Goal: Task Accomplishment & Management: Use online tool/utility

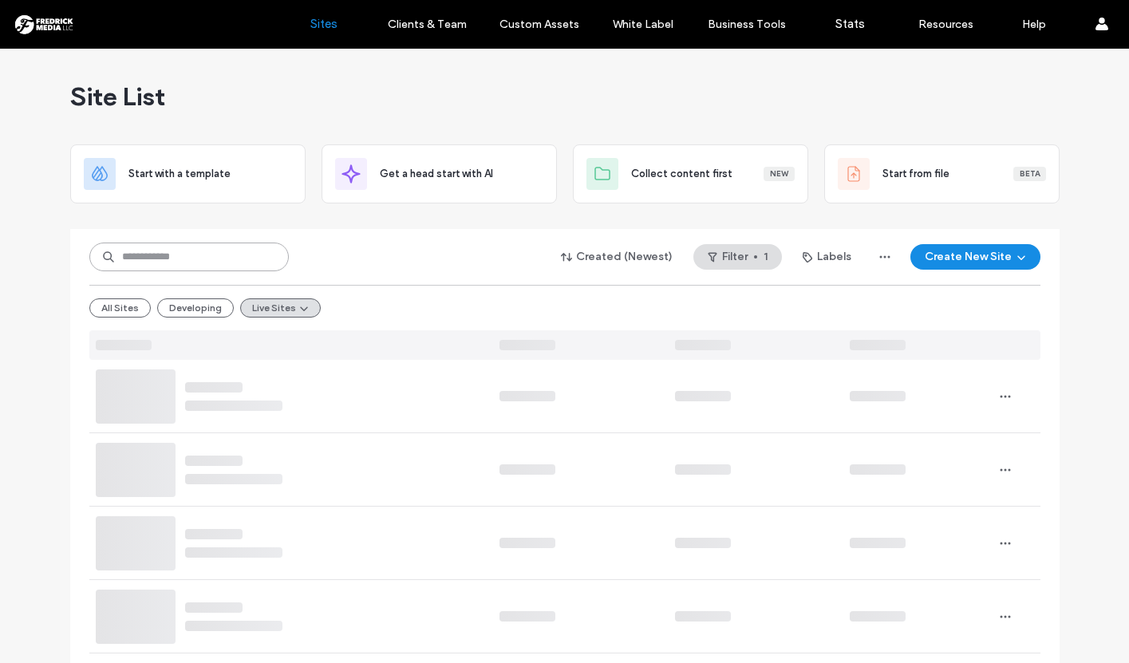
click at [178, 254] on input at bounding box center [188, 257] width 199 height 29
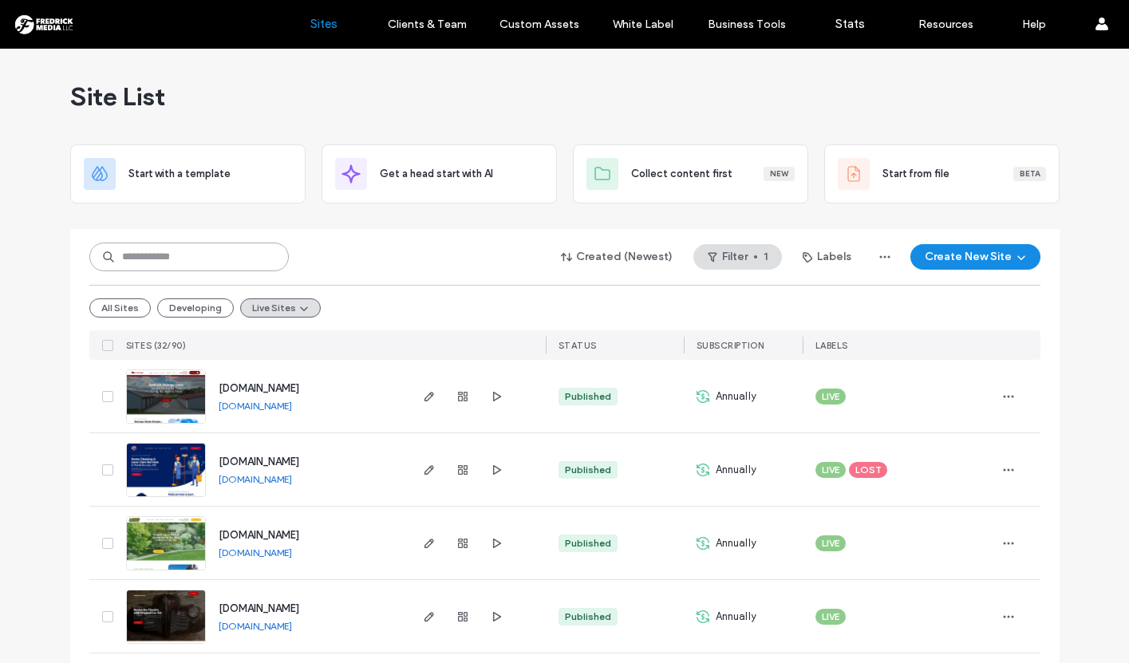
click at [135, 258] on input at bounding box center [188, 257] width 199 height 29
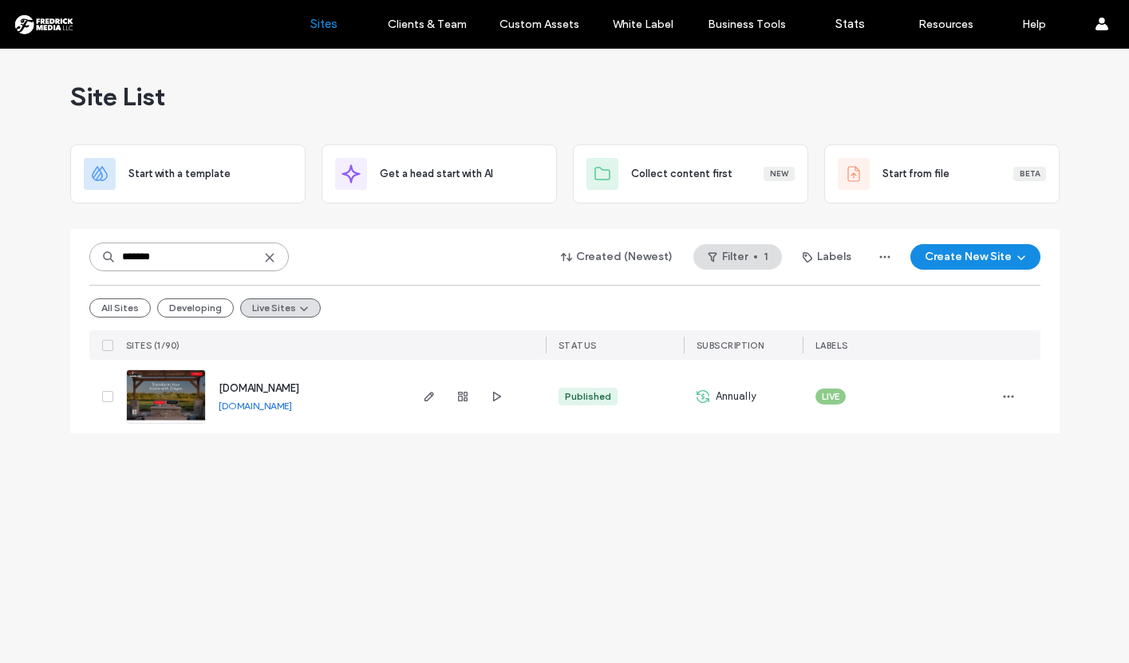
type input "*******"
click at [172, 400] on img at bounding box center [166, 424] width 78 height 108
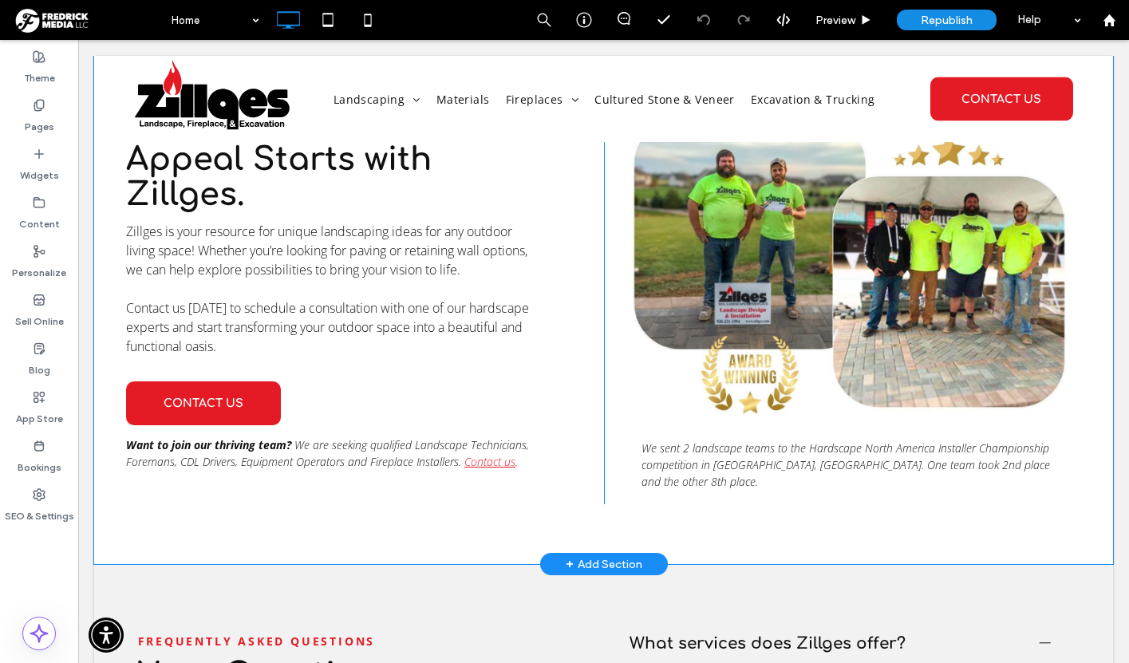
scroll to position [4309, 0]
click at [593, 554] on div "+ Add Section" at bounding box center [604, 563] width 77 height 18
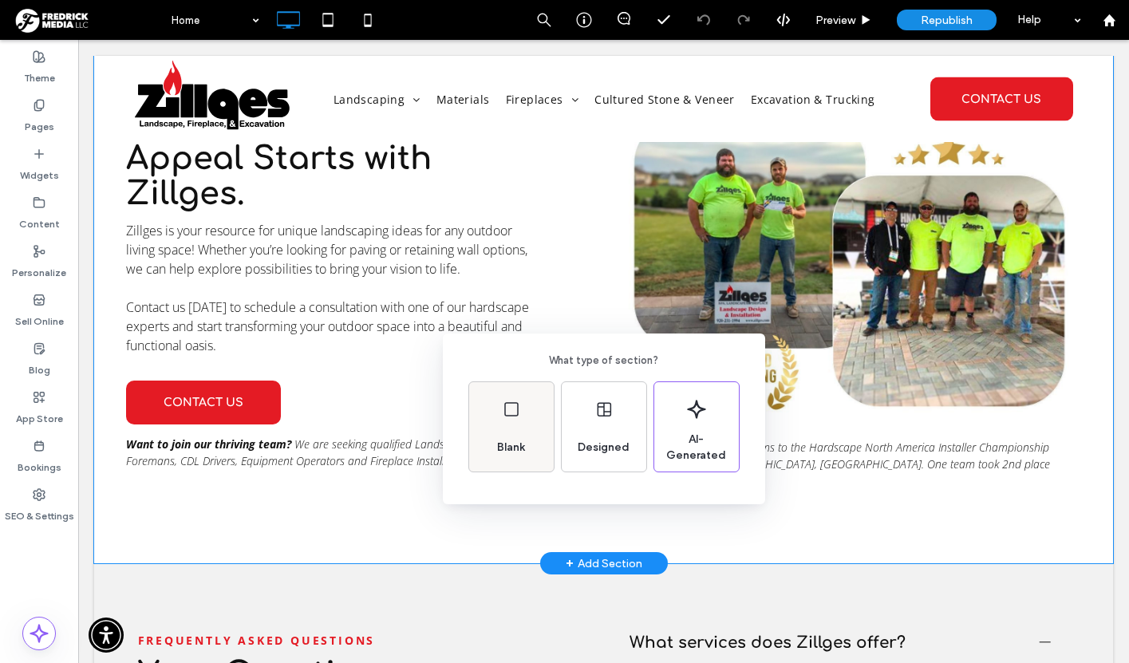
click at [523, 419] on div "Blank" at bounding box center [511, 426] width 85 height 89
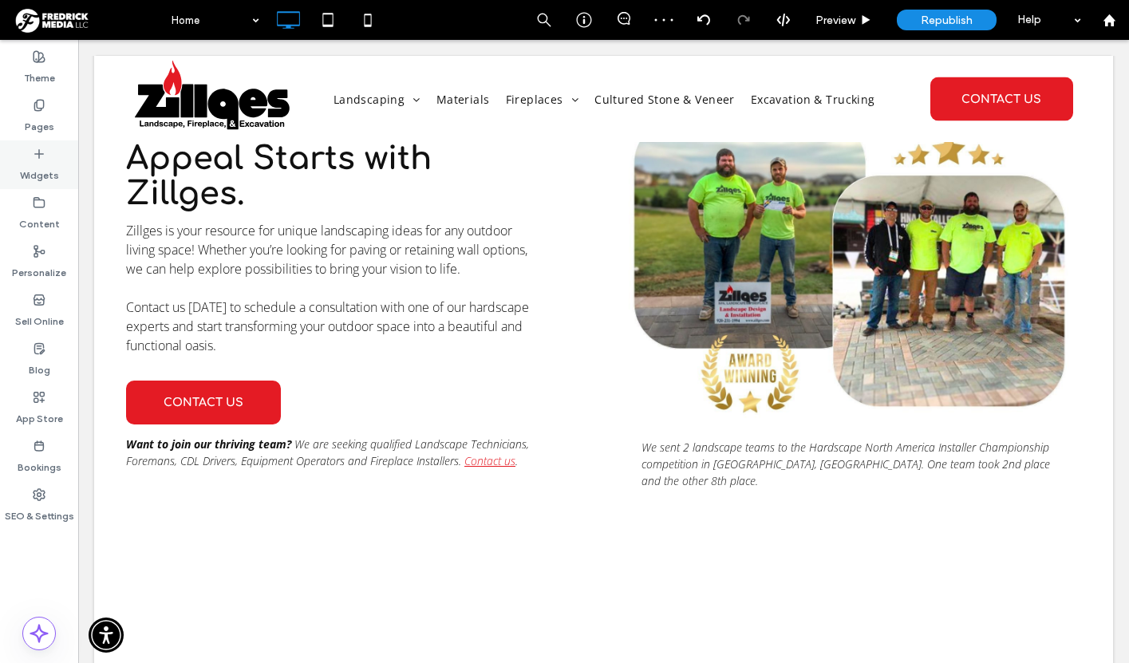
click at [45, 169] on label "Widgets" at bounding box center [39, 171] width 39 height 22
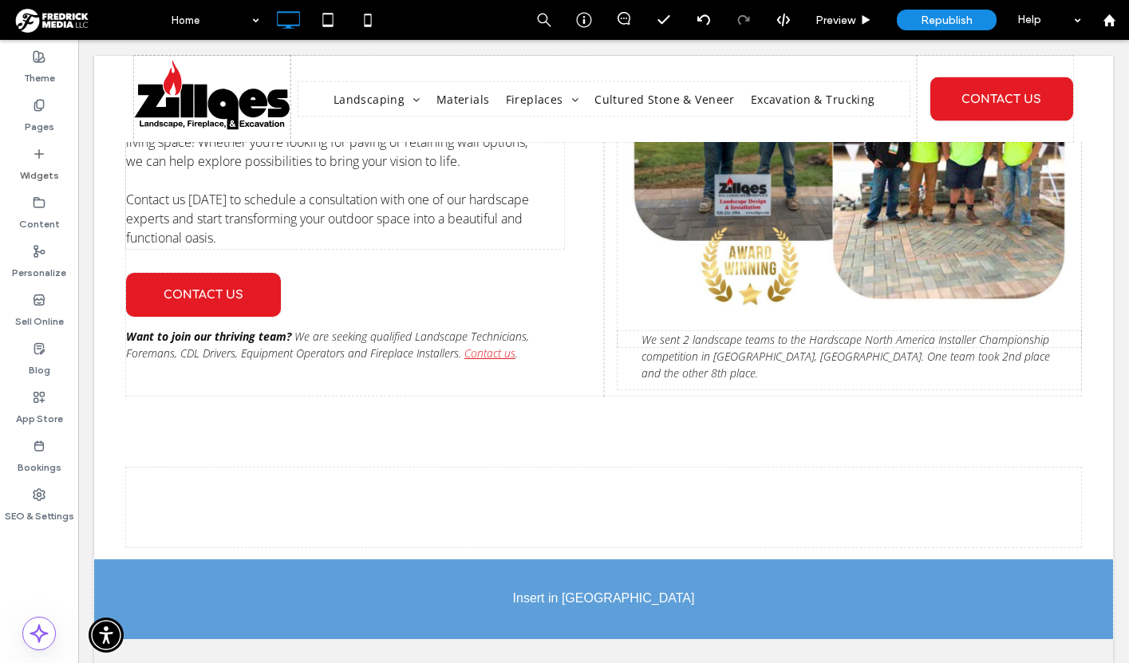
scroll to position [4440, 0]
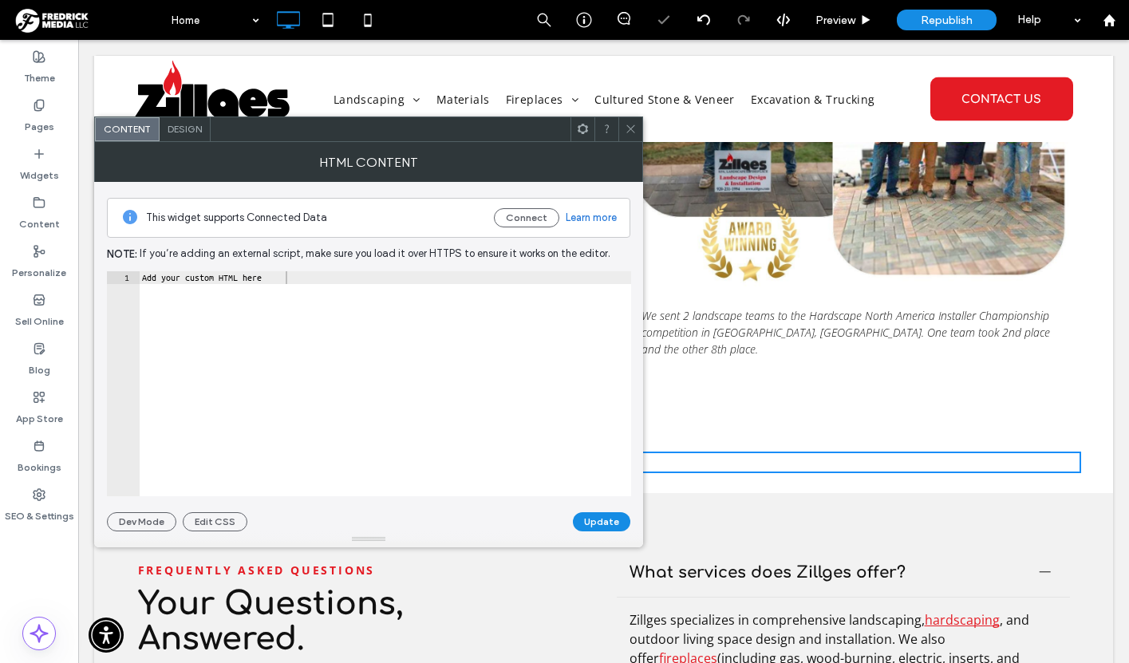
click at [227, 283] on div "Add your custom HTML here" at bounding box center [385, 396] width 492 height 250
paste textarea "**********"
type textarea "**********"
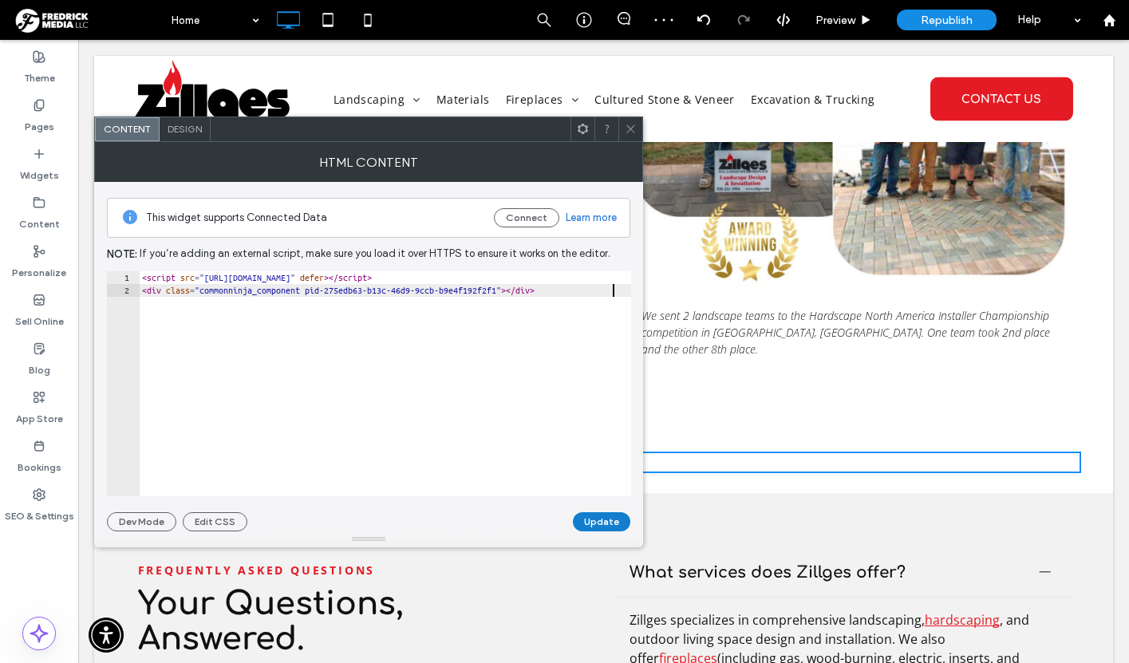
click at [596, 518] on button "Update" at bounding box center [601, 521] width 57 height 19
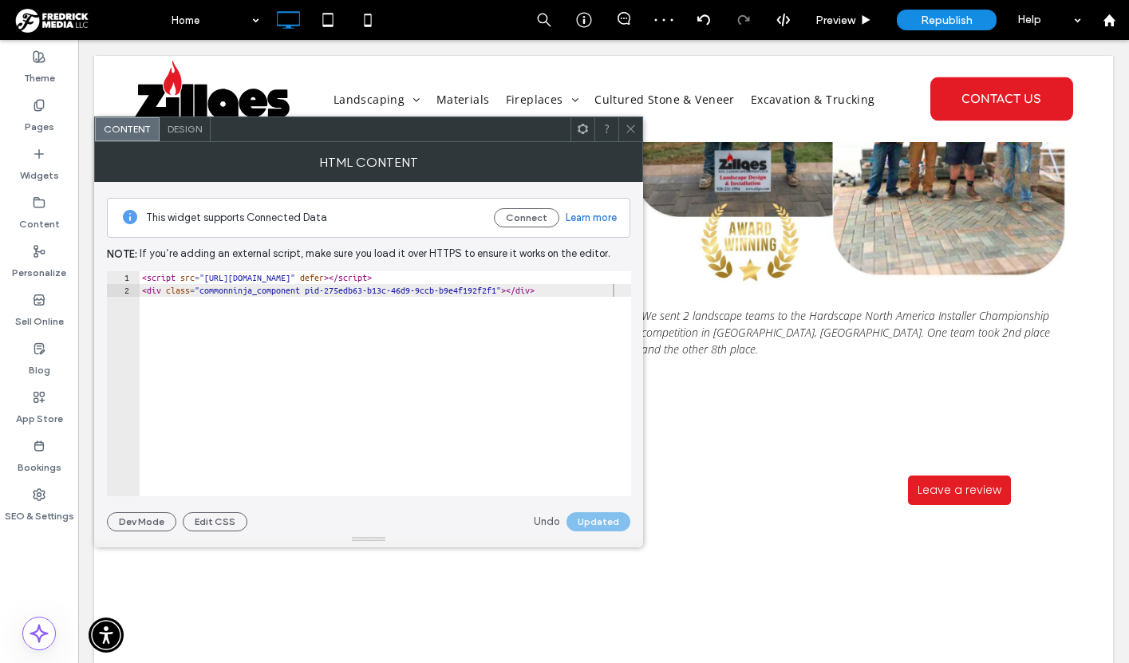
click at [629, 128] on use at bounding box center [630, 129] width 8 height 8
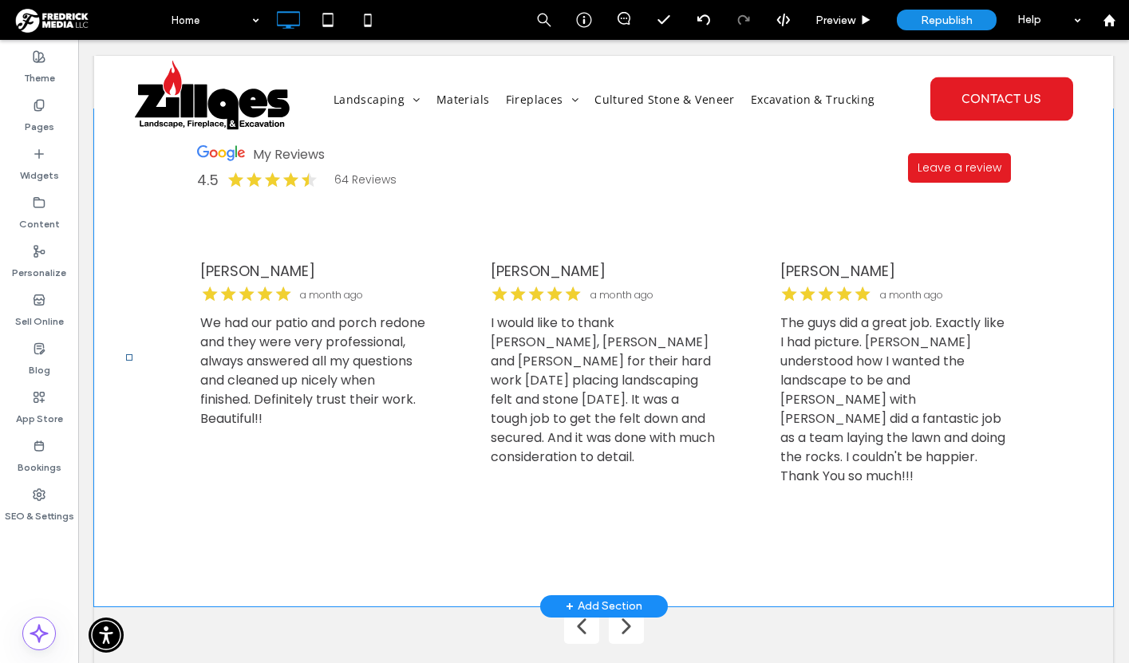
scroll to position [4774, 0]
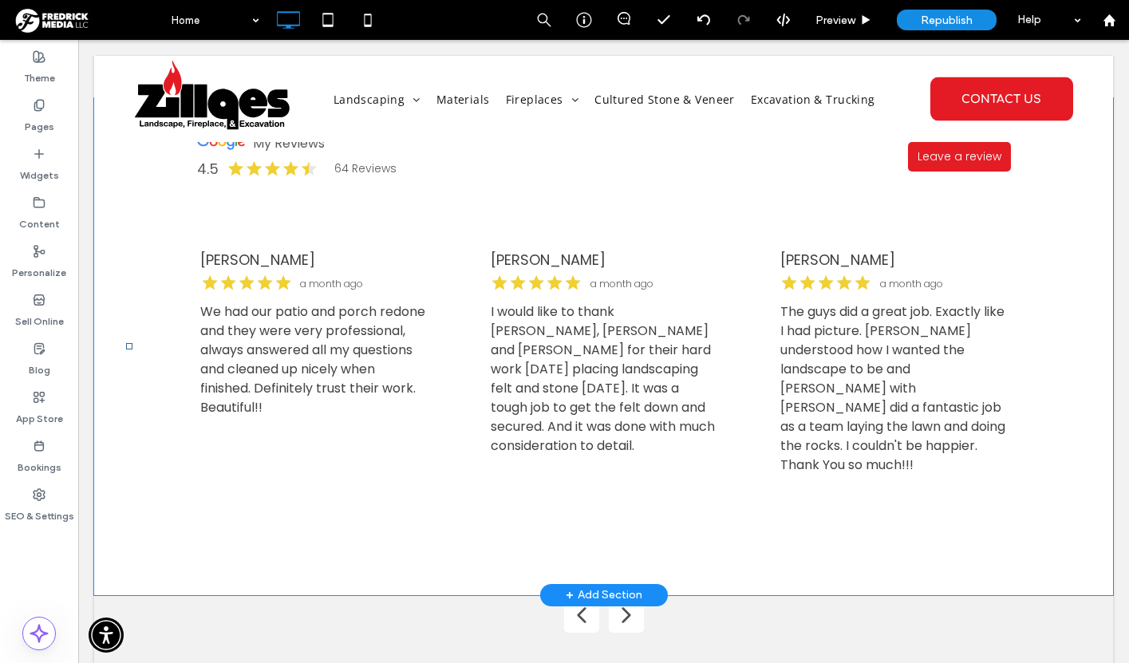
click at [874, 480] on div "Ross 4 months ago Recently had Zillges replaced our outdoor patio and also shor…" at bounding box center [604, 392] width 846 height 363
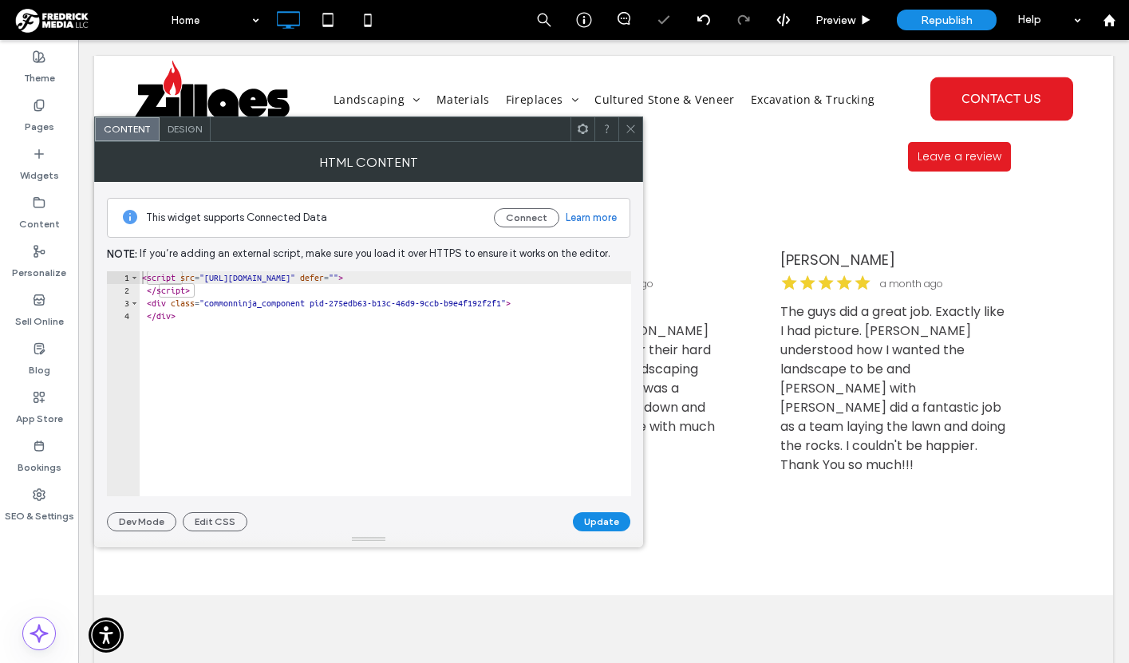
click at [174, 120] on div "Design" at bounding box center [185, 129] width 51 height 24
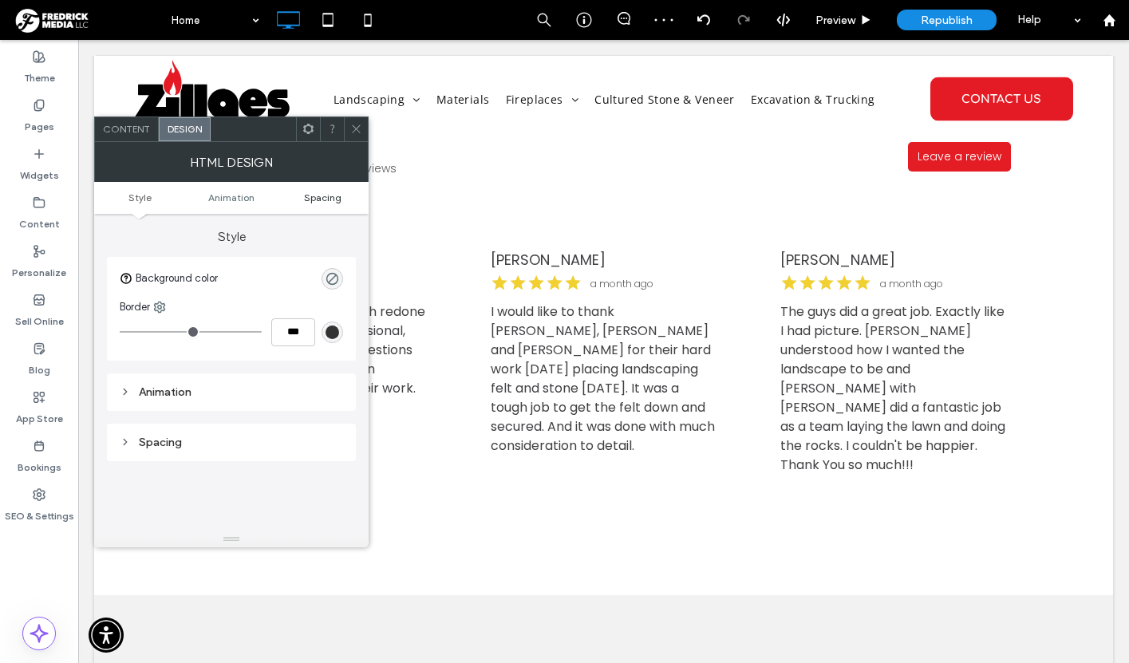
click at [326, 201] on span "Spacing" at bounding box center [322, 197] width 37 height 12
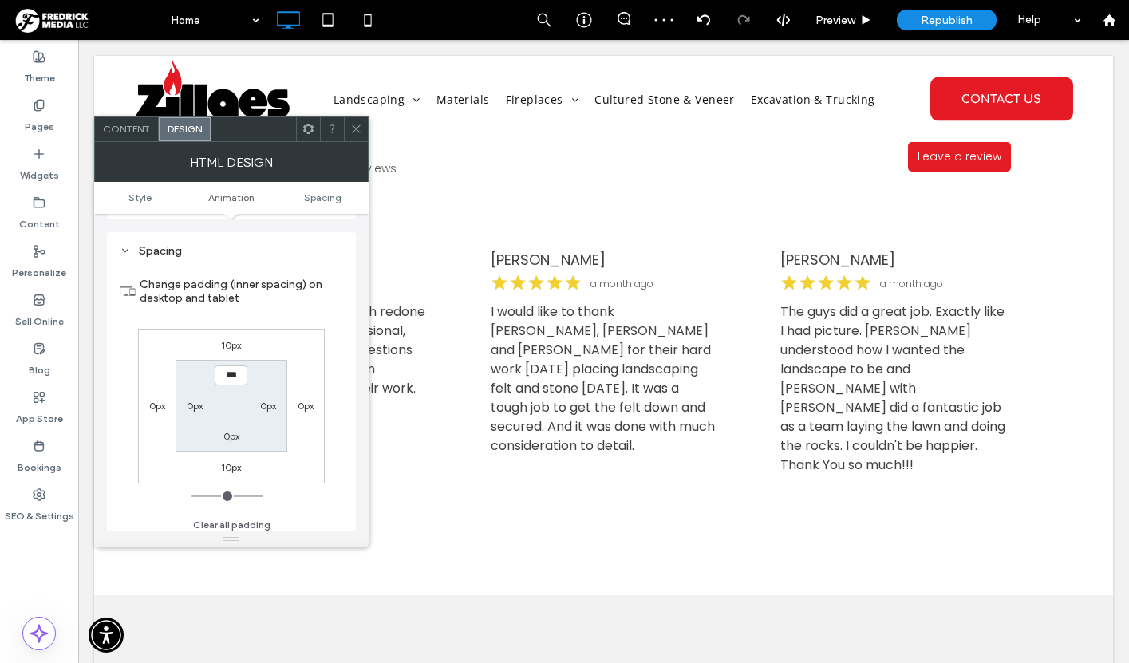
scroll to position [198, 0]
click at [230, 433] on label "0px" at bounding box center [231, 430] width 16 height 12
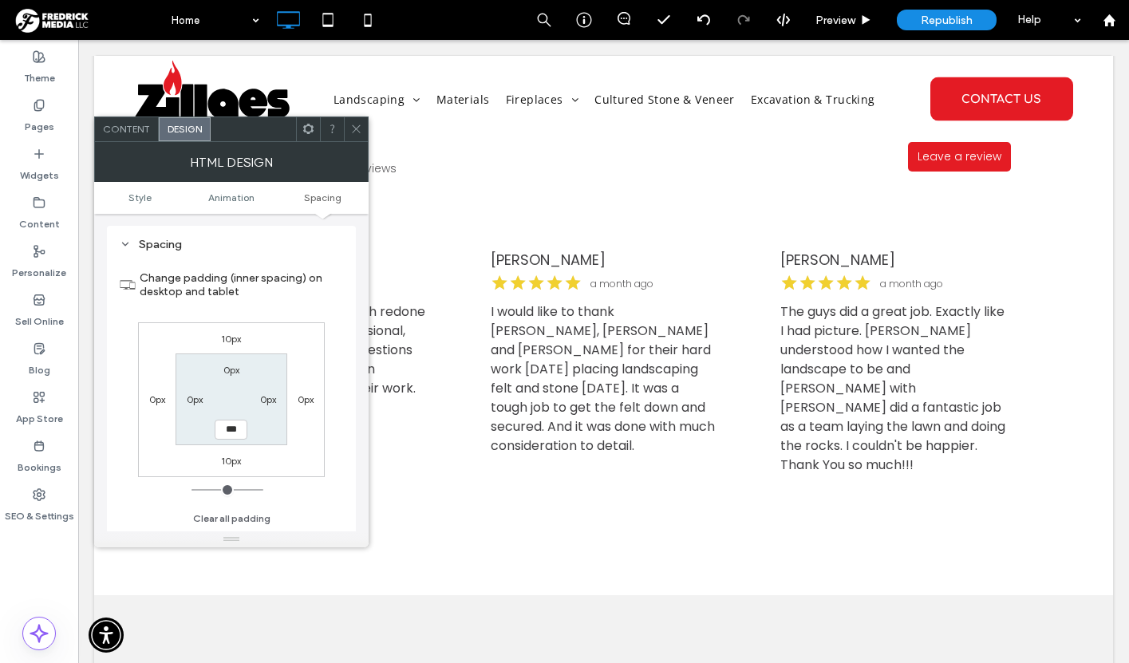
type input "***"
type input "*****"
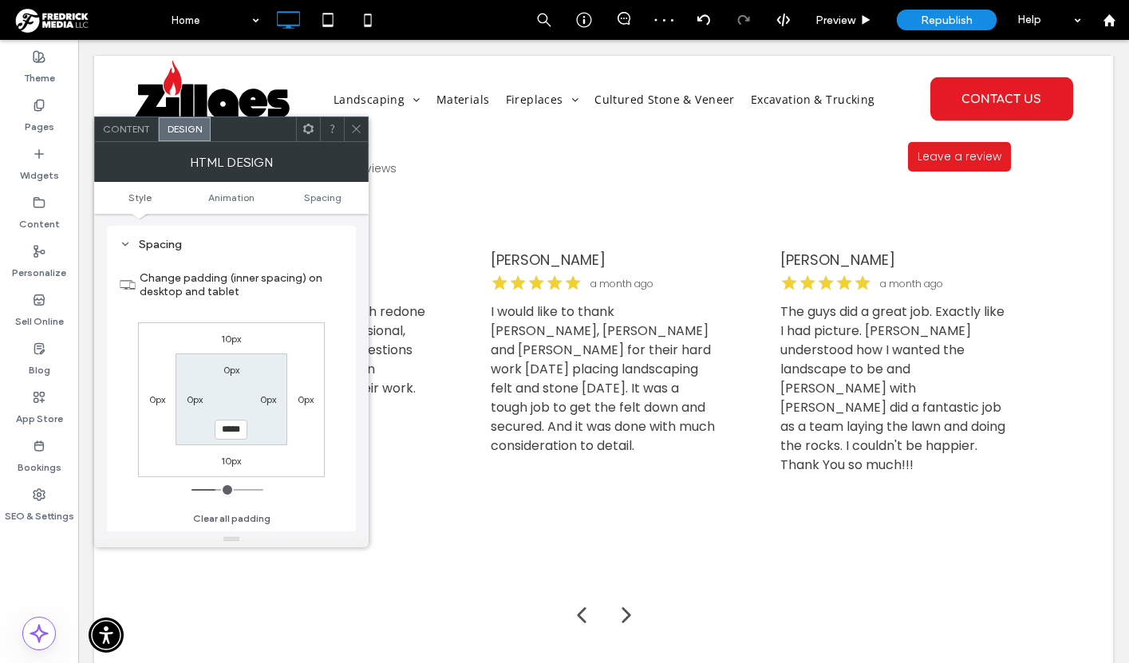
scroll to position [0, 0]
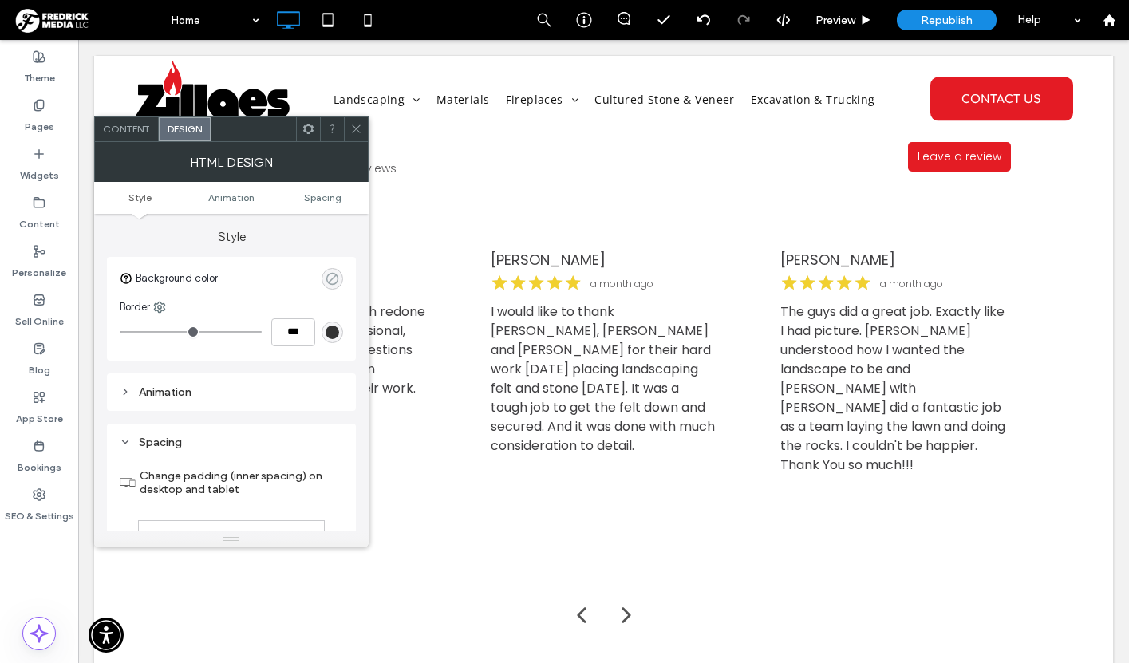
click at [329, 282] on use "rgba(0, 0, 0, 0)" at bounding box center [332, 278] width 12 height 12
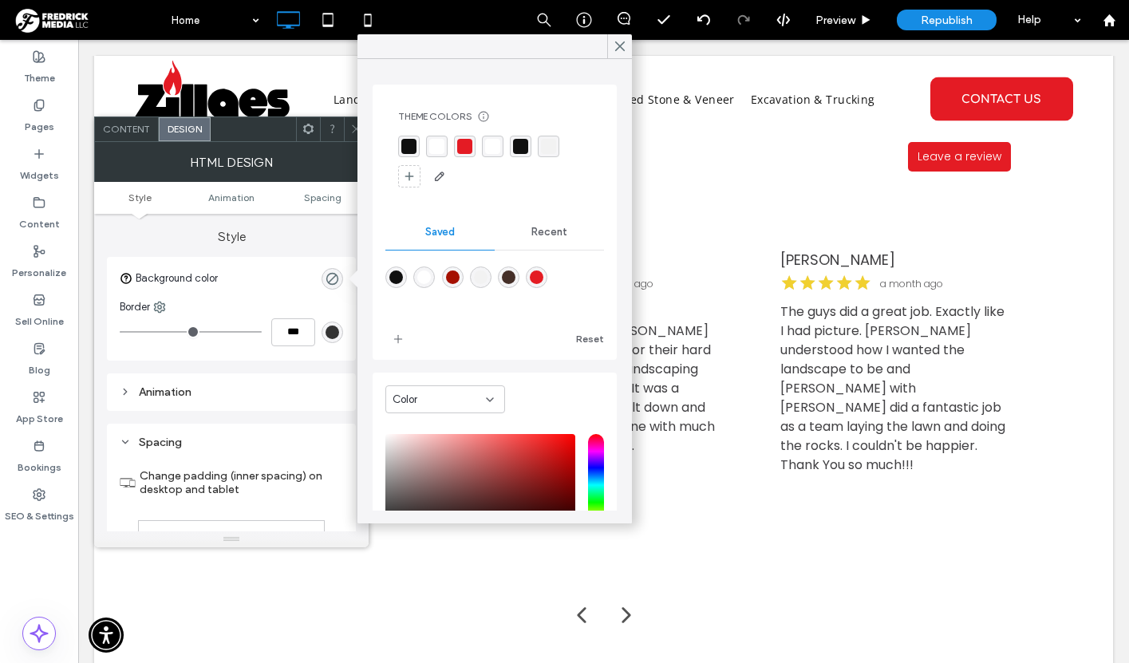
click at [552, 145] on div "rgba(242, 242, 242, 1)" at bounding box center [548, 146] width 15 height 15
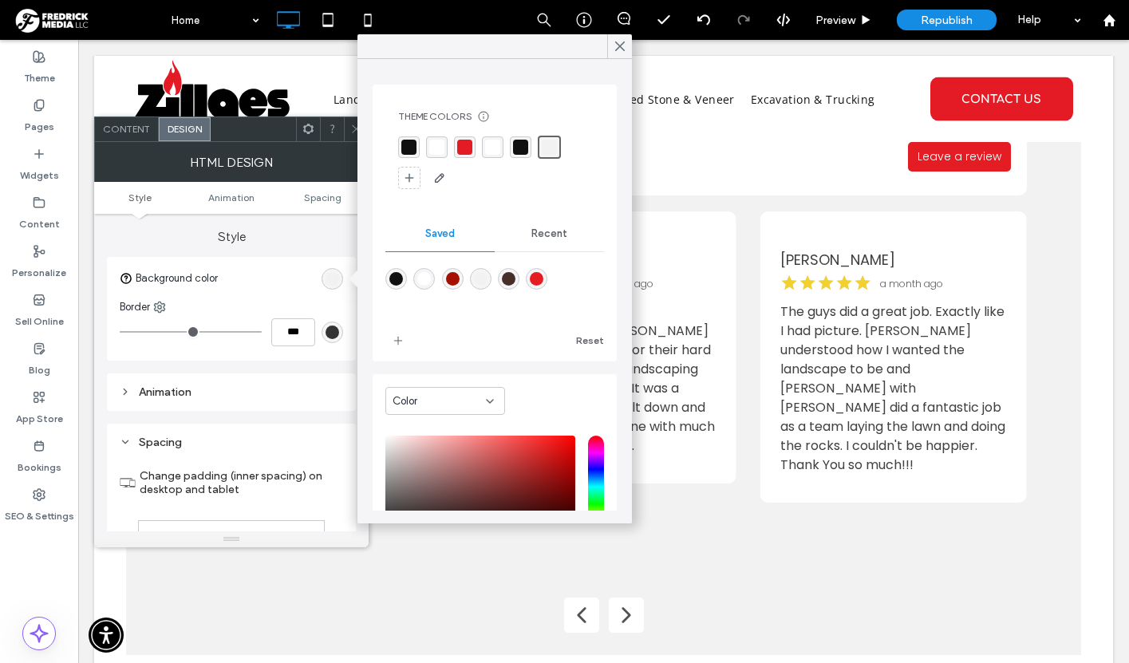
click at [547, 233] on span "Recent" at bounding box center [549, 233] width 36 height 13
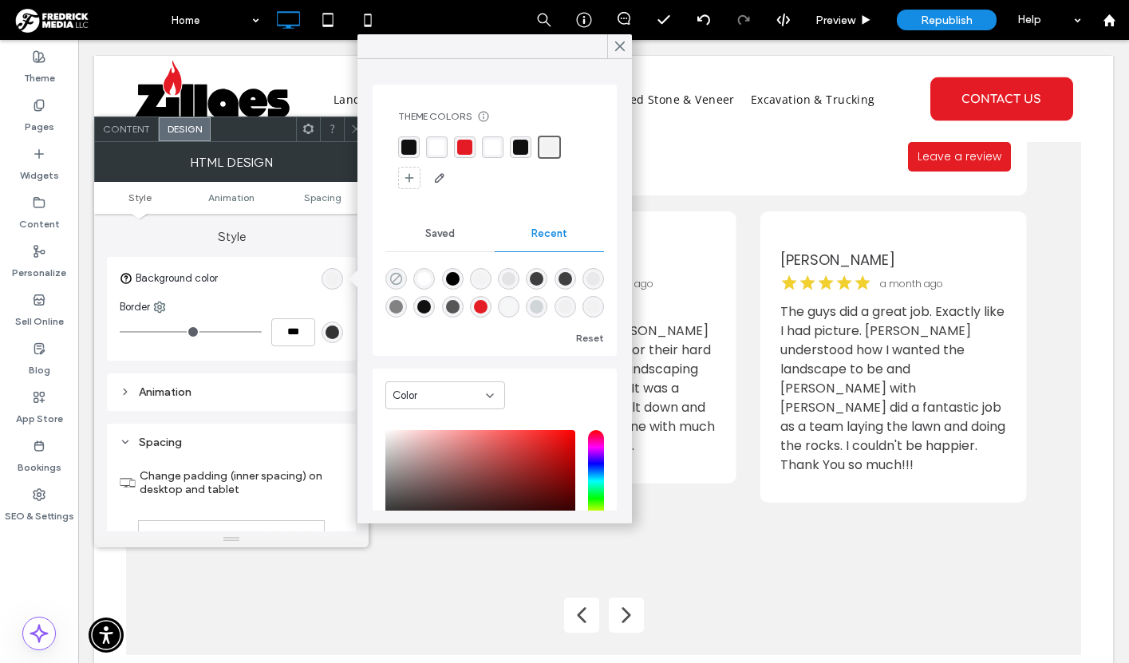
click at [399, 277] on icon "rgba(0, 0, 0, 0)" at bounding box center [396, 279] width 14 height 14
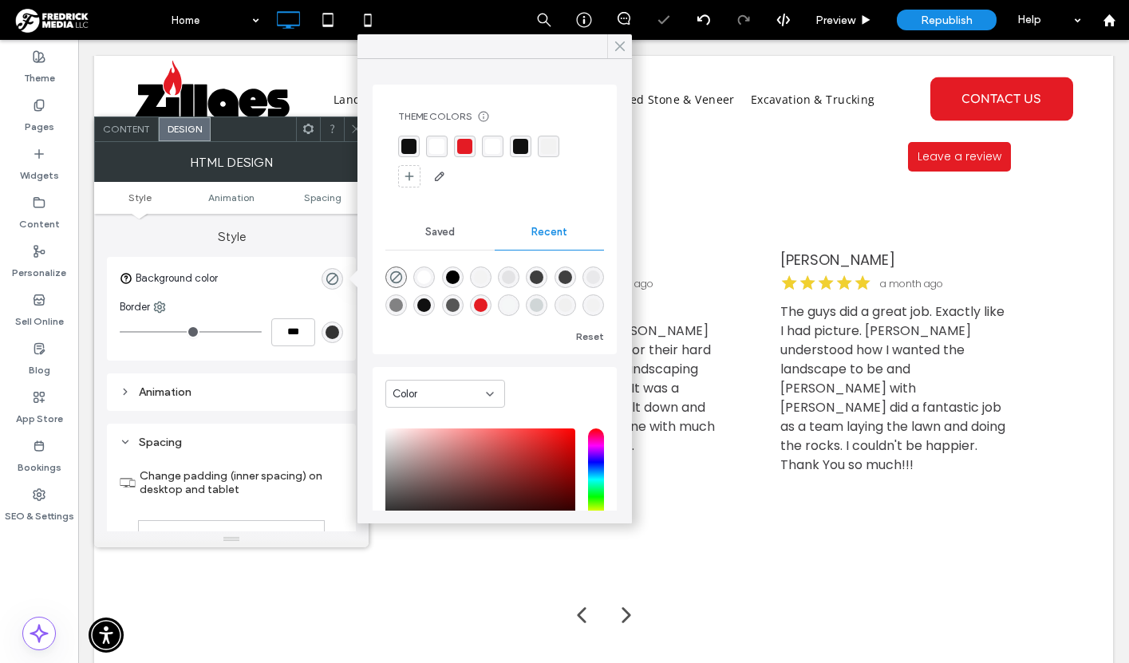
click at [618, 43] on icon at bounding box center [620, 46] width 14 height 14
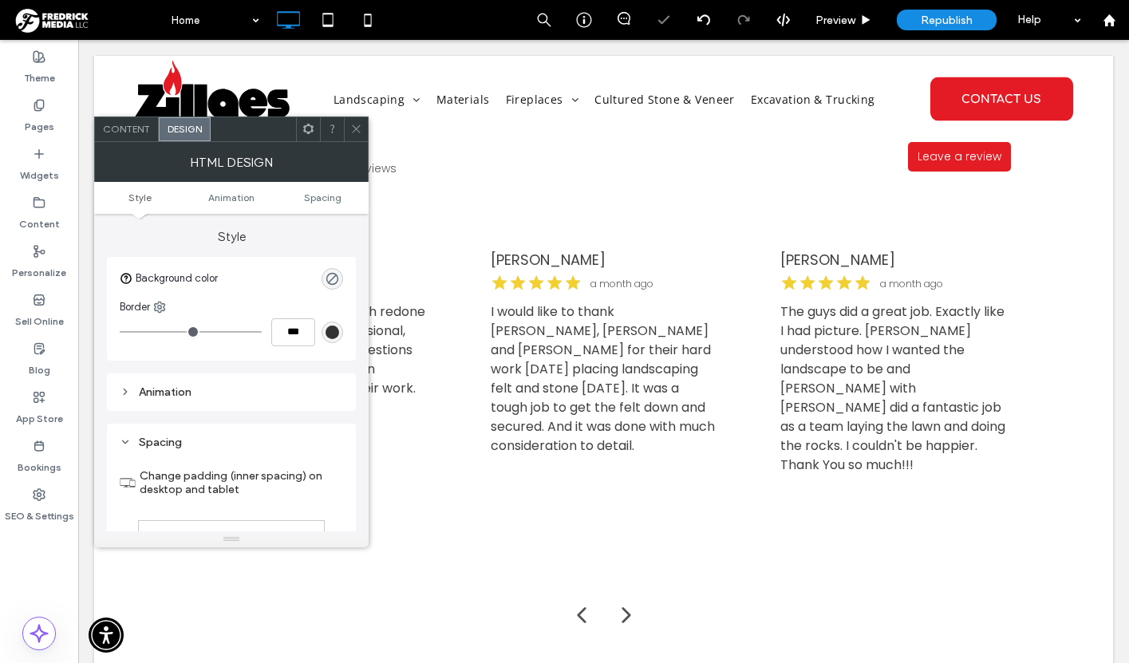
click at [361, 124] on icon at bounding box center [356, 129] width 12 height 12
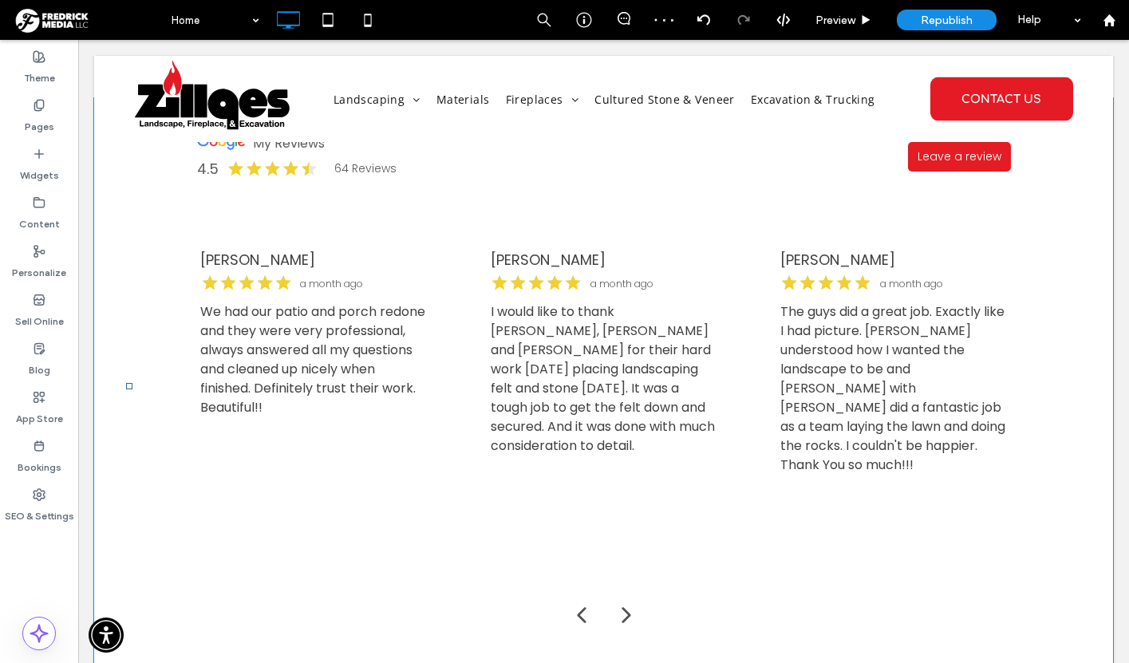
click at [108, 419] on div "Click To Paste Click To Paste Row + Add Section" at bounding box center [603, 386] width 1019 height 576
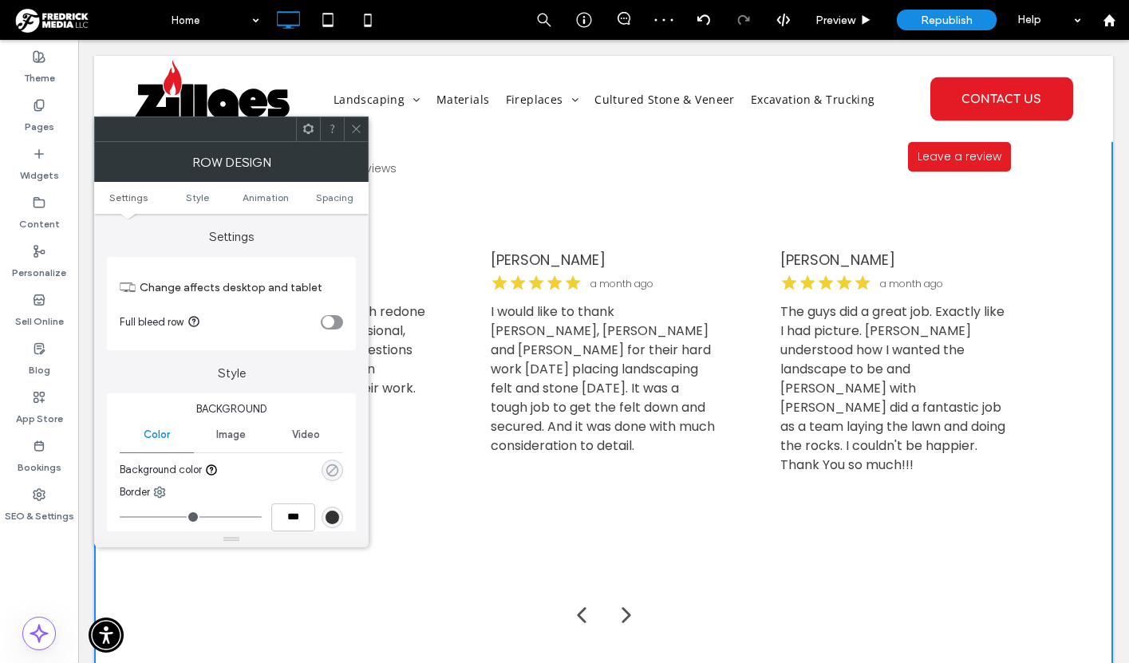
click at [325, 472] on icon "rgba(0, 0, 0, 0)" at bounding box center [332, 470] width 14 height 14
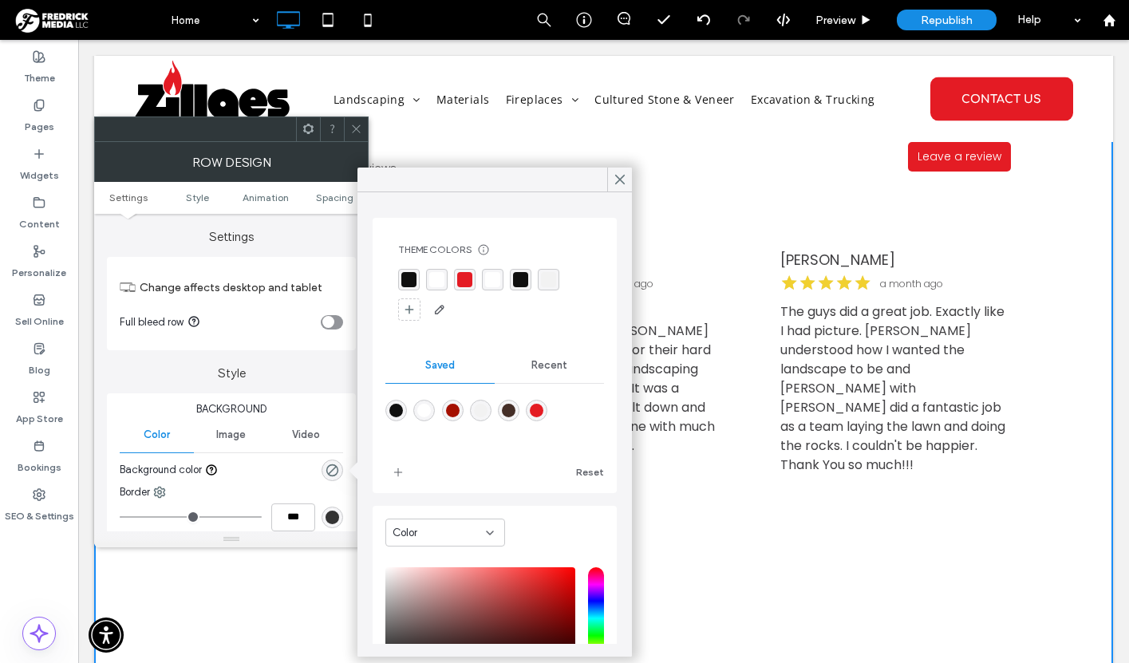
click at [545, 285] on div "rgba(242, 242, 242, 1)" at bounding box center [548, 279] width 15 height 15
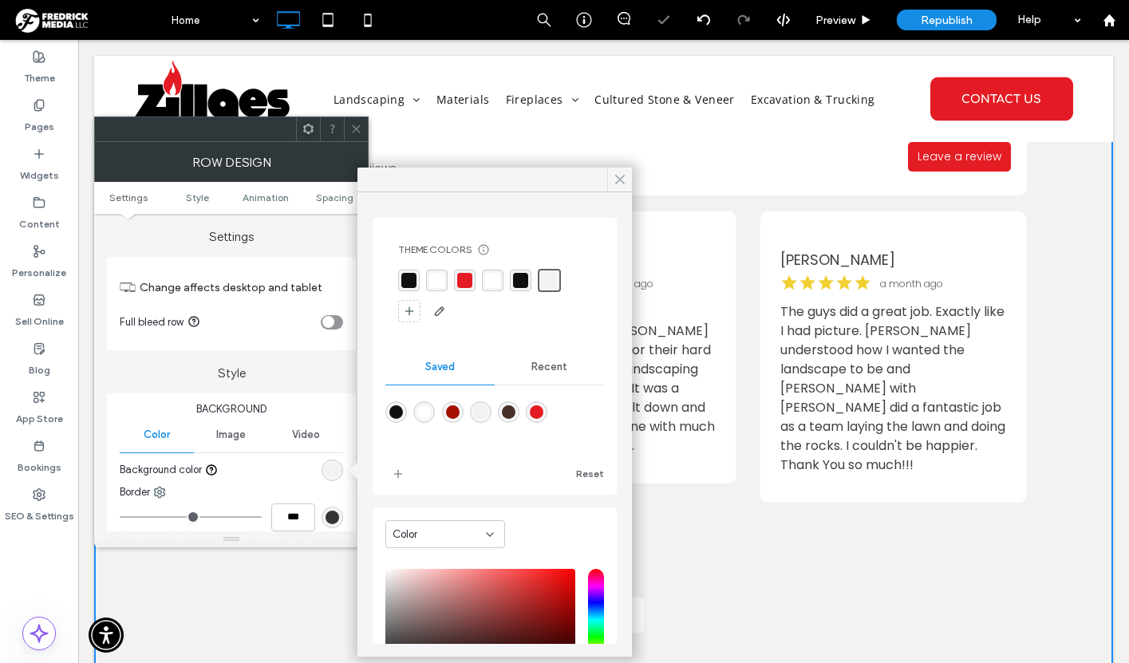
click at [613, 176] on icon at bounding box center [620, 179] width 14 height 14
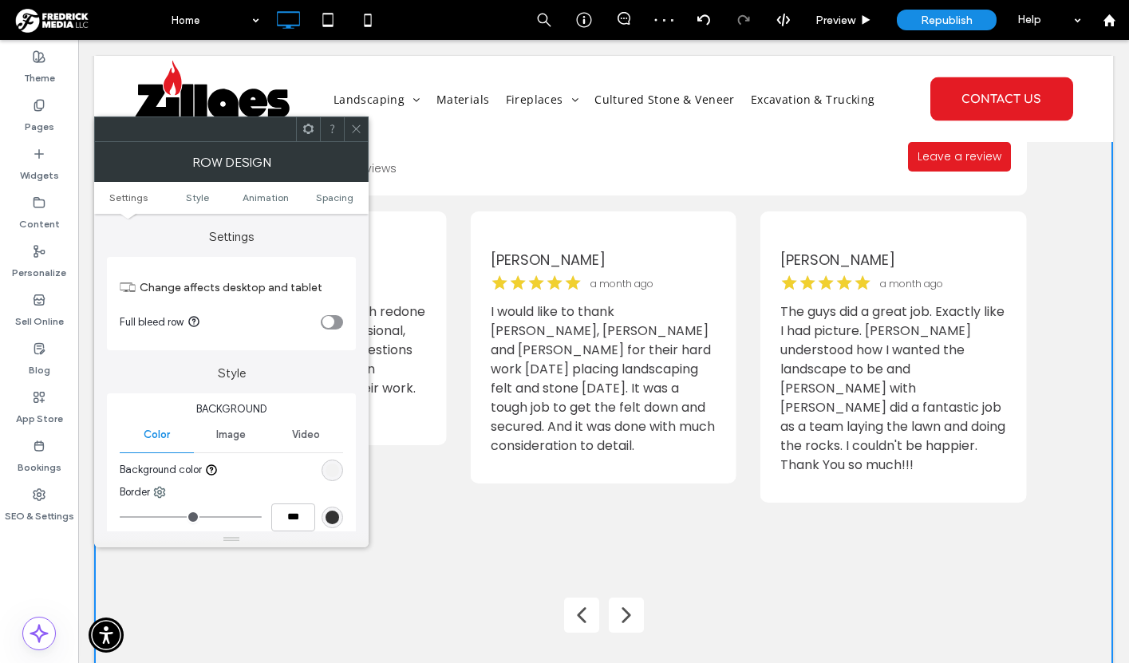
click at [354, 128] on icon at bounding box center [356, 129] width 12 height 12
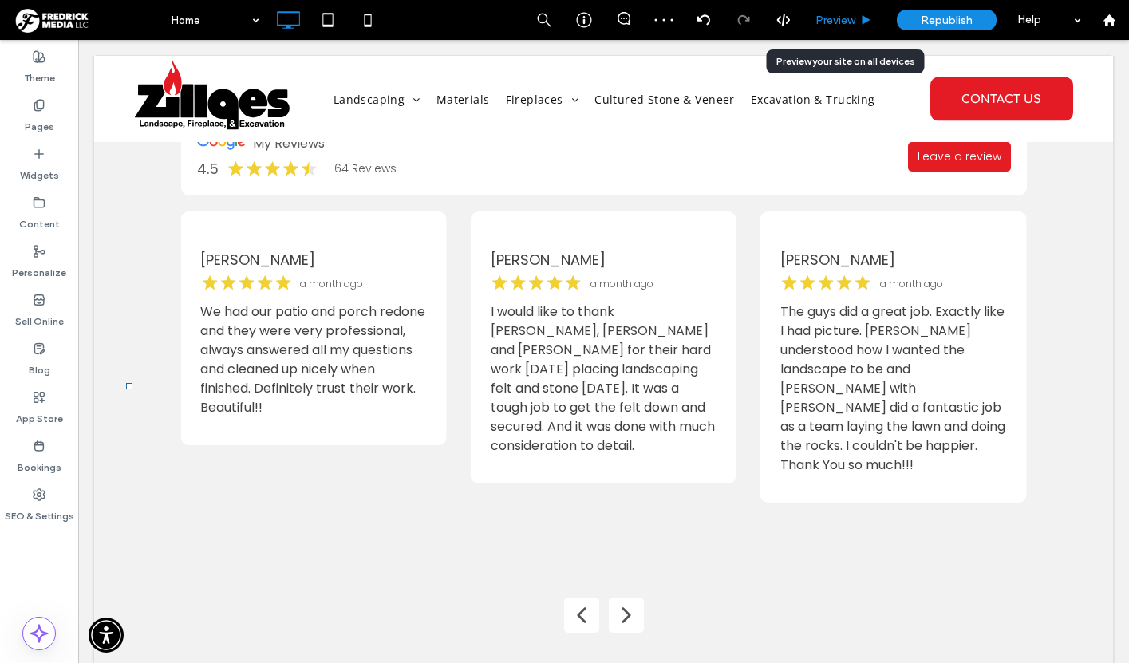
click at [858, 17] on div "Preview" at bounding box center [843, 21] width 81 height 14
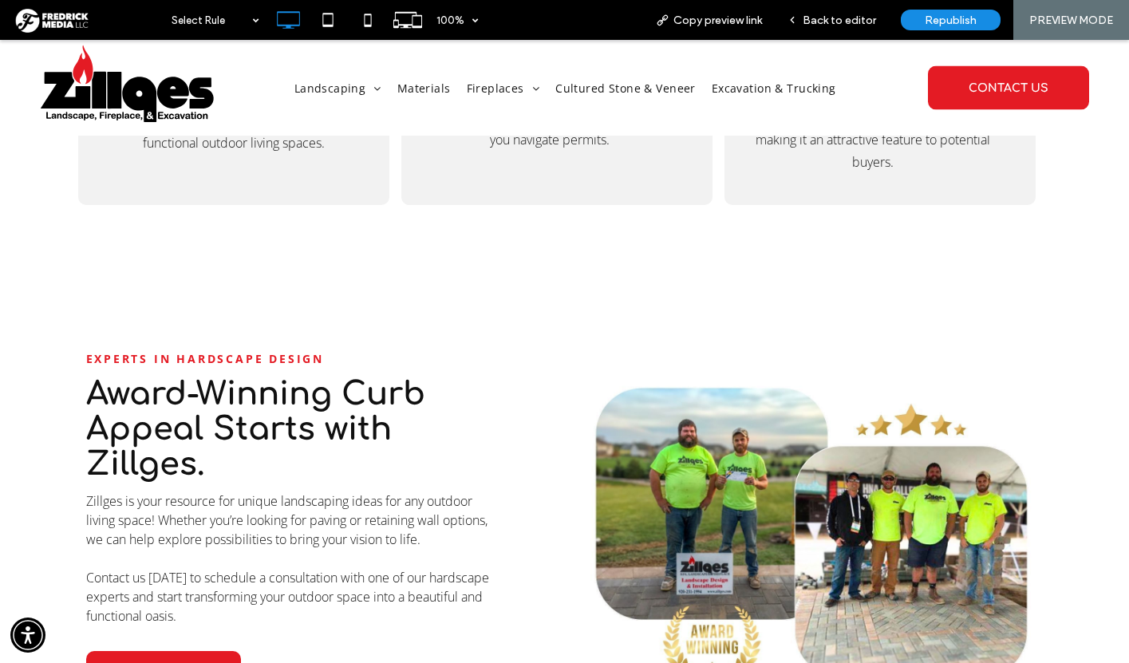
scroll to position [3997, 0]
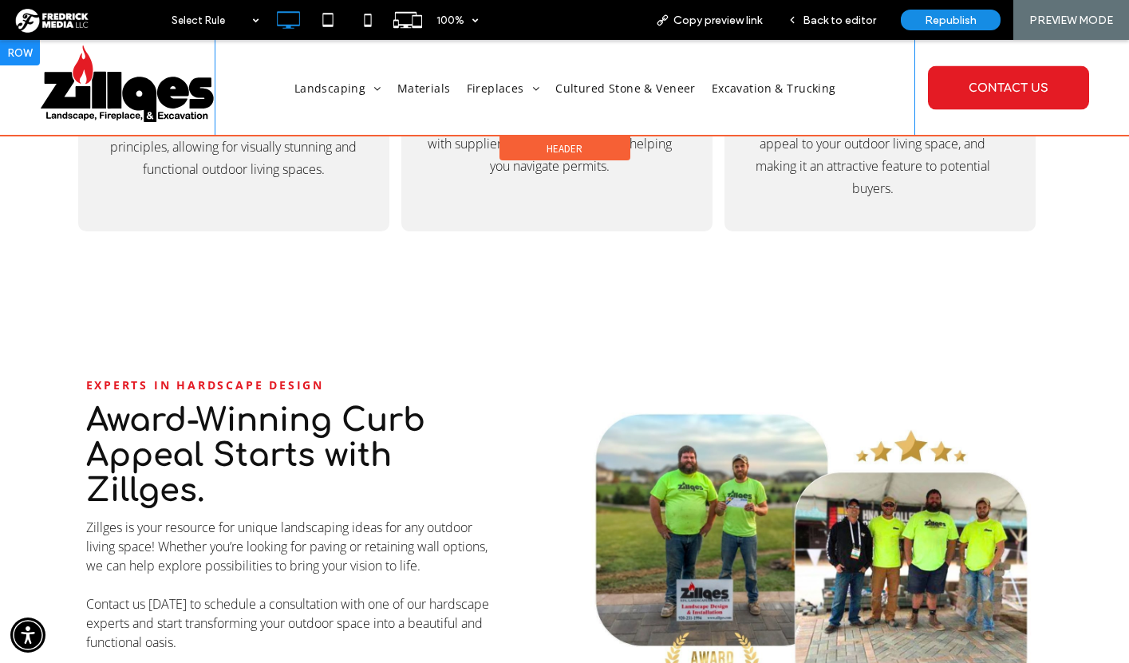
click at [818, 41] on div "Landscaping Hardscapes Outdoor Living Spaces Softscaping & Outdoor Life Landsca…" at bounding box center [565, 88] width 700 height 96
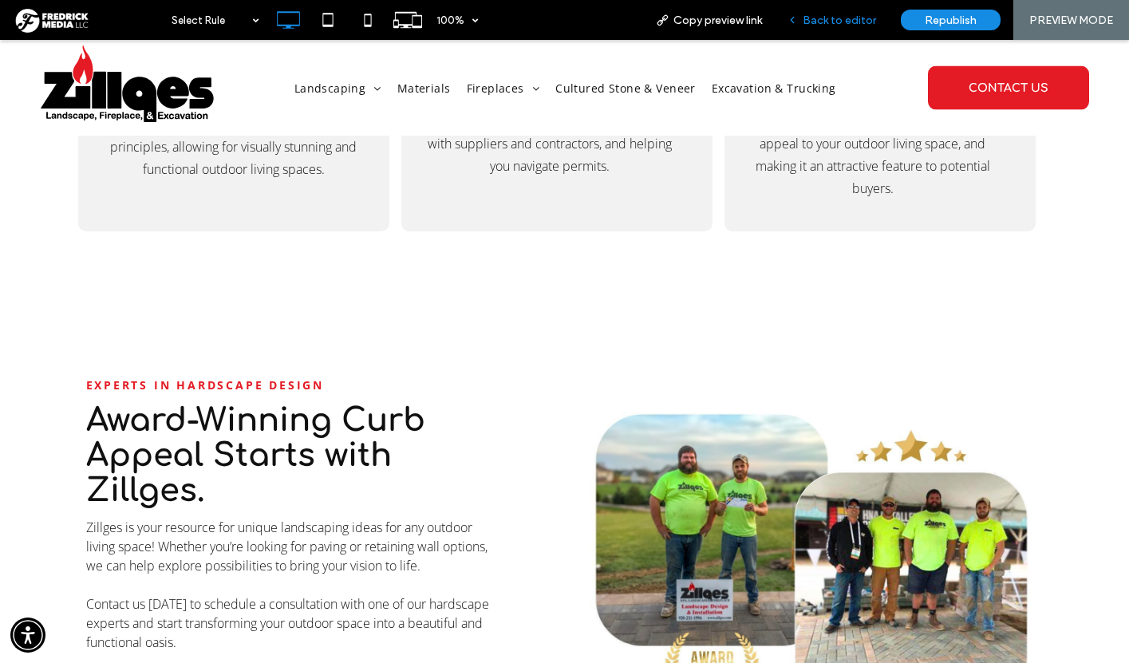
click at [823, 23] on span "Back to editor" at bounding box center [839, 21] width 73 height 14
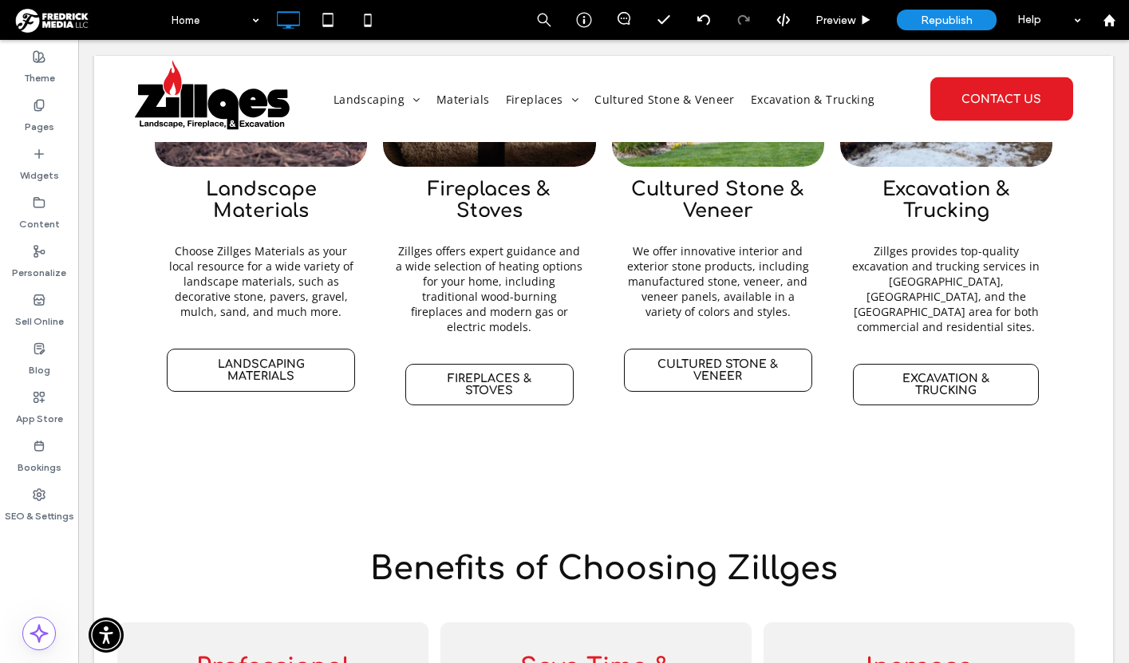
scroll to position [3373, 0]
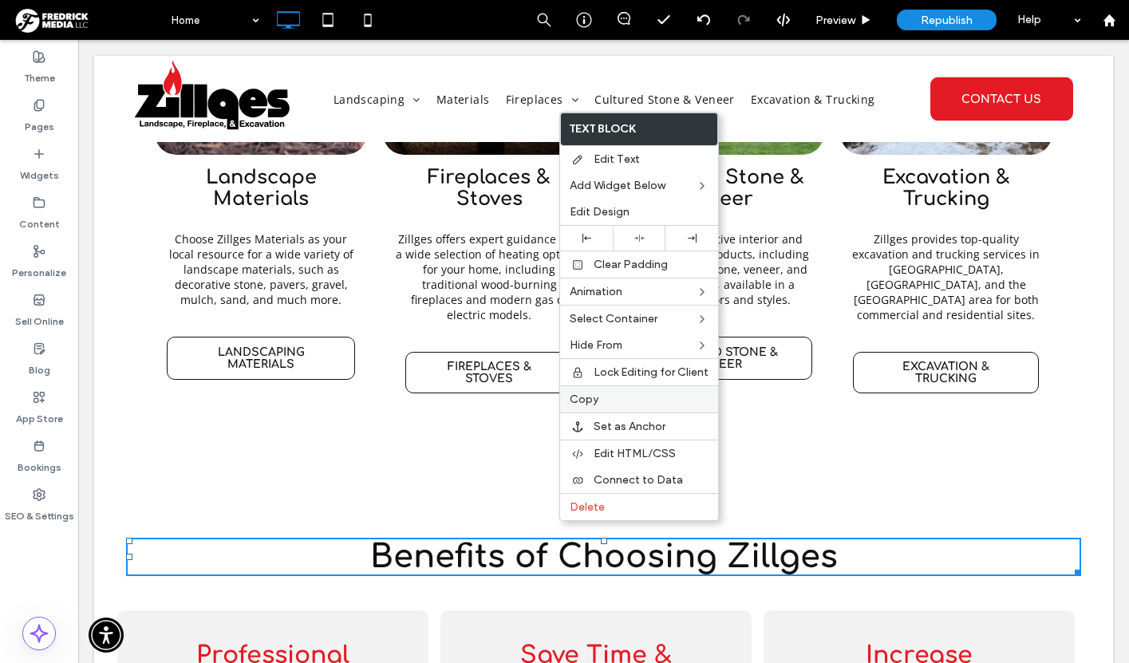
drag, startPoint x: 603, startPoint y: 401, endPoint x: 312, endPoint y: 425, distance: 292.2
click at [603, 401] on label "Copy" at bounding box center [639, 399] width 139 height 14
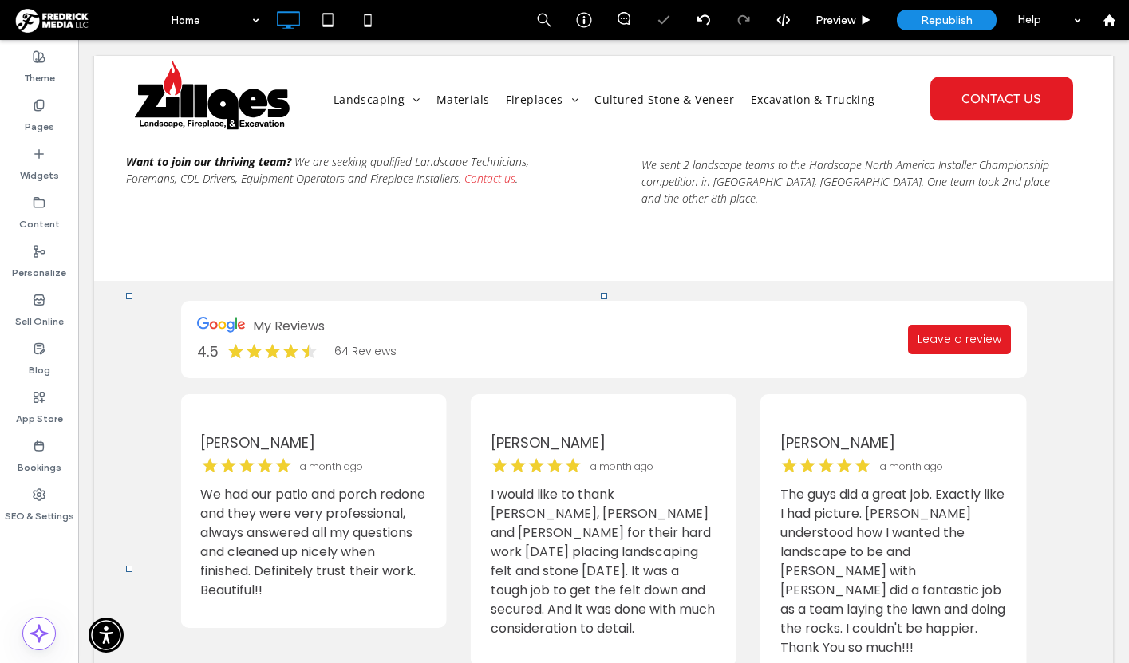
scroll to position [4589, 0]
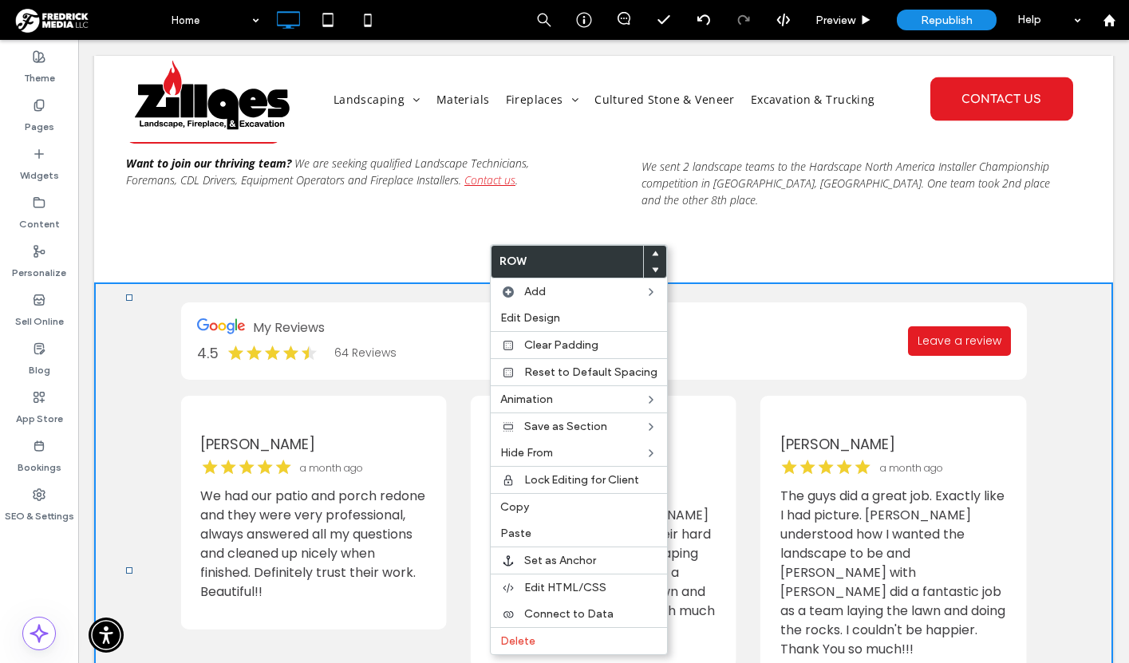
click at [116, 297] on div "Click To Paste Click To Paste Row + Add Section" at bounding box center [603, 570] width 1019 height 576
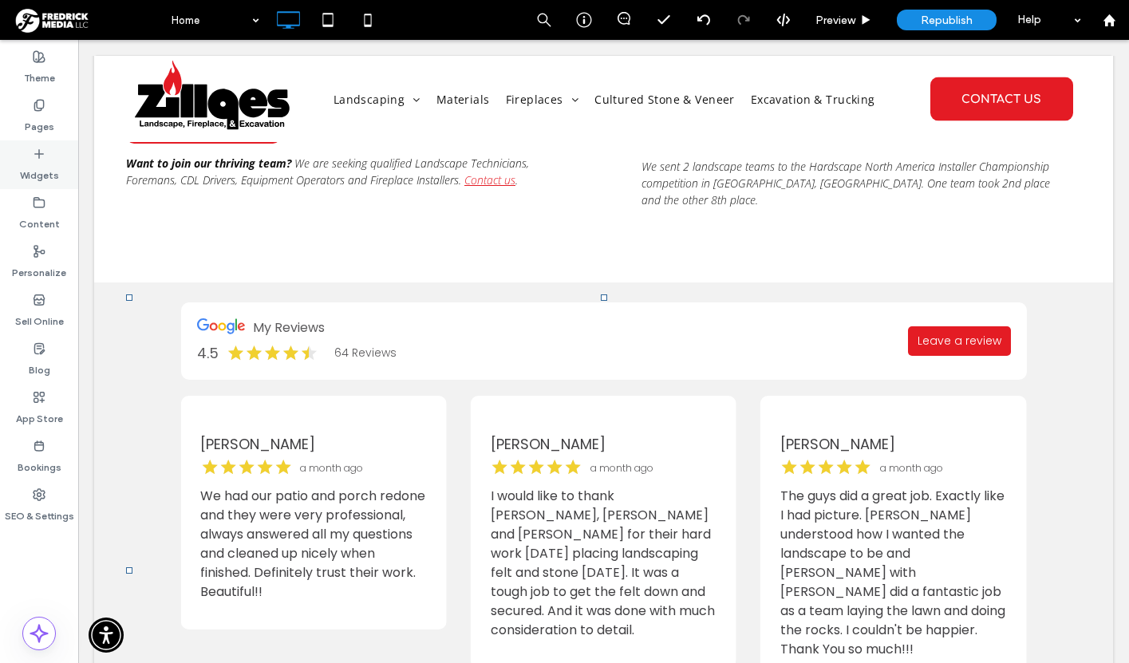
click at [41, 149] on icon at bounding box center [39, 154] width 13 height 13
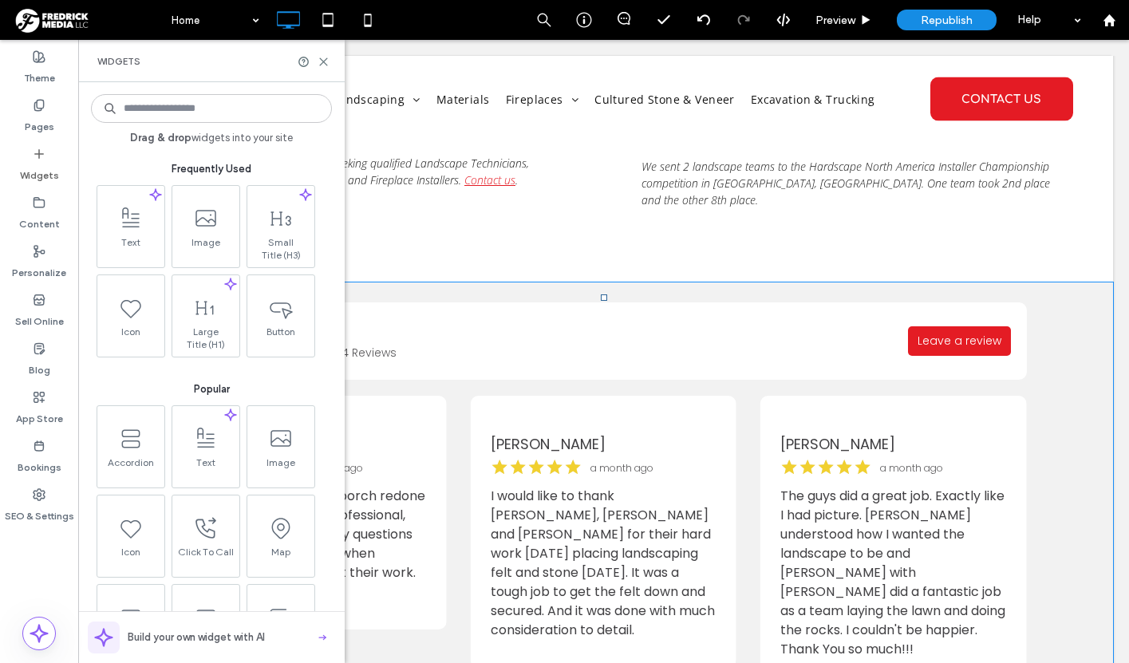
click at [525, 282] on div "Click To Paste Click To Paste Row + Add Section" at bounding box center [603, 570] width 1019 height 576
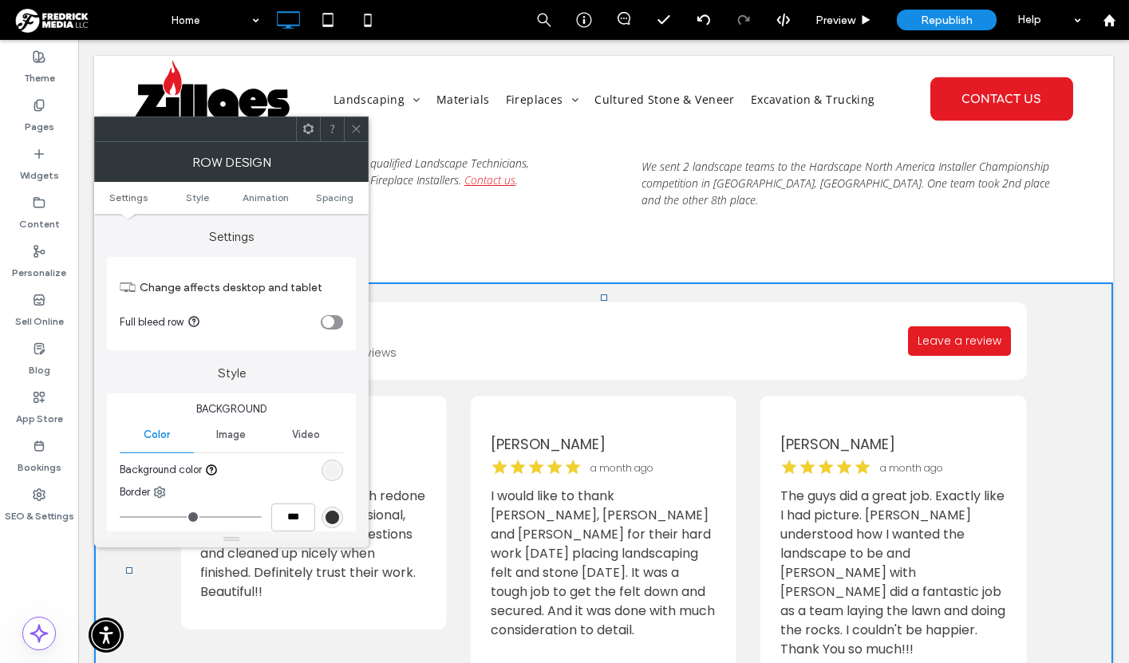
scroll to position [4587, 0]
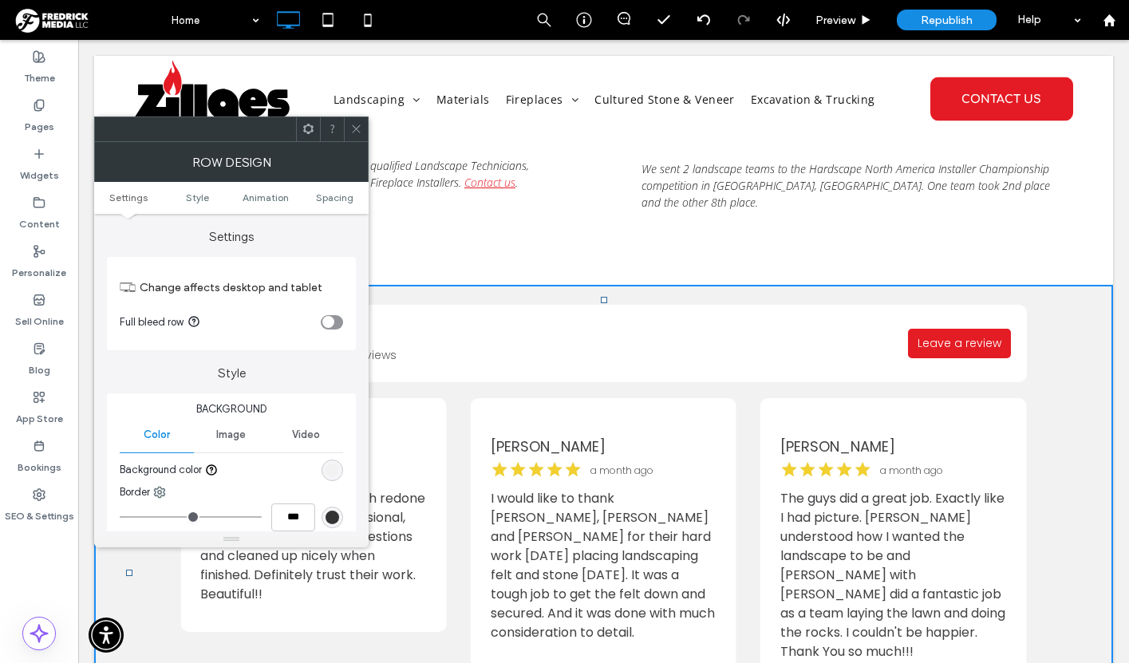
click at [307, 127] on icon at bounding box center [308, 129] width 12 height 12
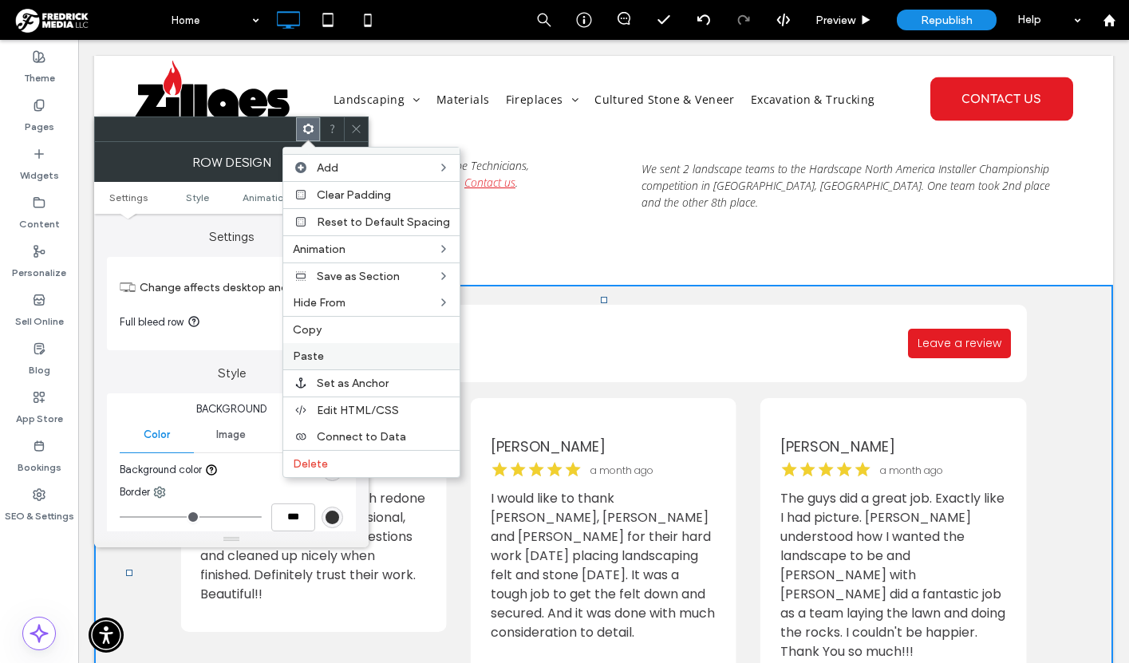
click at [321, 350] on label "Paste" at bounding box center [371, 356] width 157 height 14
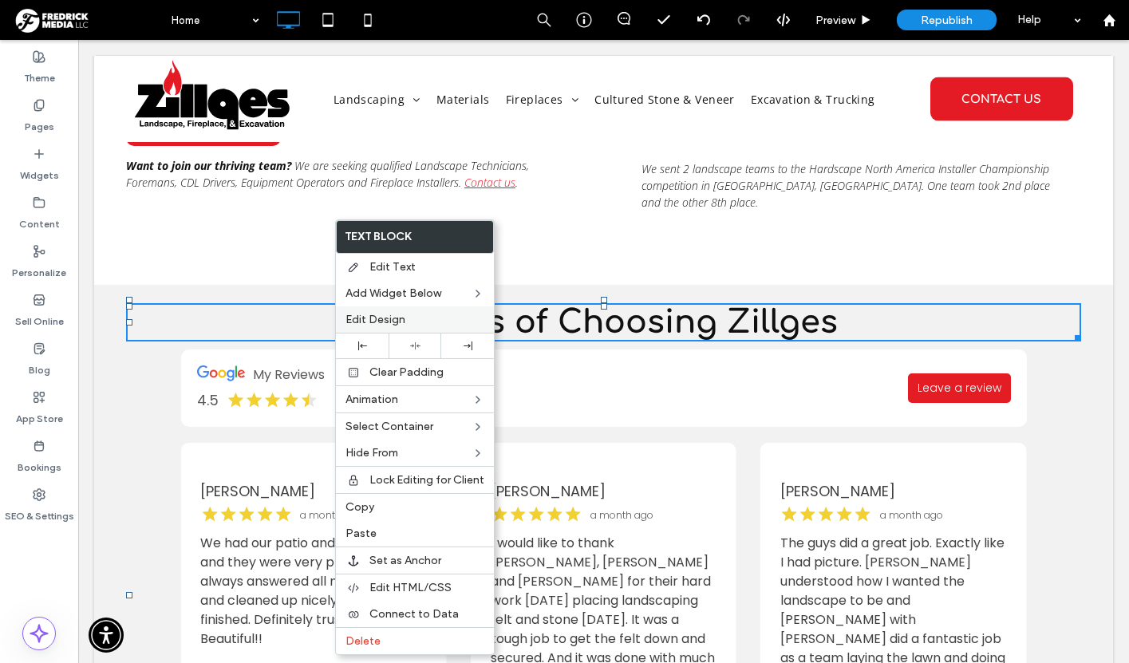
click at [385, 319] on span "Edit Design" at bounding box center [375, 320] width 60 height 14
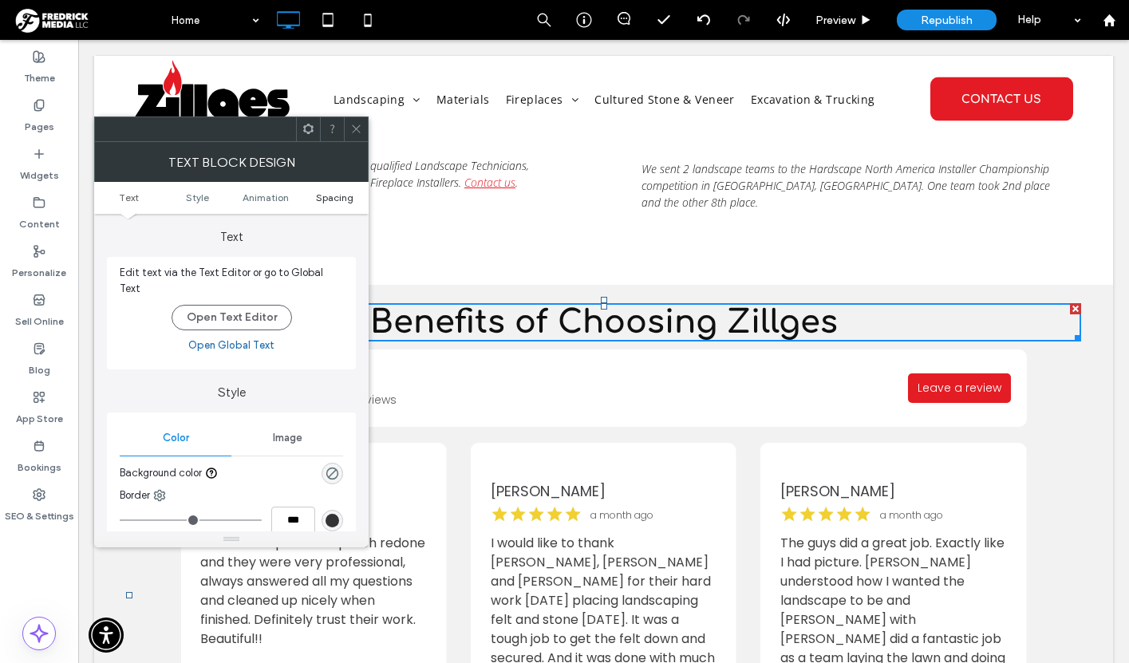
click at [323, 196] on span "Spacing" at bounding box center [334, 197] width 37 height 12
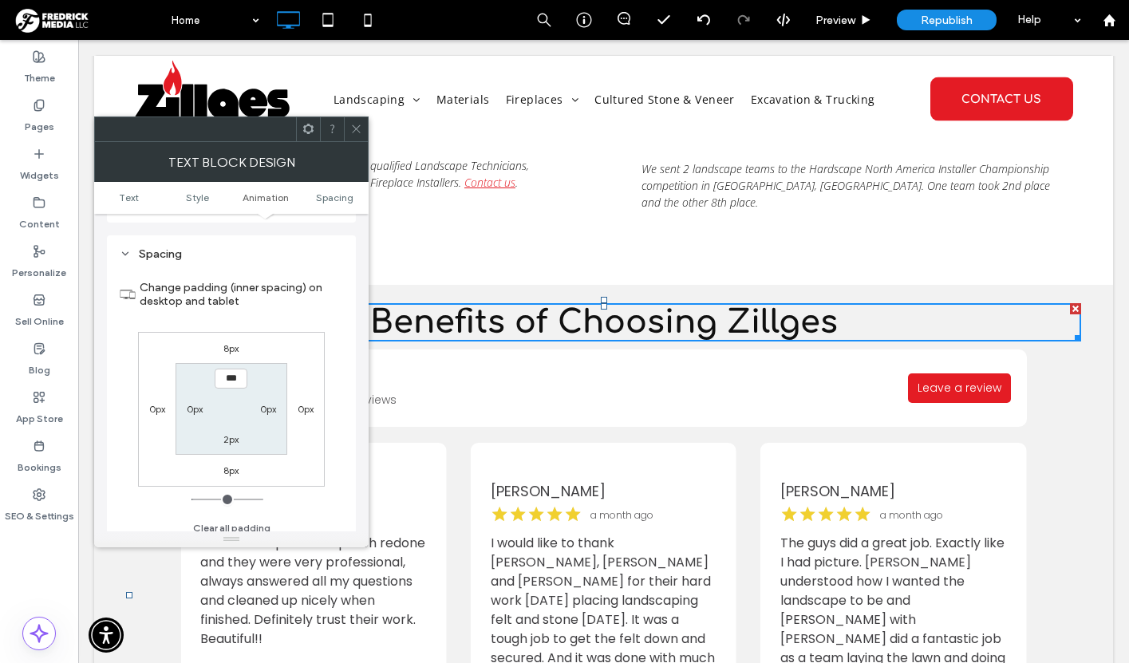
scroll to position [437, 0]
type input "****"
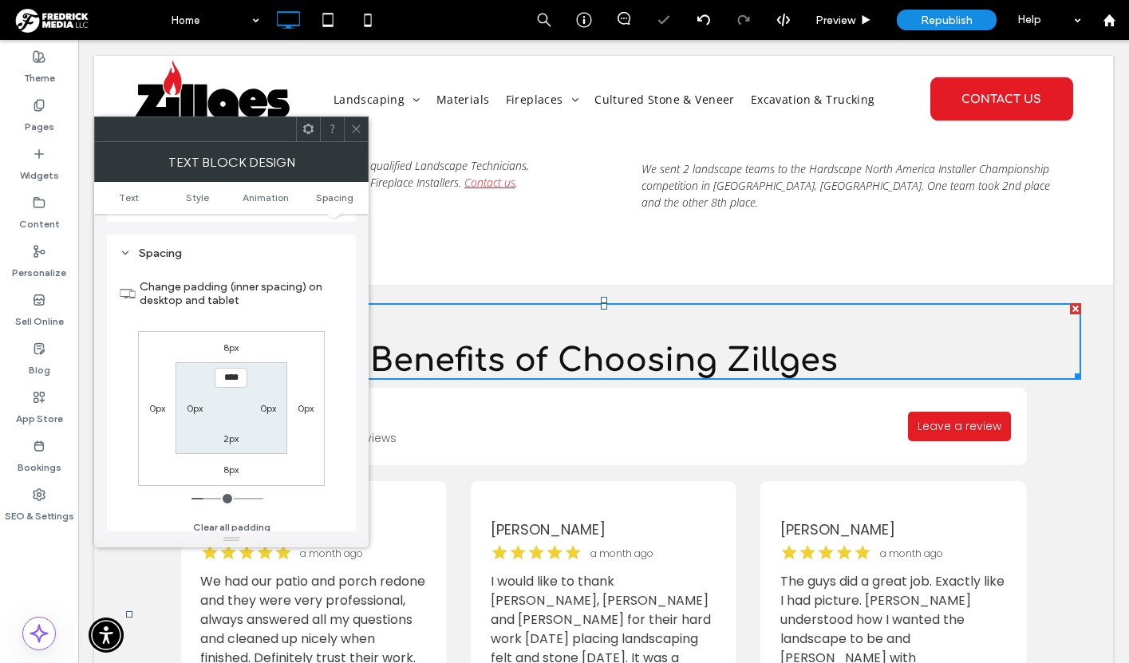
click at [232, 434] on label "2px" at bounding box center [230, 438] width 15 height 12
type input "*"
type input "**"
type input "****"
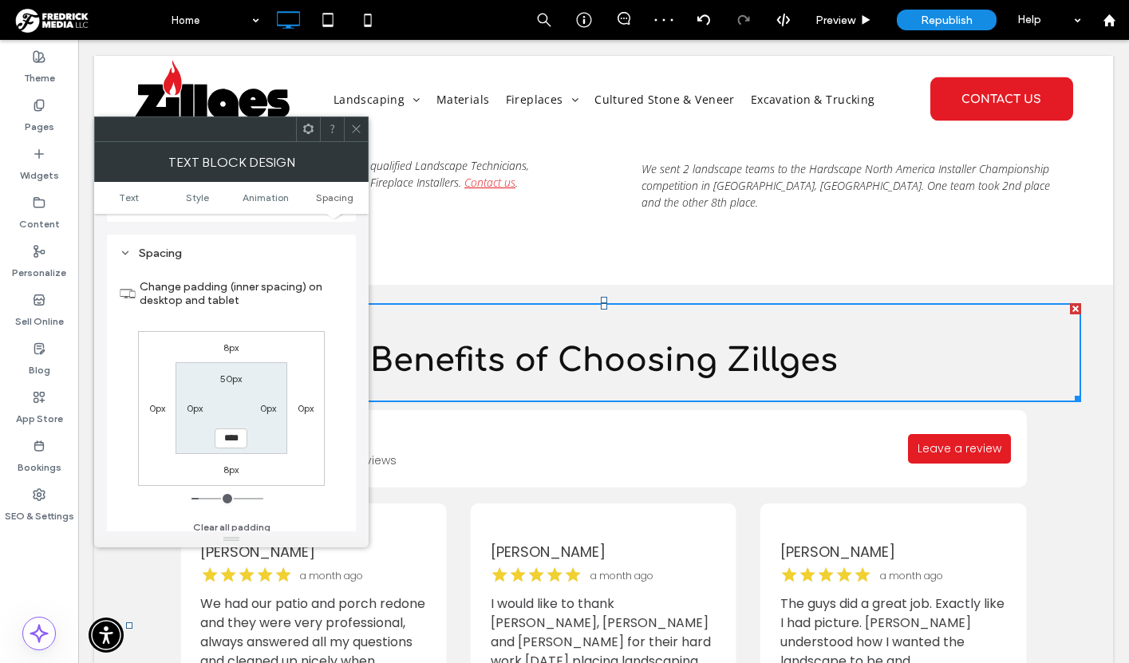
click at [361, 125] on icon at bounding box center [356, 129] width 12 height 12
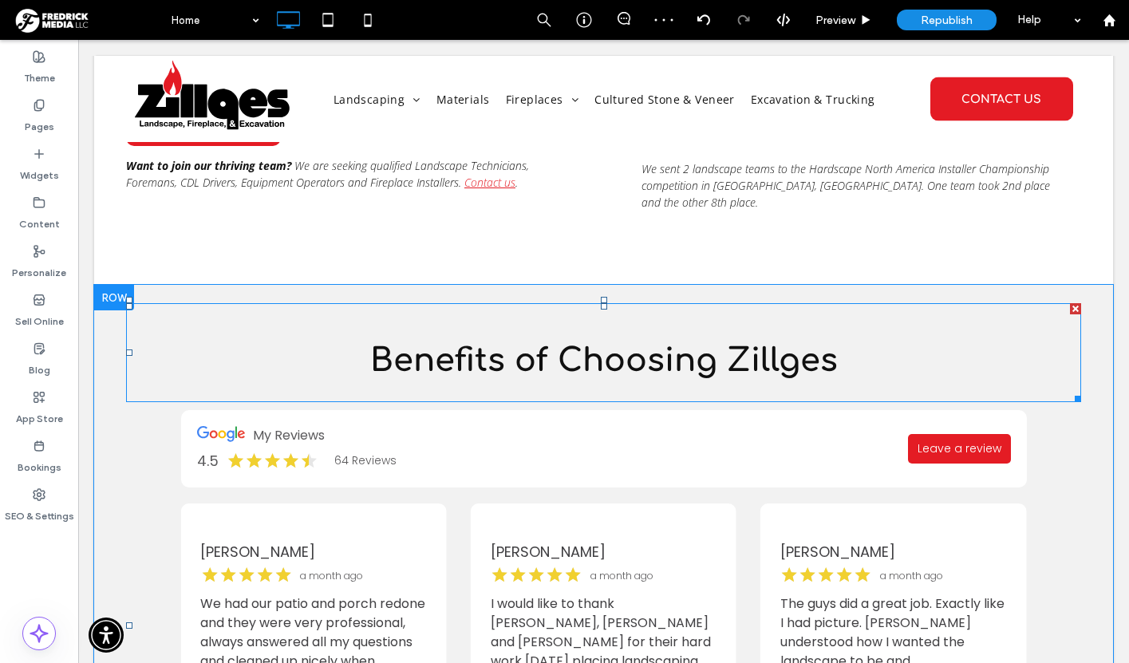
click at [605, 343] on span "Benefits of Choosing Zillges" at bounding box center [603, 360] width 467 height 35
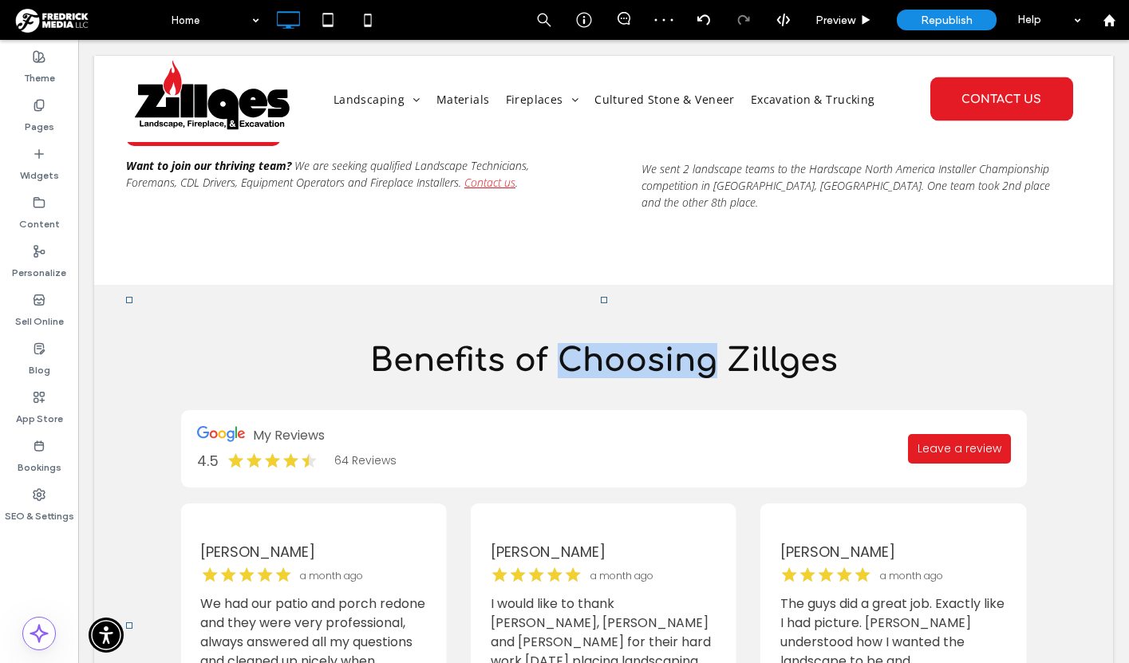
click at [605, 343] on span "Benefits of Choosing Zillges" at bounding box center [603, 360] width 467 height 35
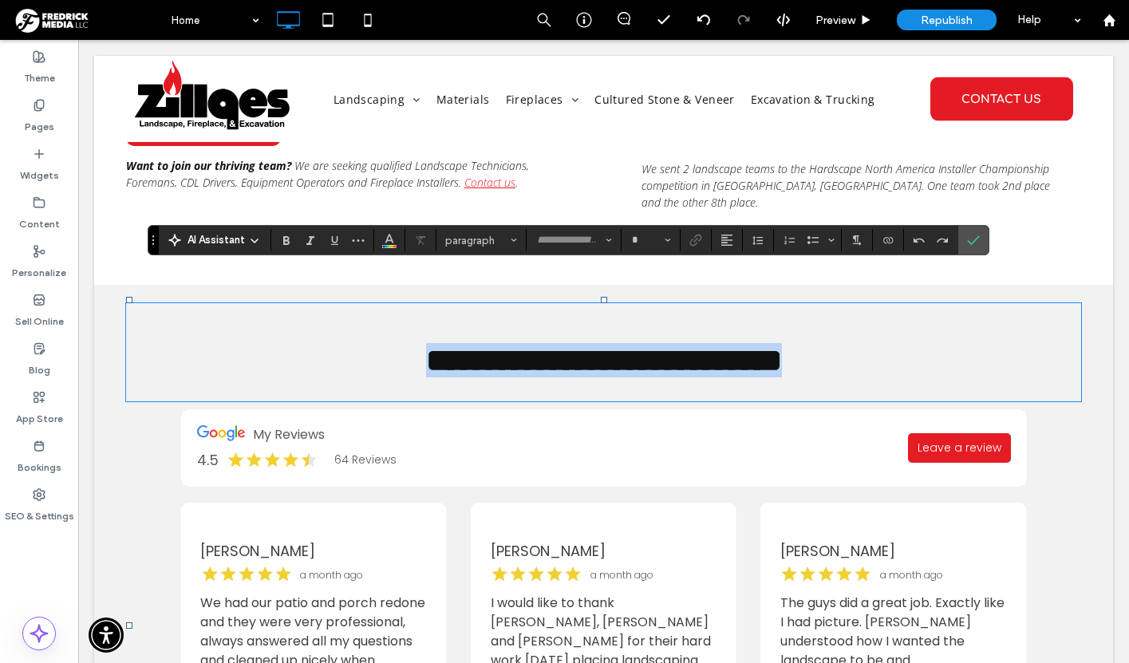
type input "*********"
type input "**"
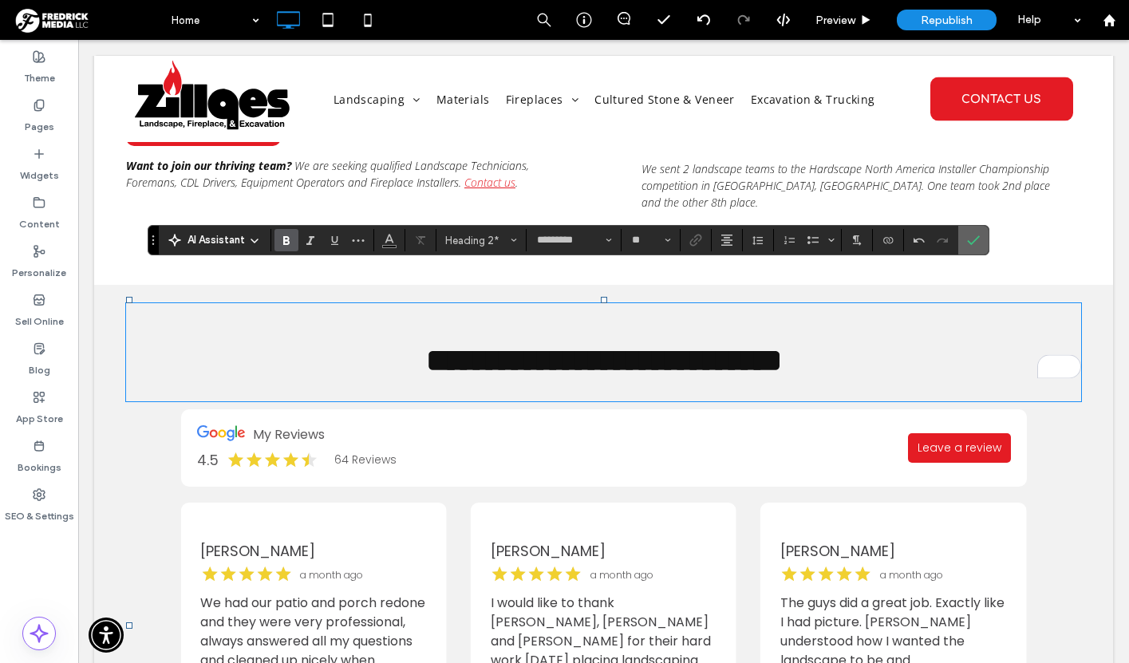
click at [971, 239] on icon "Confirm" at bounding box center [973, 240] width 13 height 13
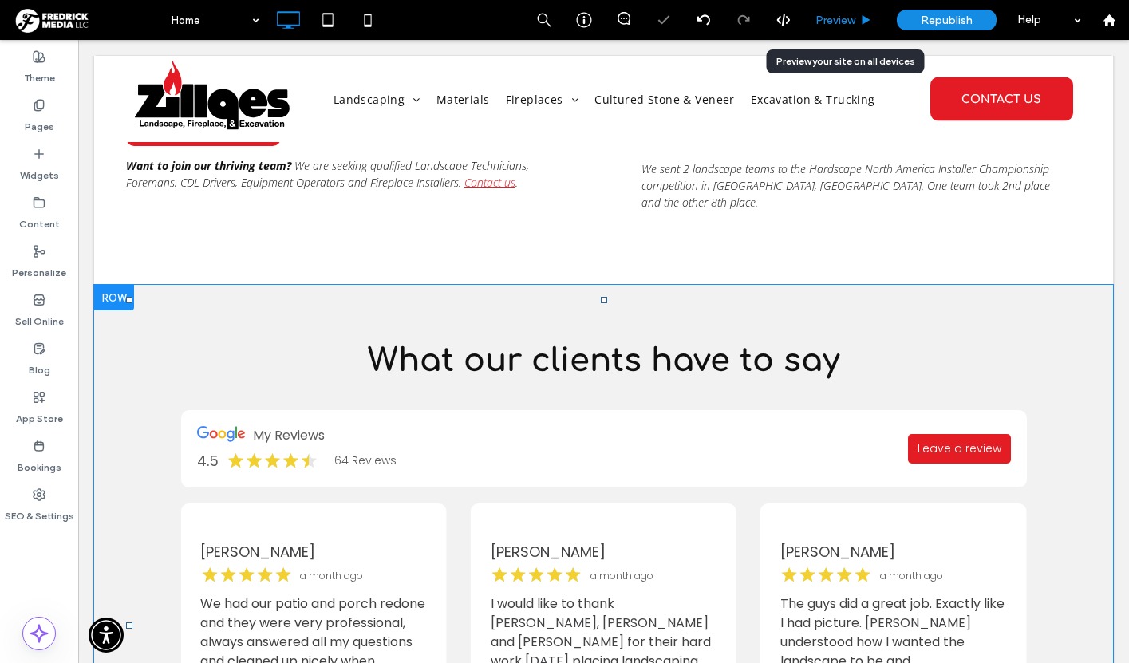
click at [848, 16] on span "Preview" at bounding box center [835, 21] width 40 height 14
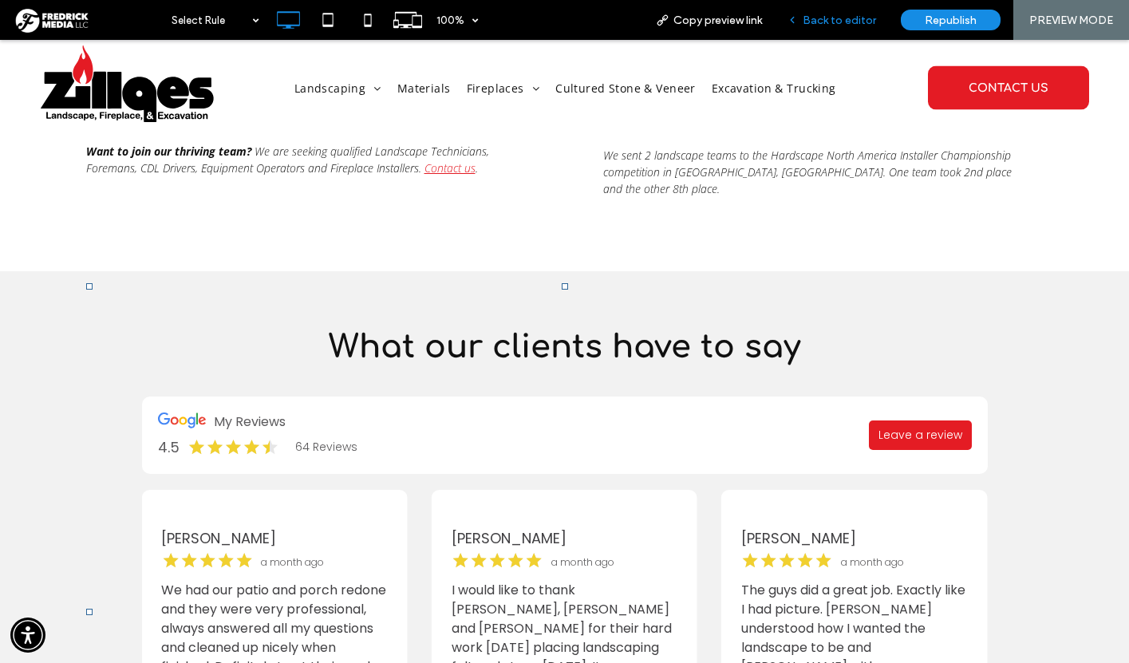
drag, startPoint x: 826, startPoint y: 23, endPoint x: 379, endPoint y: 227, distance: 491.9
click at [826, 23] on span "Back to editor" at bounding box center [839, 21] width 73 height 14
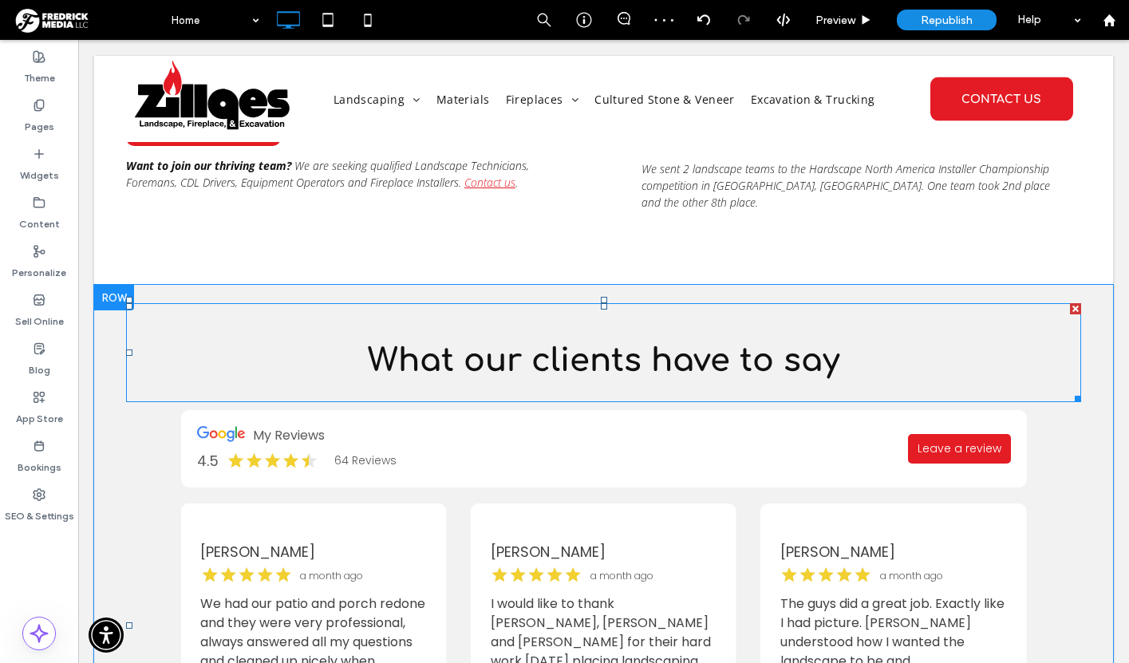
scroll to position [4586, 0]
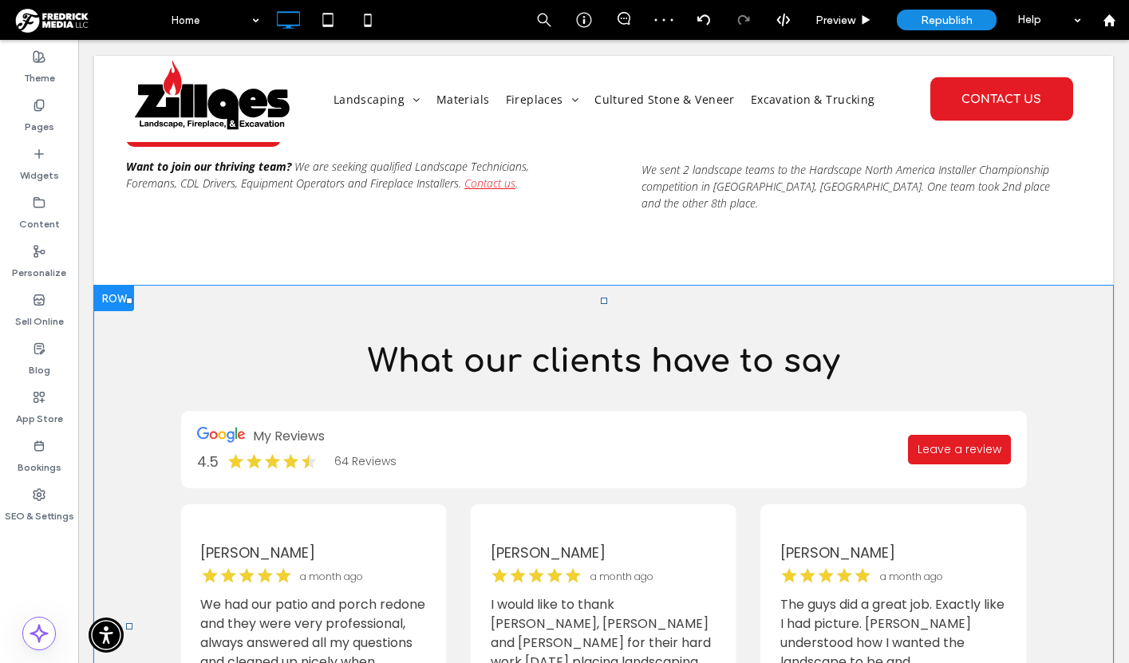
click at [140, 426] on div "My Reviews 4.5 64 Reviews Leave a review Ross 4 months ago Recently had Zillges…" at bounding box center [603, 639] width 955 height 456
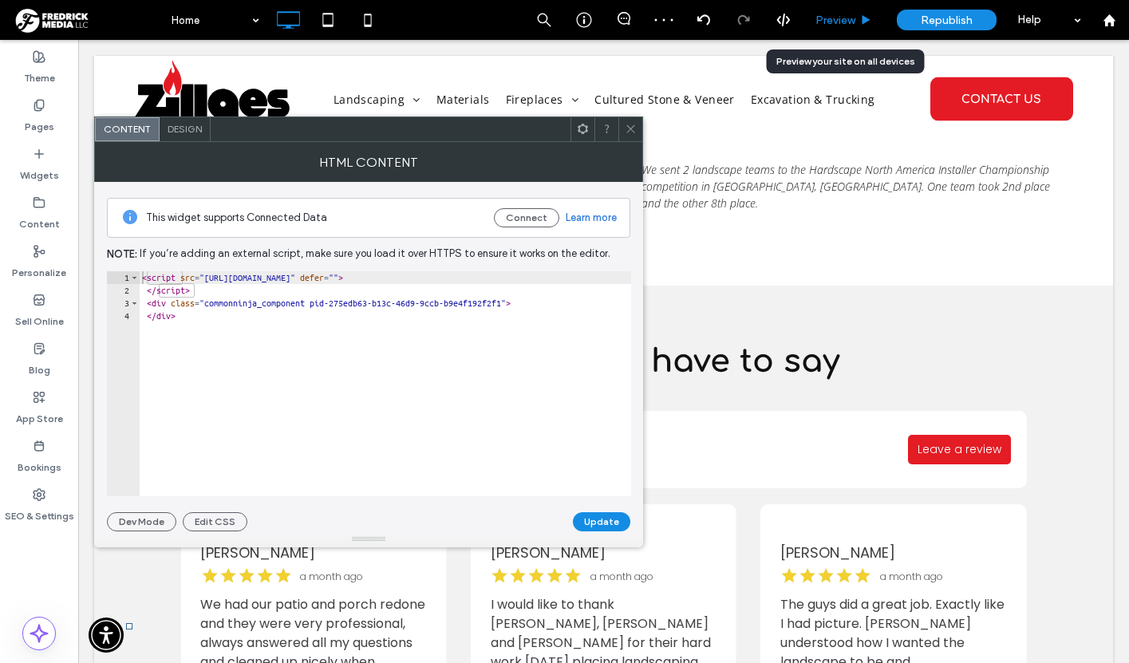
click at [840, 20] on span "Preview" at bounding box center [835, 21] width 40 height 14
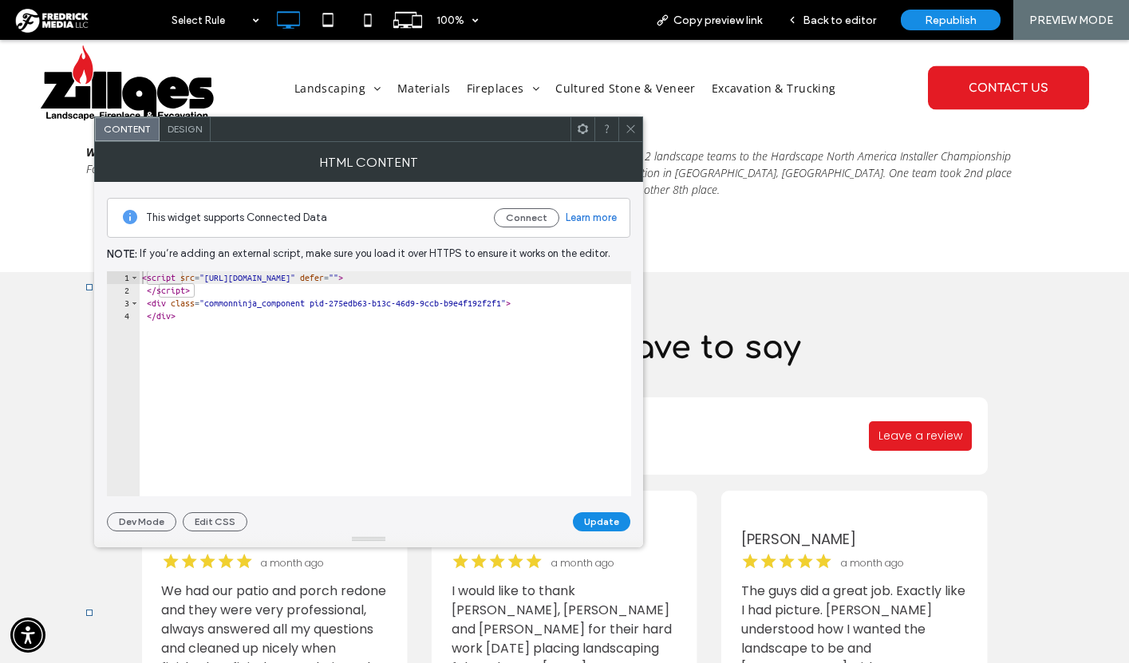
click at [0, 40] on img at bounding box center [0, 40] width 0 height 0
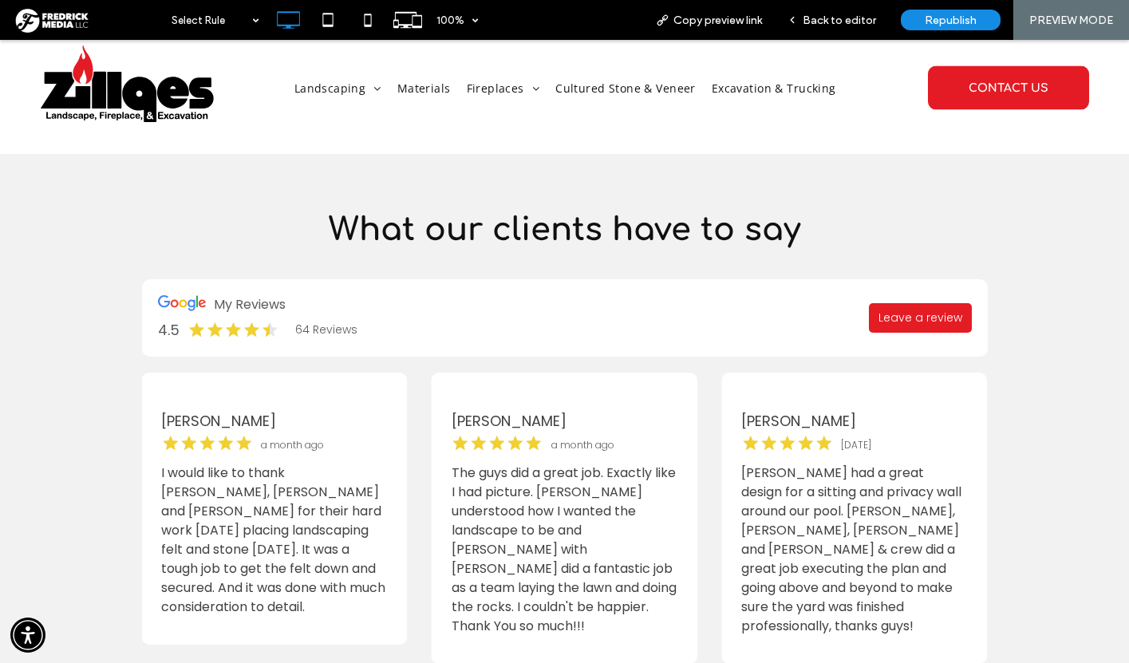
scroll to position [4700, 0]
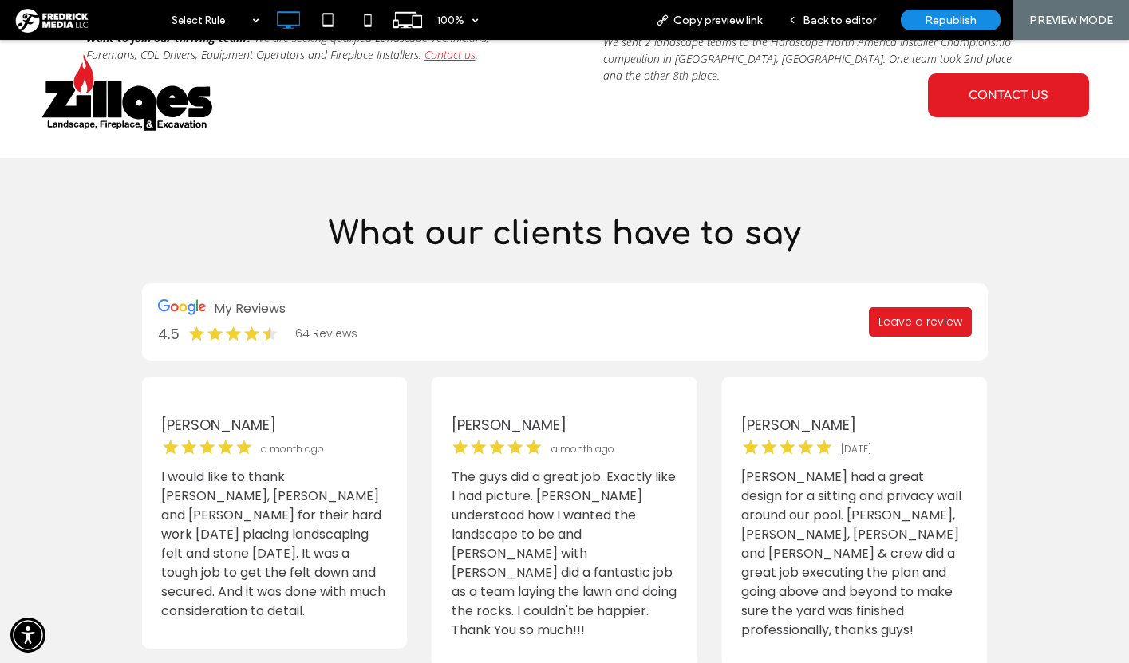
click at [143, 110] on img at bounding box center [127, 93] width 175 height 88
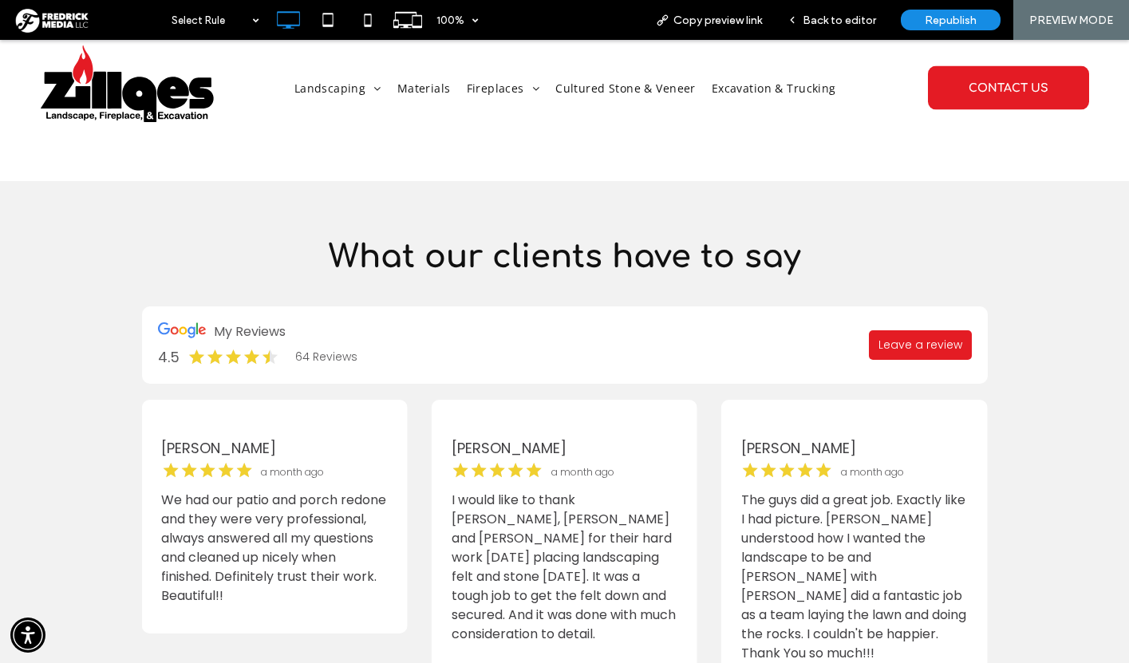
scroll to position [4686, 0]
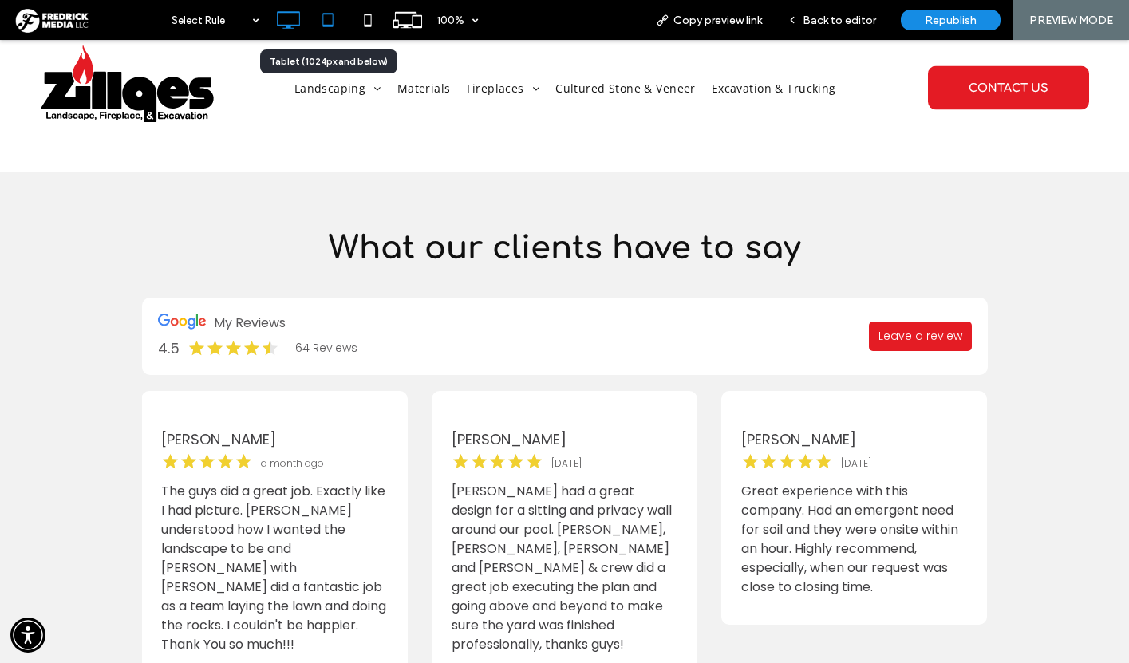
click at [330, 21] on icon at bounding box center [328, 20] width 32 height 32
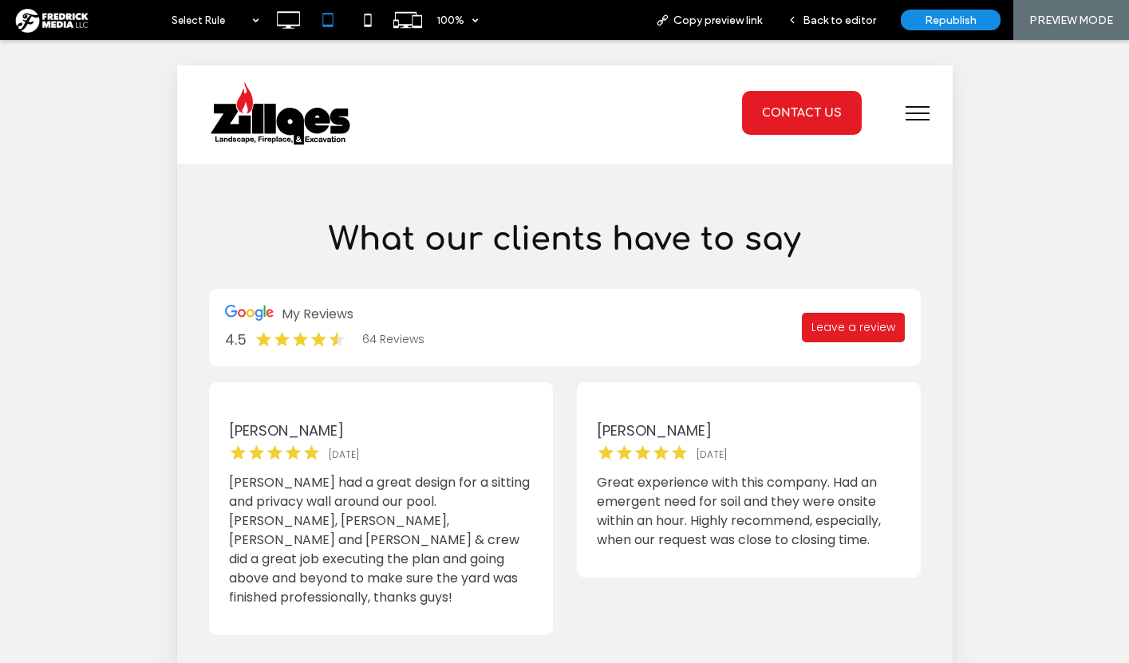
scroll to position [4628, 0]
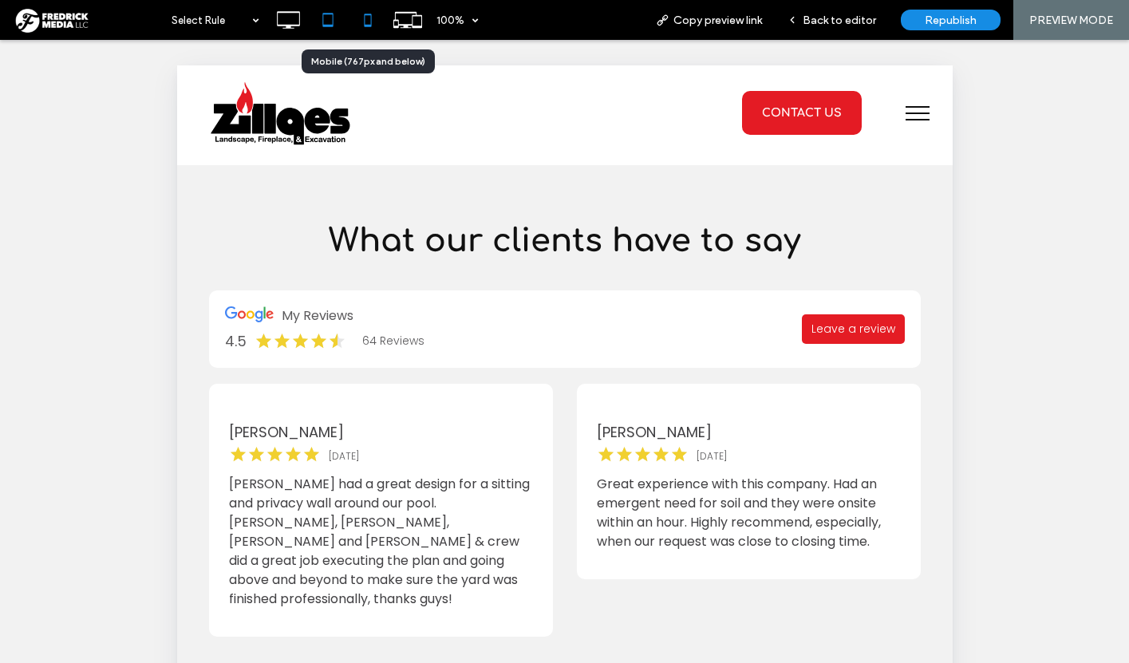
click at [369, 20] on icon at bounding box center [368, 20] width 32 height 32
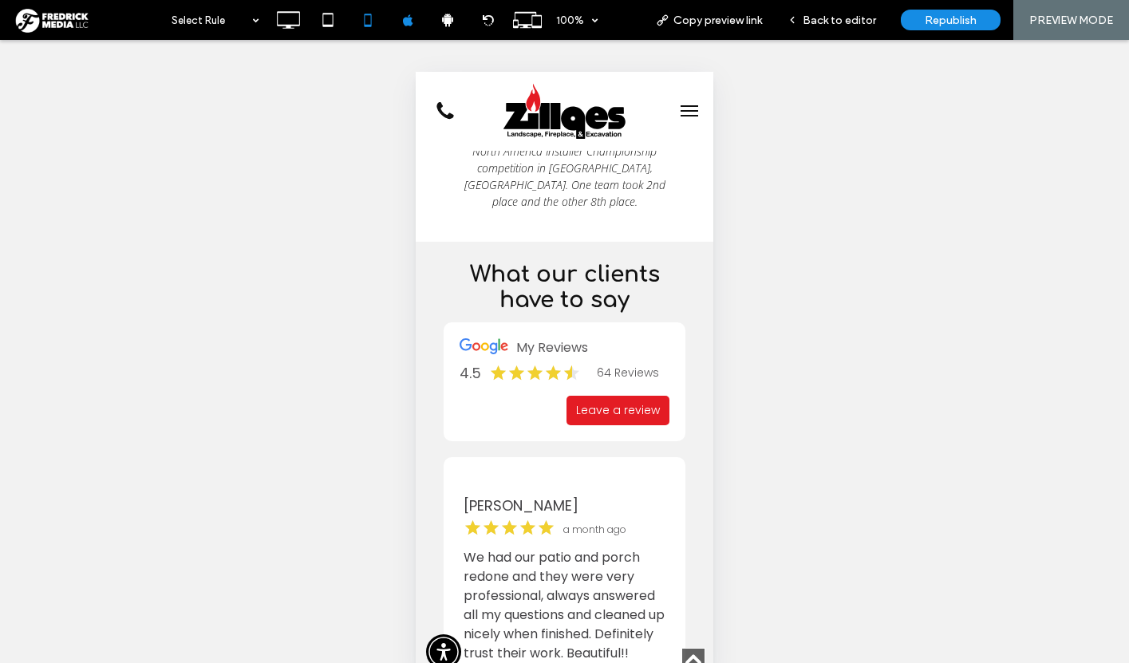
scroll to position [6990, 0]
click at [850, 21] on span "Back to editor" at bounding box center [839, 21] width 73 height 14
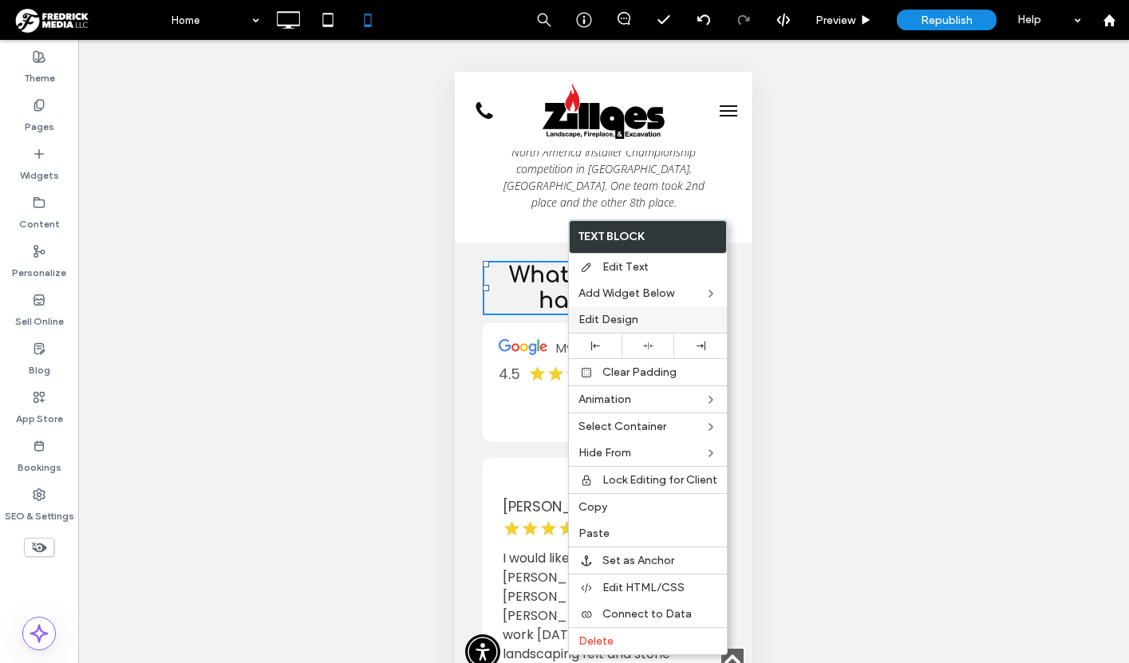
click at [603, 313] on span "Edit Design" at bounding box center [608, 320] width 60 height 14
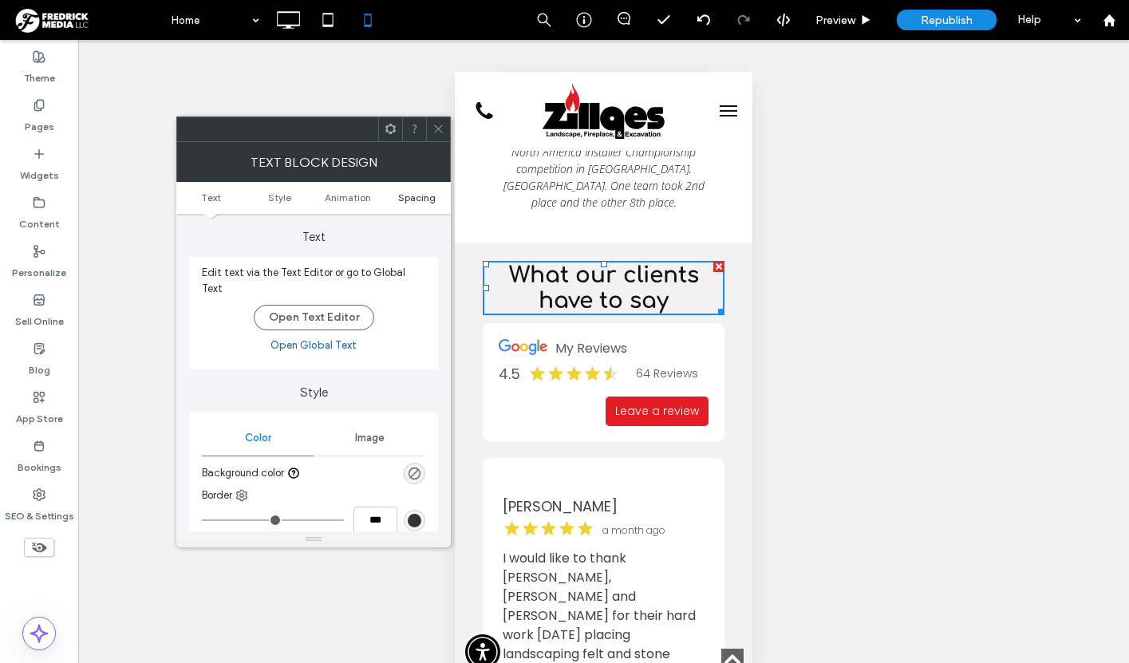
click at [417, 197] on span "Spacing" at bounding box center [416, 197] width 37 height 12
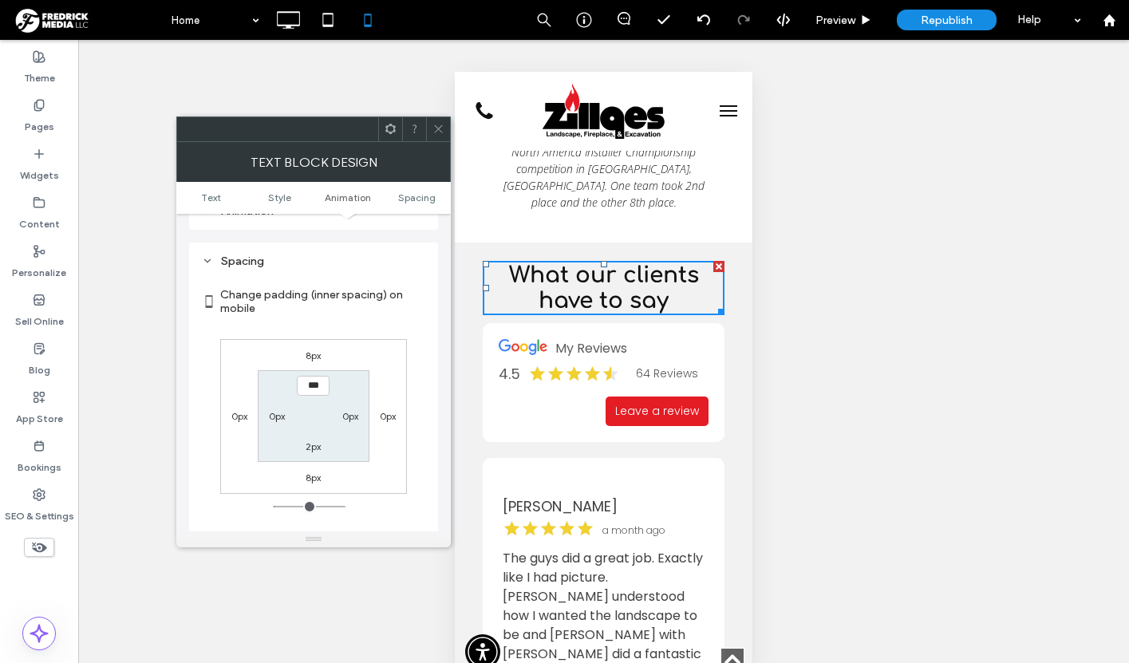
scroll to position [437, 0]
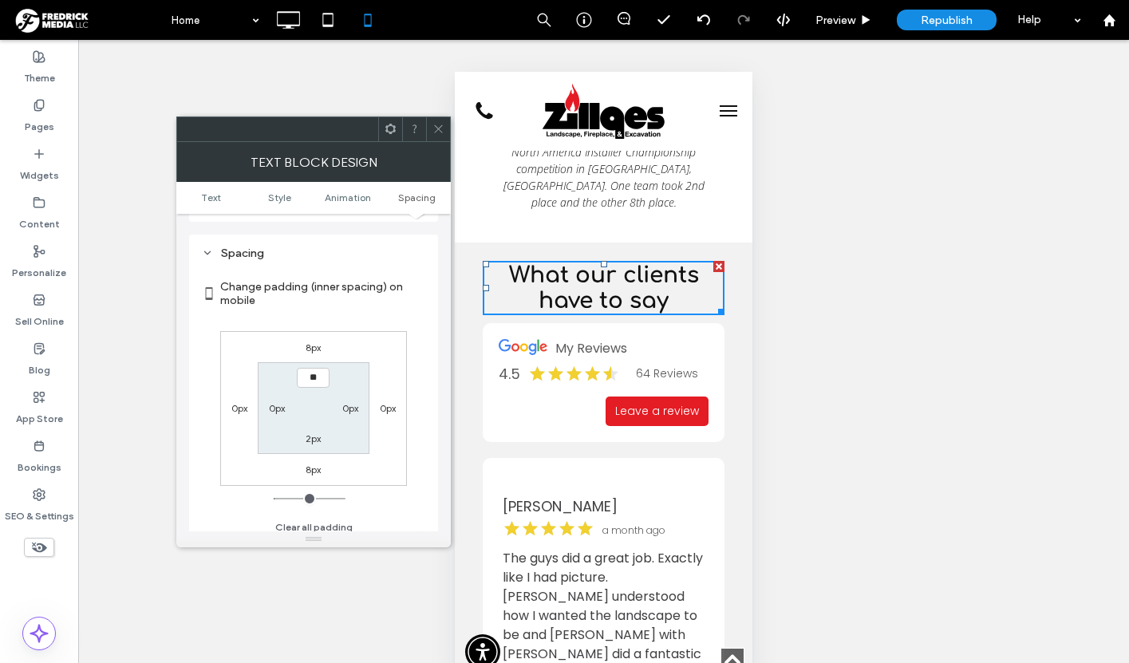
type input "****"
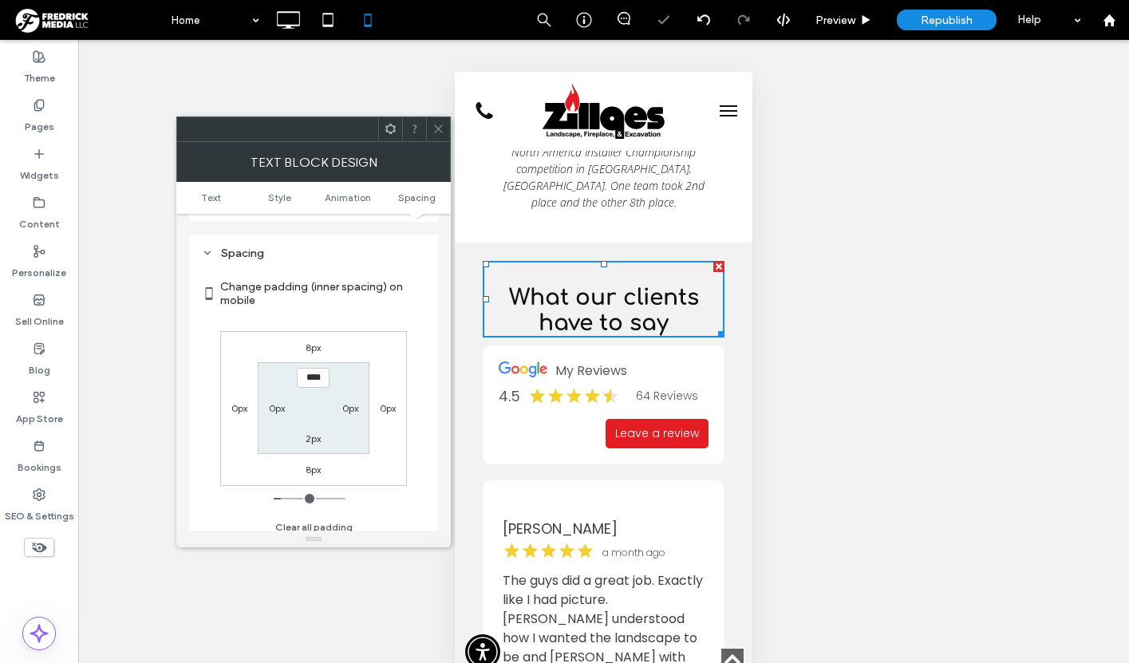
click at [312, 432] on label "2px" at bounding box center [313, 438] width 15 height 12
type input "*"
type input "**"
type input "****"
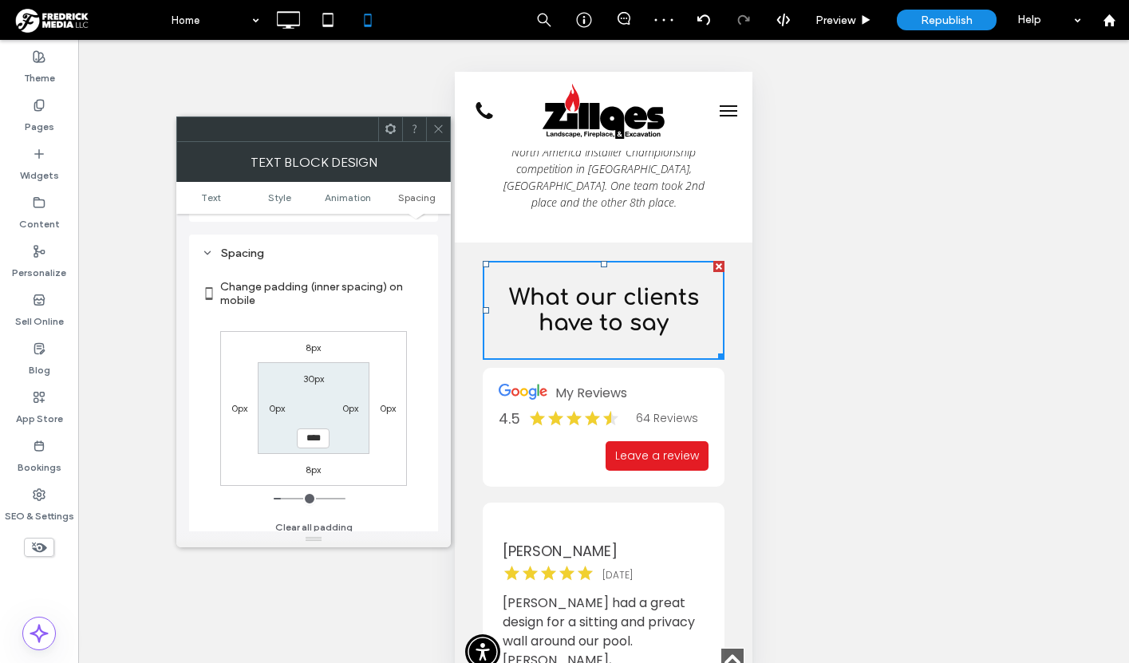
click at [440, 130] on use at bounding box center [438, 129] width 8 height 8
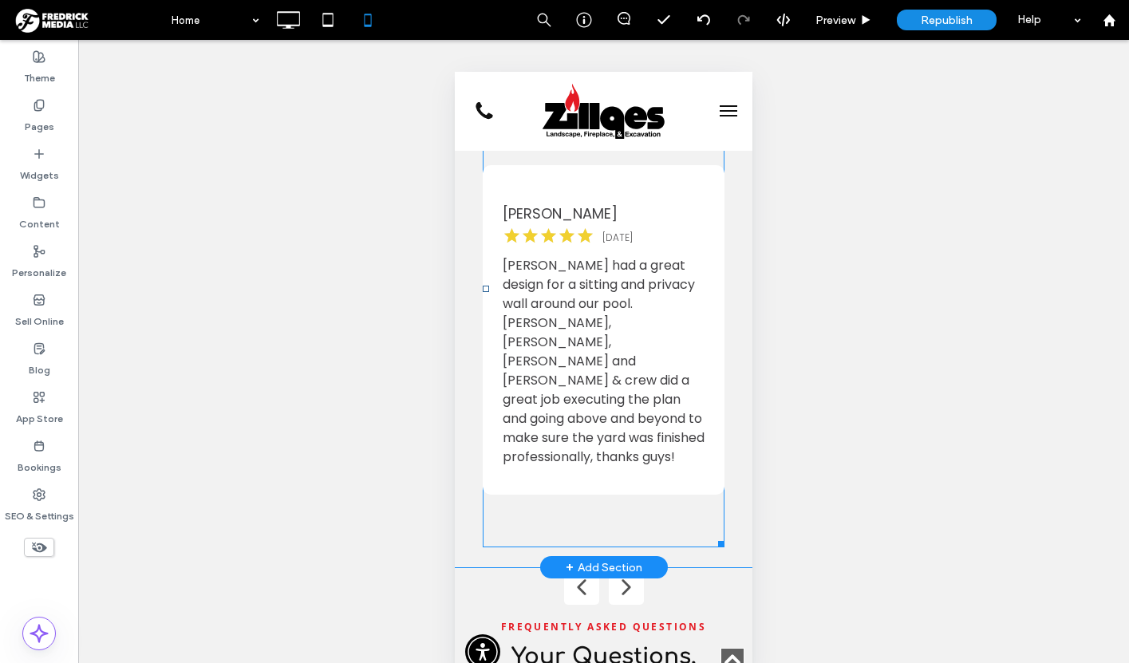
scroll to position [7328, 0]
click at [473, 481] on div "What our clients have to say Click To Paste" at bounding box center [604, 235] width 274 height 638
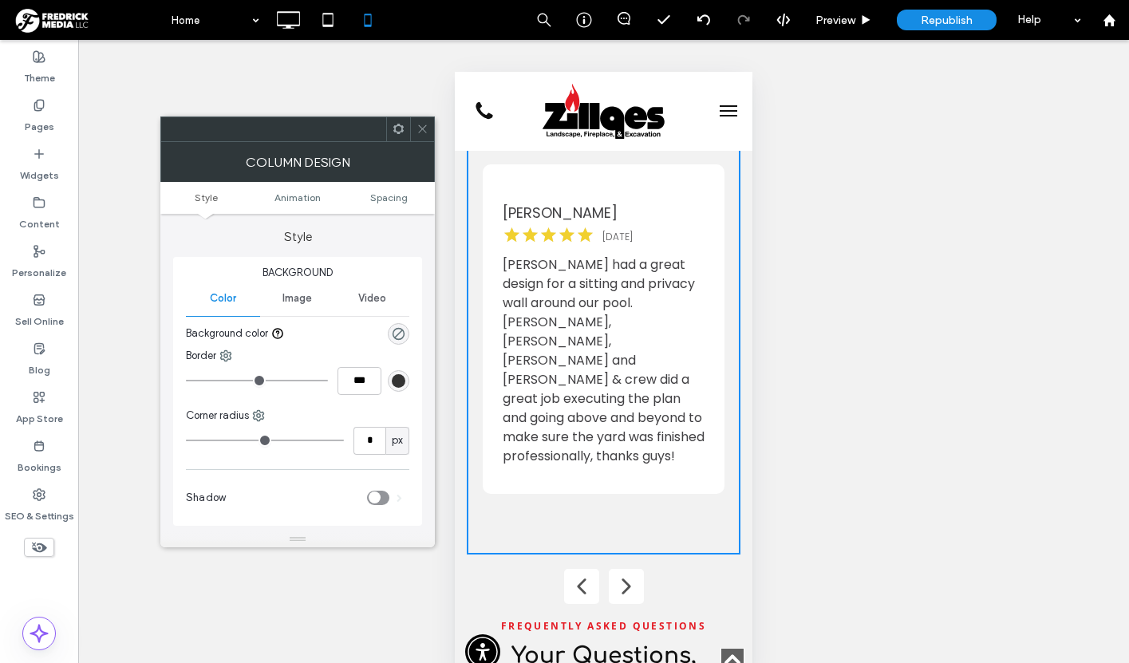
click at [522, 436] on div "Brett Beaulieu 5 months ago Steve is amazing, outstanding job with our fireplac…" at bounding box center [604, 355] width 242 height 382
click at [421, 125] on icon at bounding box center [422, 129] width 12 height 12
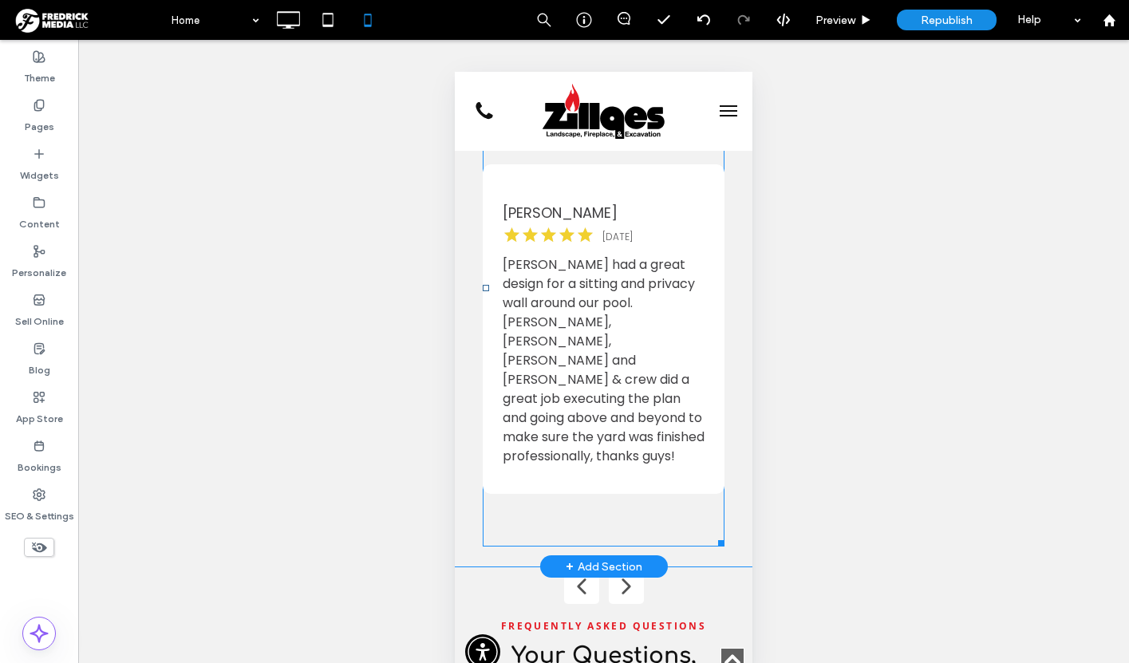
click at [566, 465] on span at bounding box center [604, 288] width 242 height 517
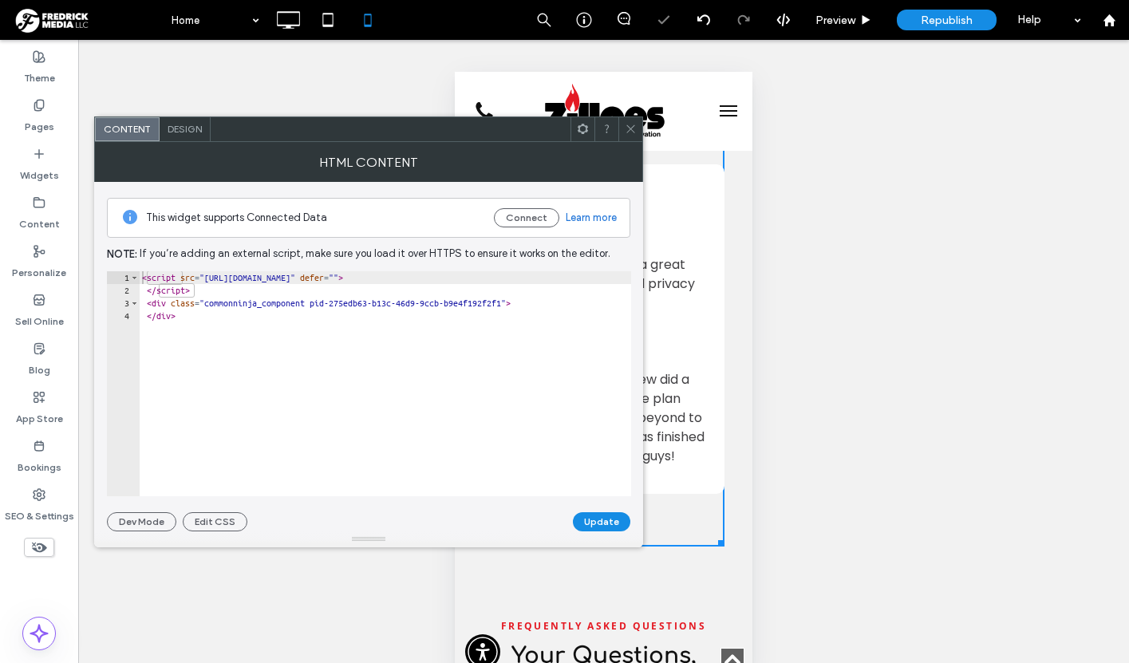
click at [177, 120] on div "Design" at bounding box center [185, 129] width 51 height 24
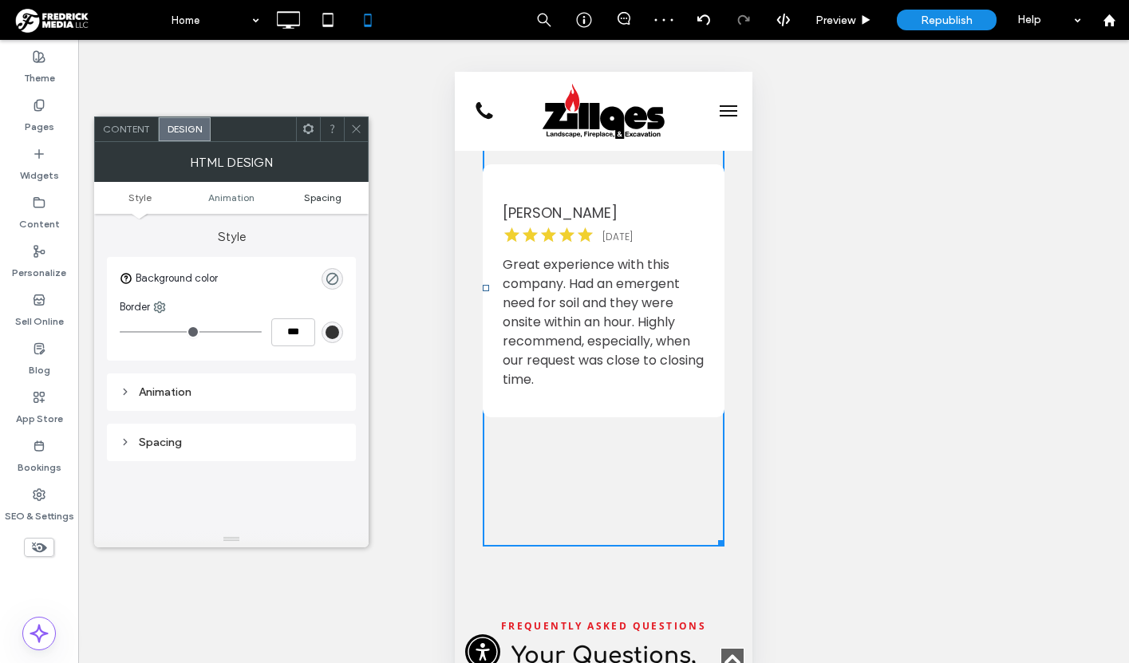
click at [321, 199] on span "Spacing" at bounding box center [322, 197] width 37 height 12
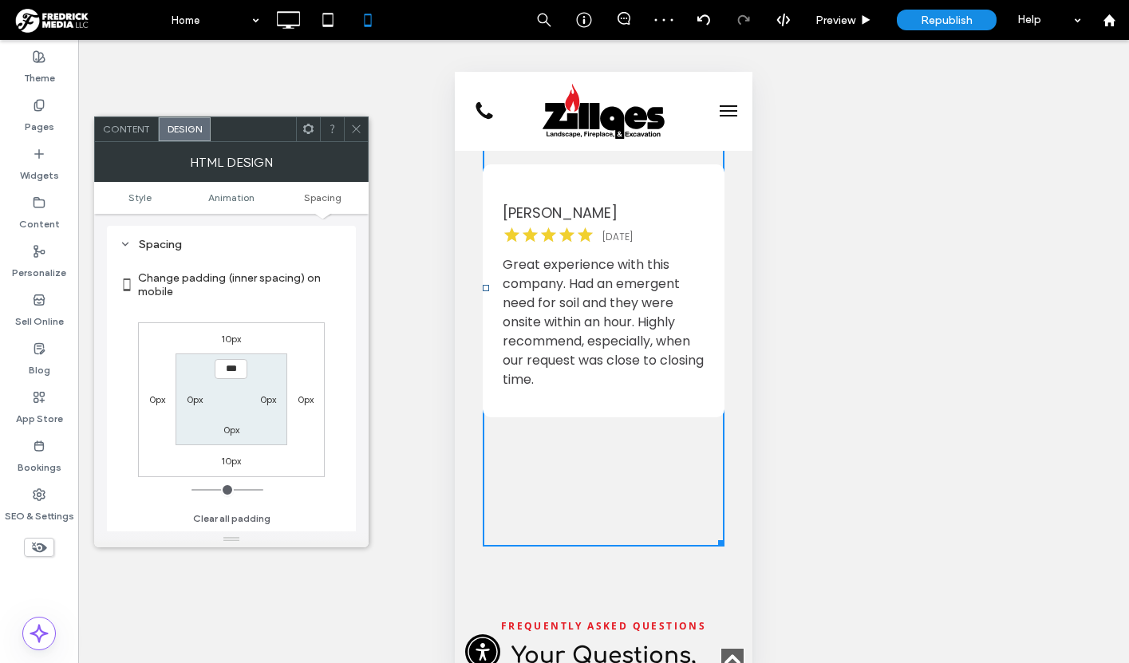
scroll to position [198, 0]
click at [230, 431] on label "0px" at bounding box center [231, 430] width 16 height 12
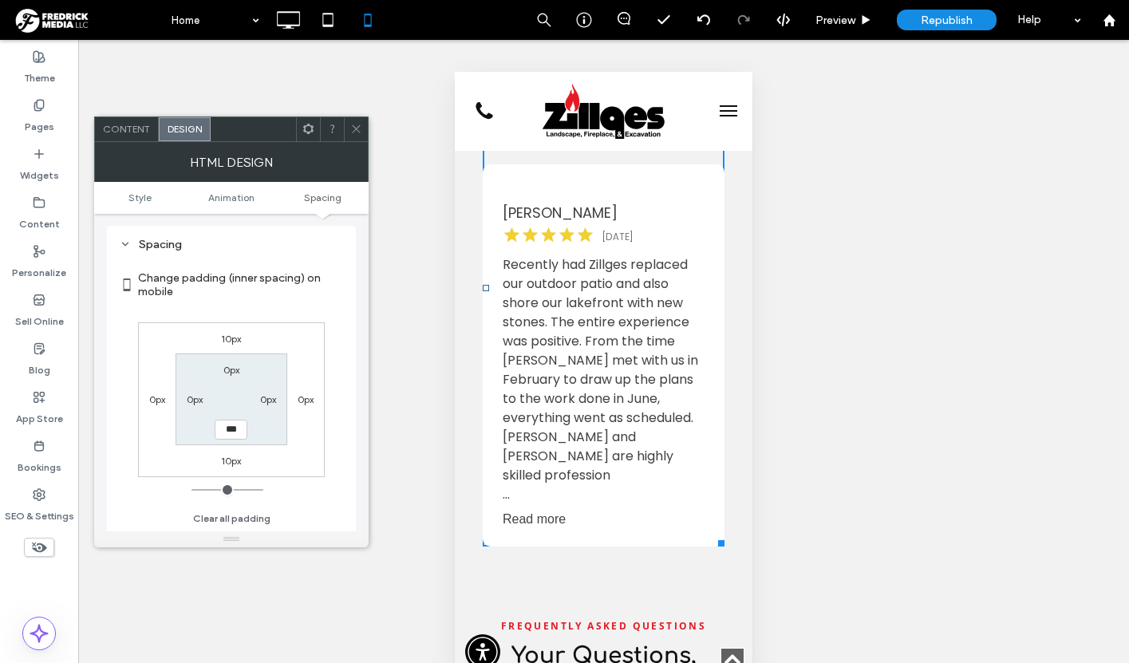
type input "***"
type input "*****"
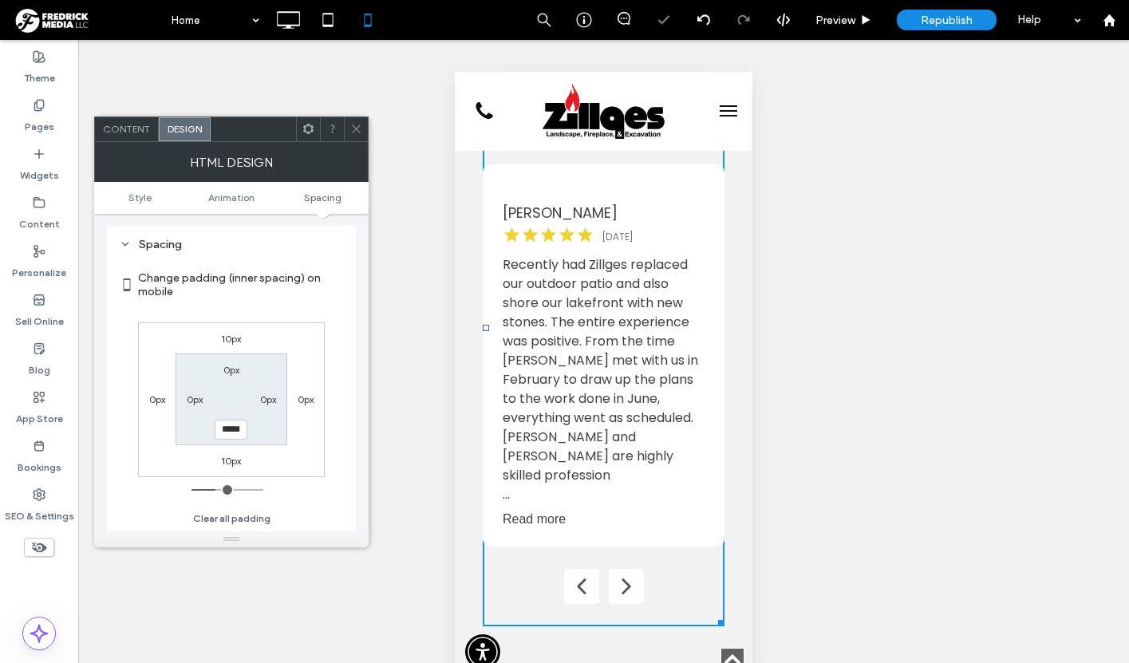
click at [329, 238] on div "Spacing" at bounding box center [231, 245] width 223 height 14
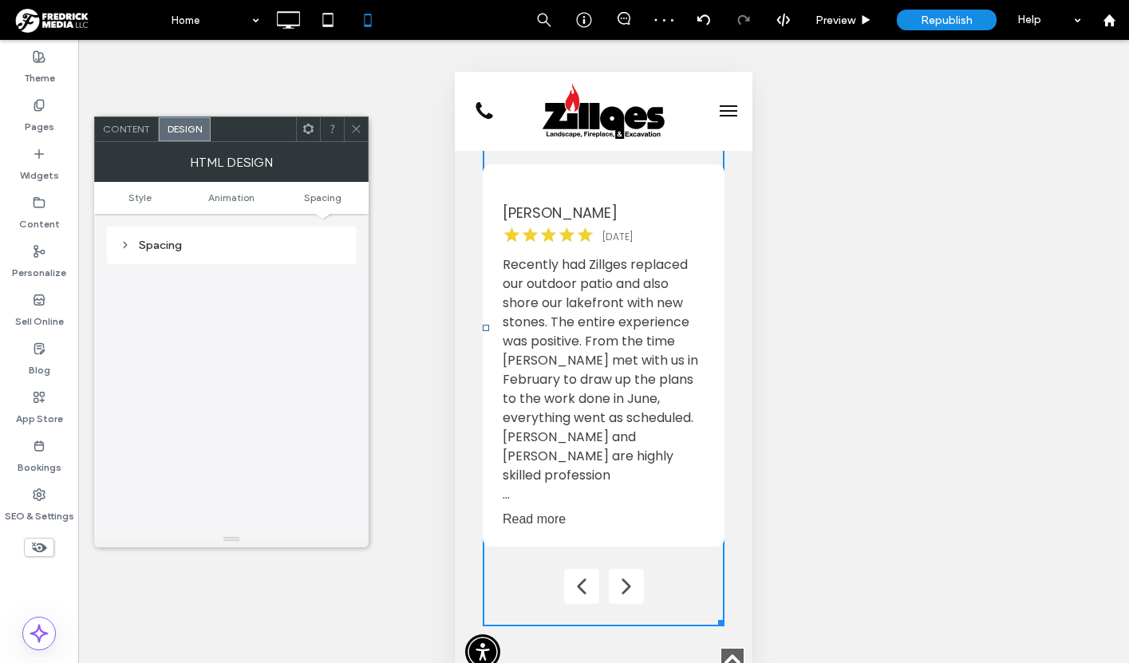
scroll to position [197, 0]
click at [353, 131] on use at bounding box center [356, 129] width 8 height 8
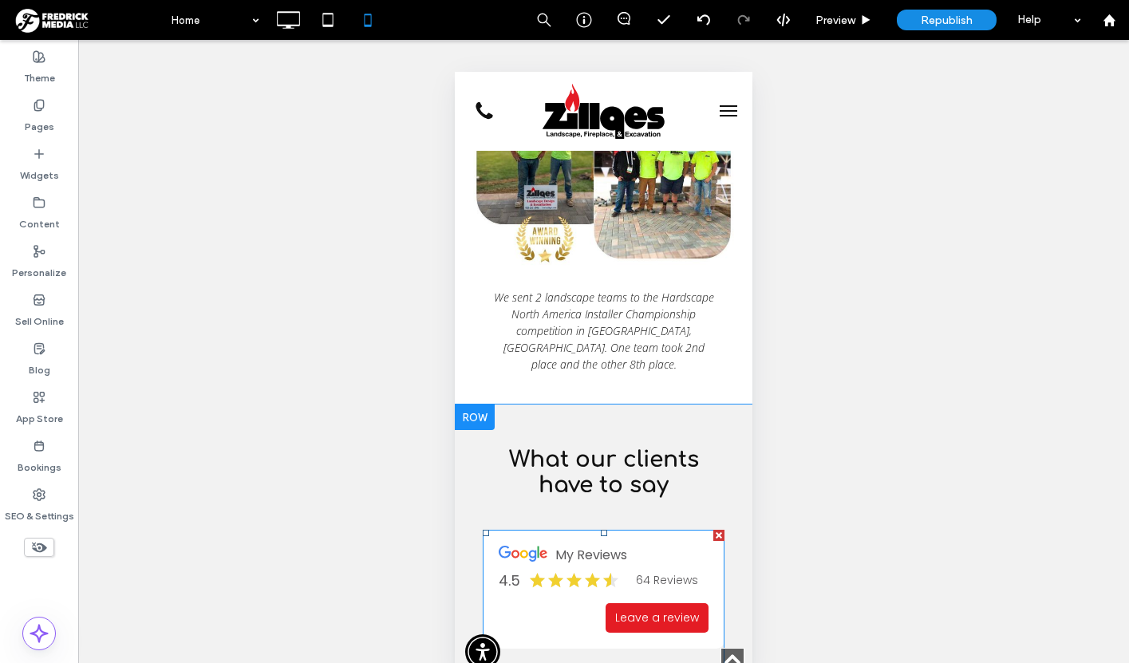
scroll to position [6810, 0]
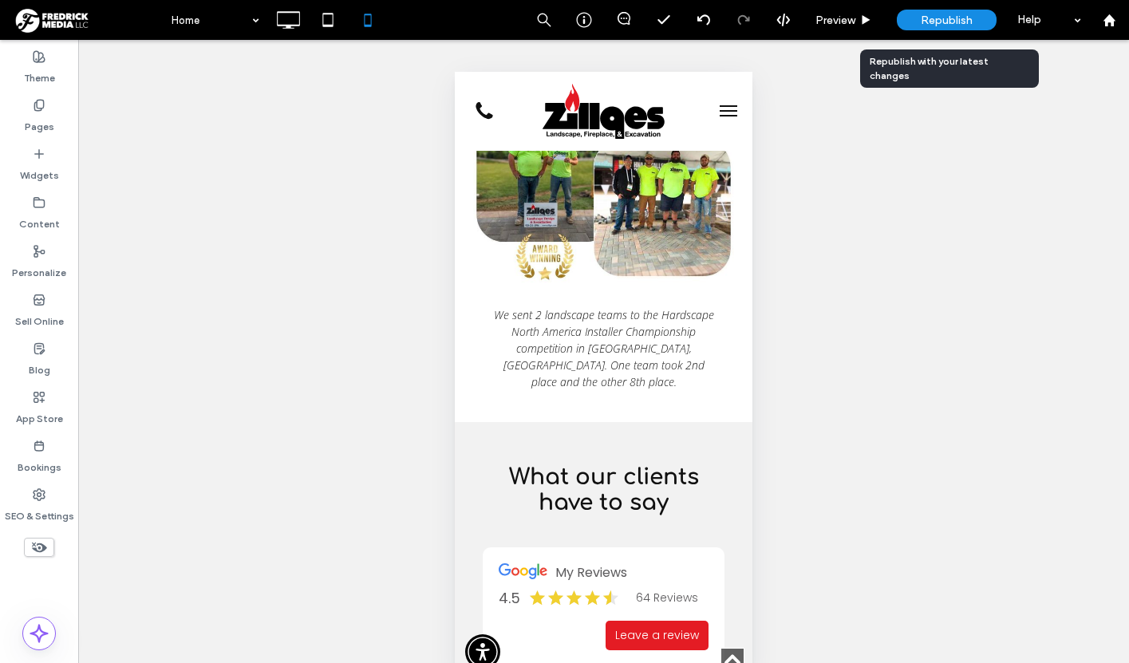
click at [949, 19] on span "Republish" at bounding box center [947, 21] width 52 height 14
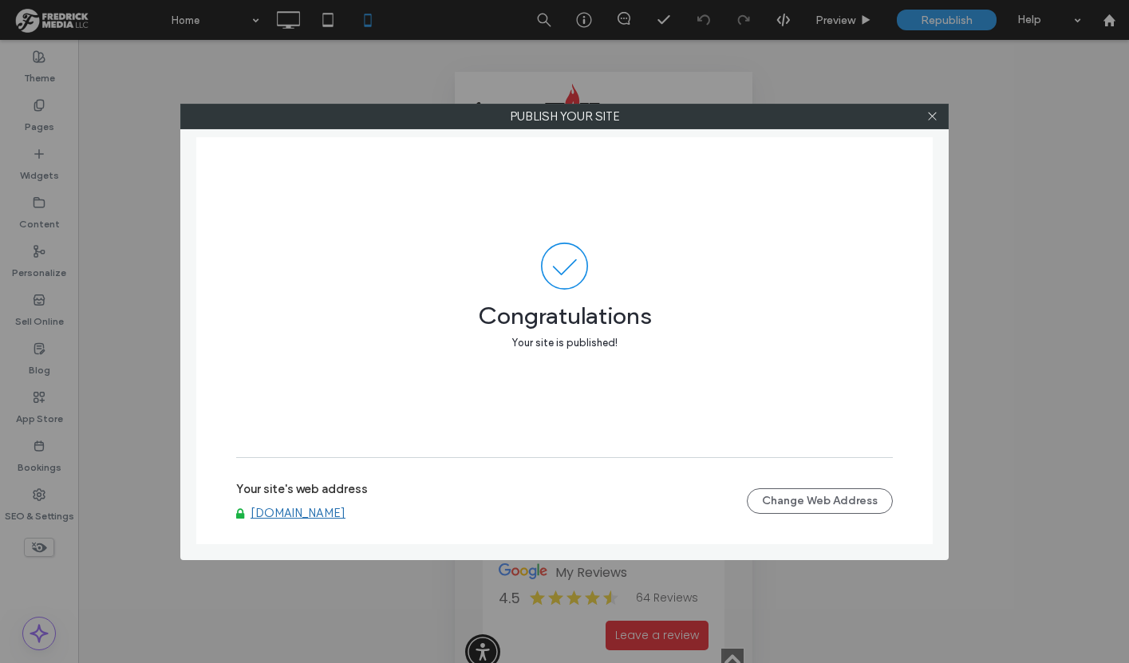
click at [313, 511] on link "[DOMAIN_NAME]" at bounding box center [297, 513] width 95 height 14
click at [935, 116] on icon at bounding box center [932, 116] width 12 height 12
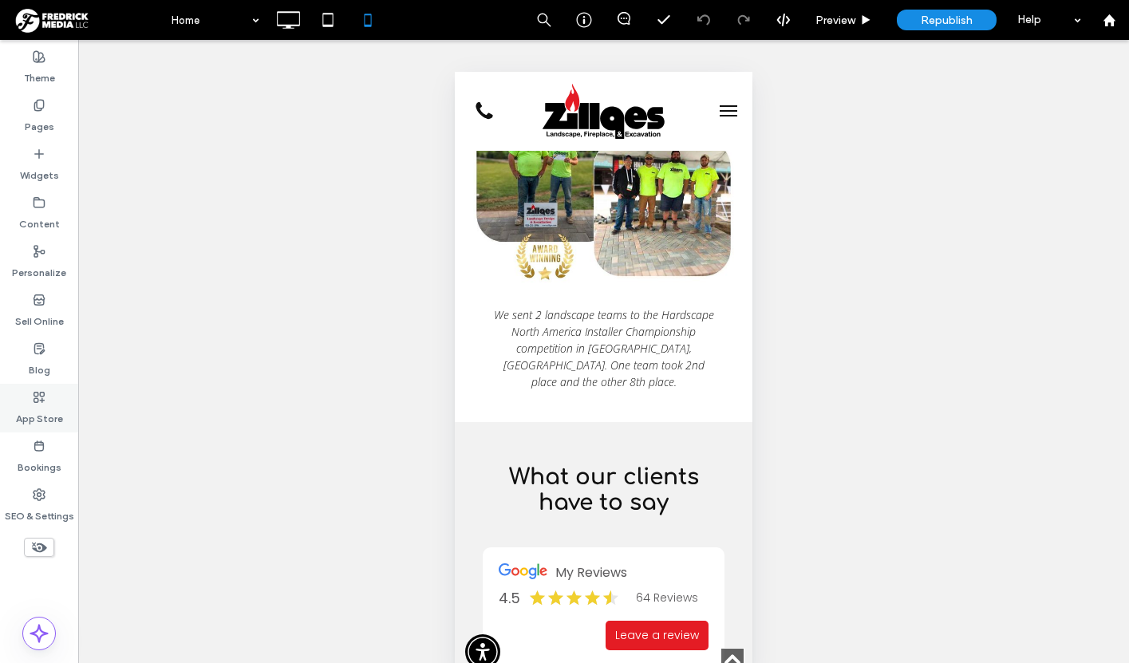
click at [42, 401] on icon at bounding box center [39, 397] width 13 height 13
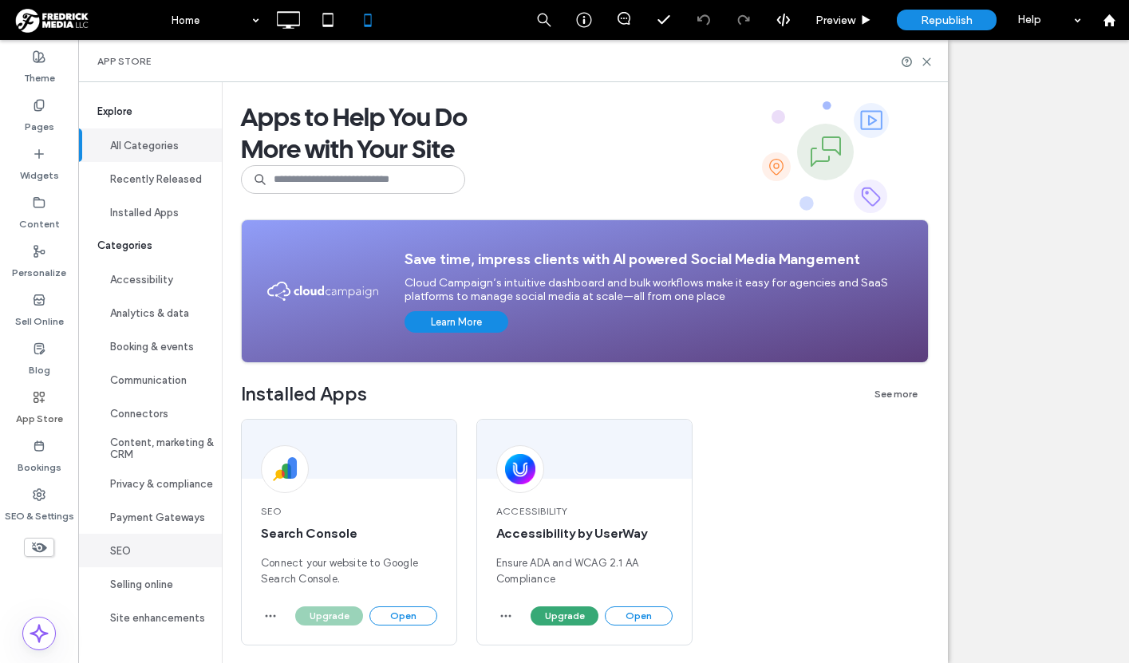
click at [134, 560] on button "SEO" at bounding box center [150, 551] width 144 height 34
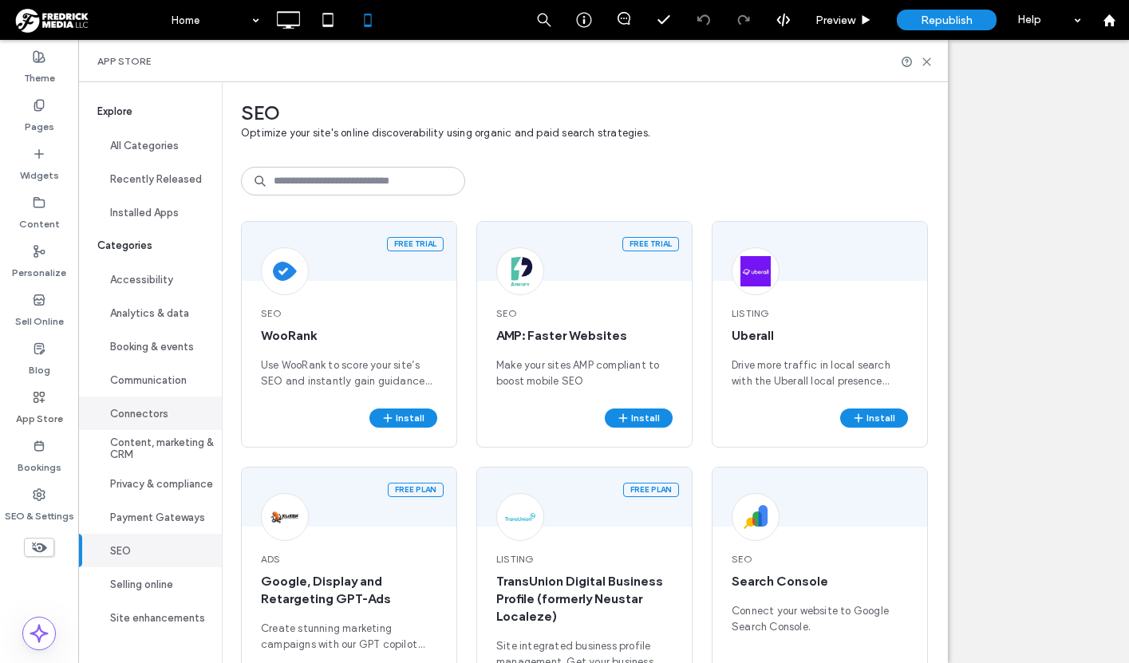
click at [154, 412] on button "Connectors" at bounding box center [150, 413] width 144 height 34
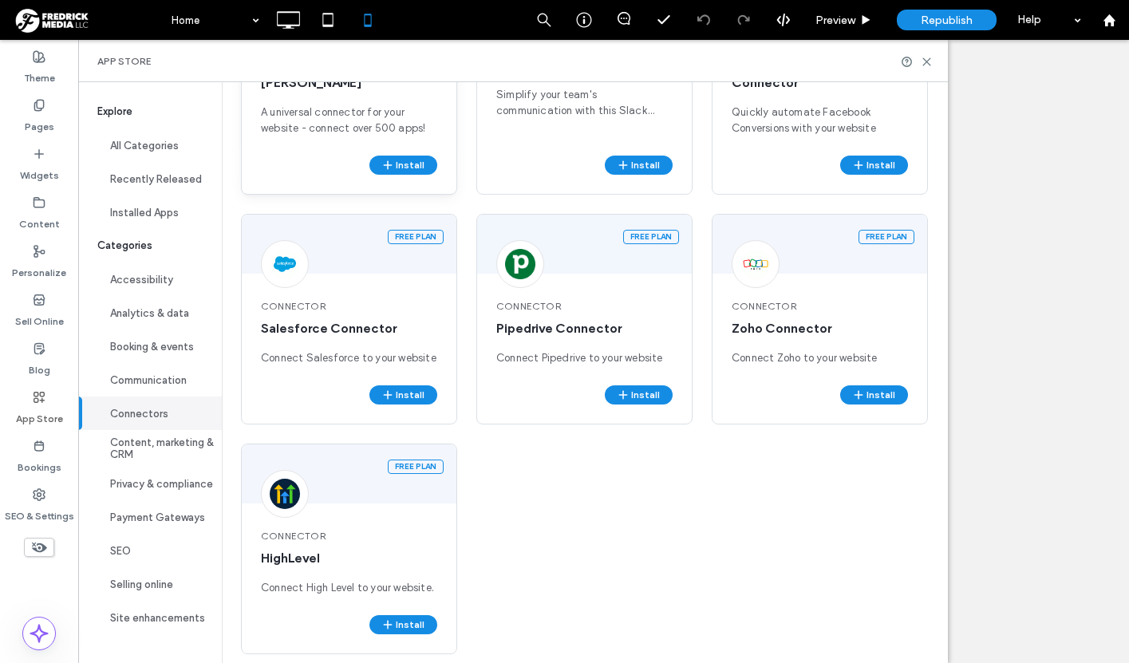
scroll to position [533, 0]
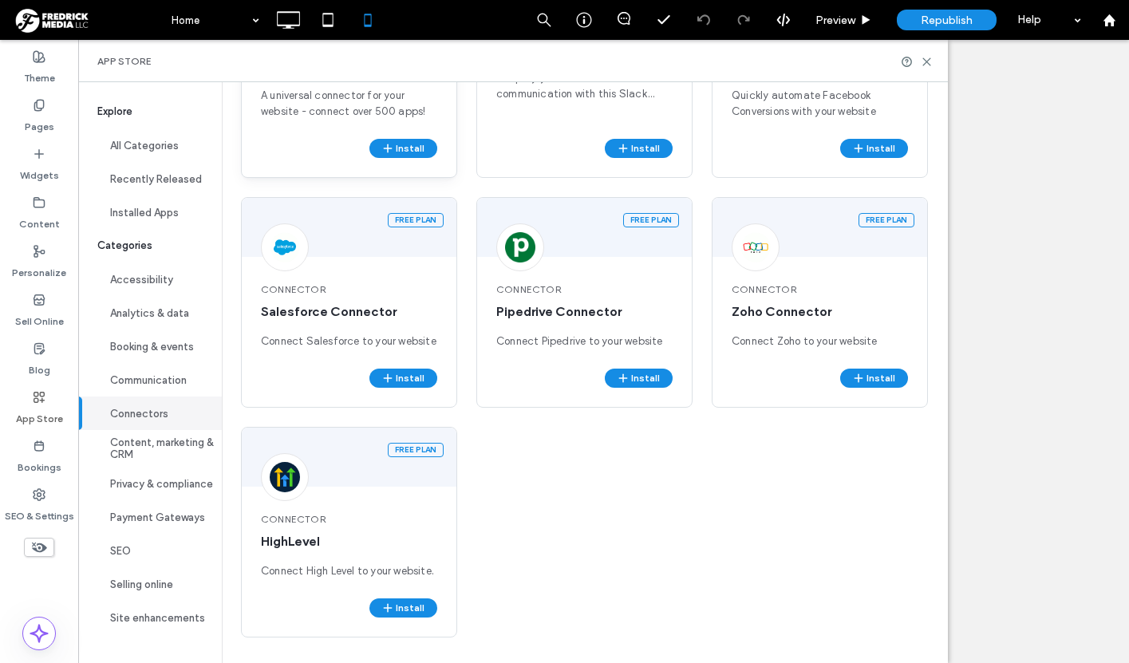
click at [365, 529] on div "Connector HighLevel Connect High Level to your website." at bounding box center [349, 545] width 215 height 105
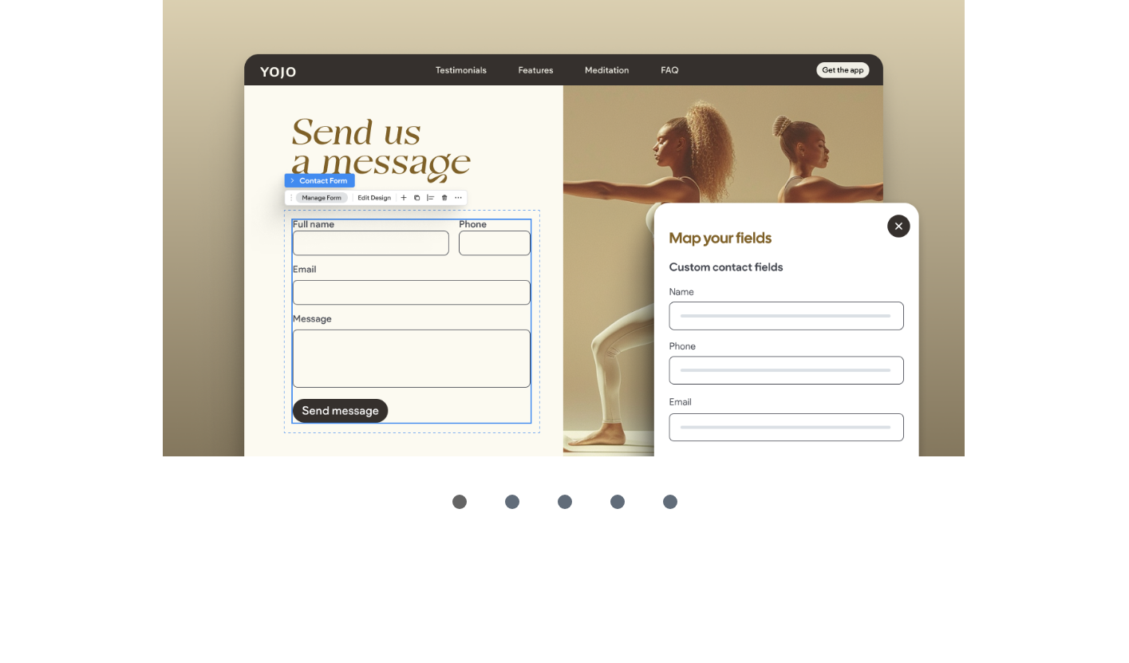
scroll to position [71, 0]
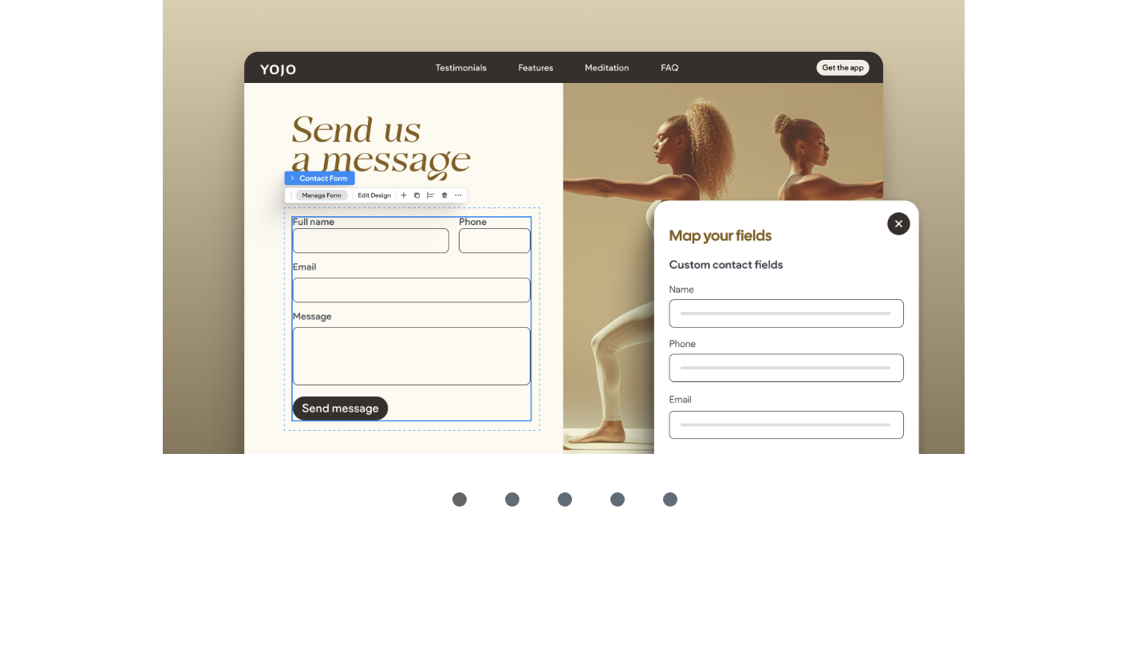
click at [684, 280] on li "slide item 2" at bounding box center [685, 280] width 5 height 5
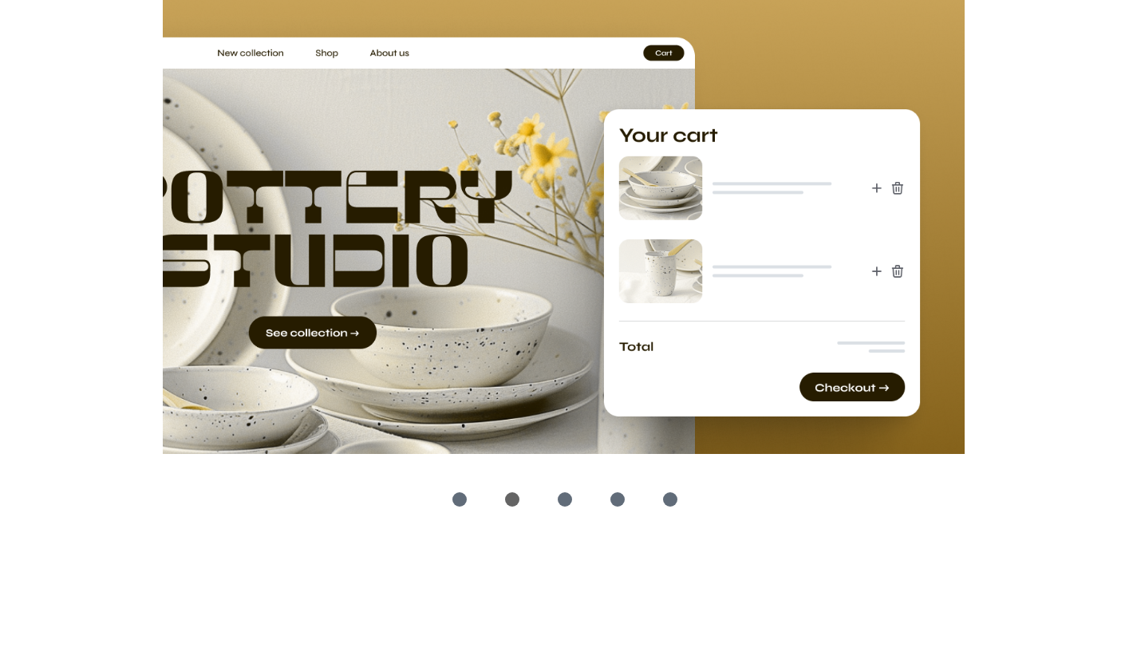
click at [701, 281] on li "slide item 3" at bounding box center [702, 280] width 5 height 5
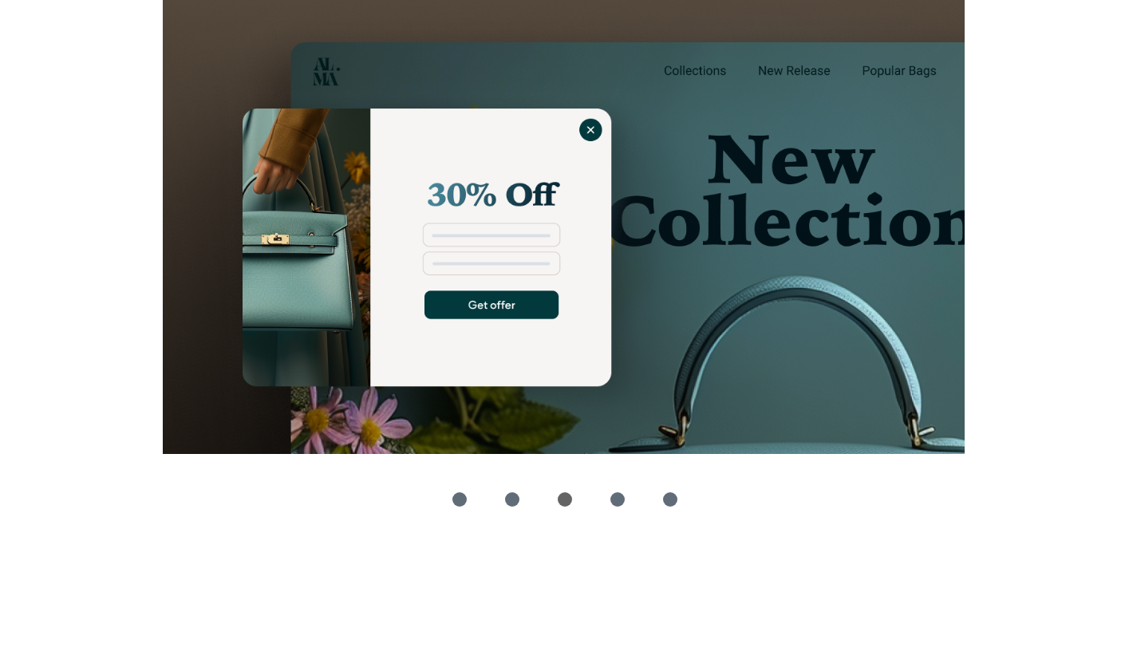
click at [718, 282] on li "slide item 4" at bounding box center [720, 280] width 5 height 5
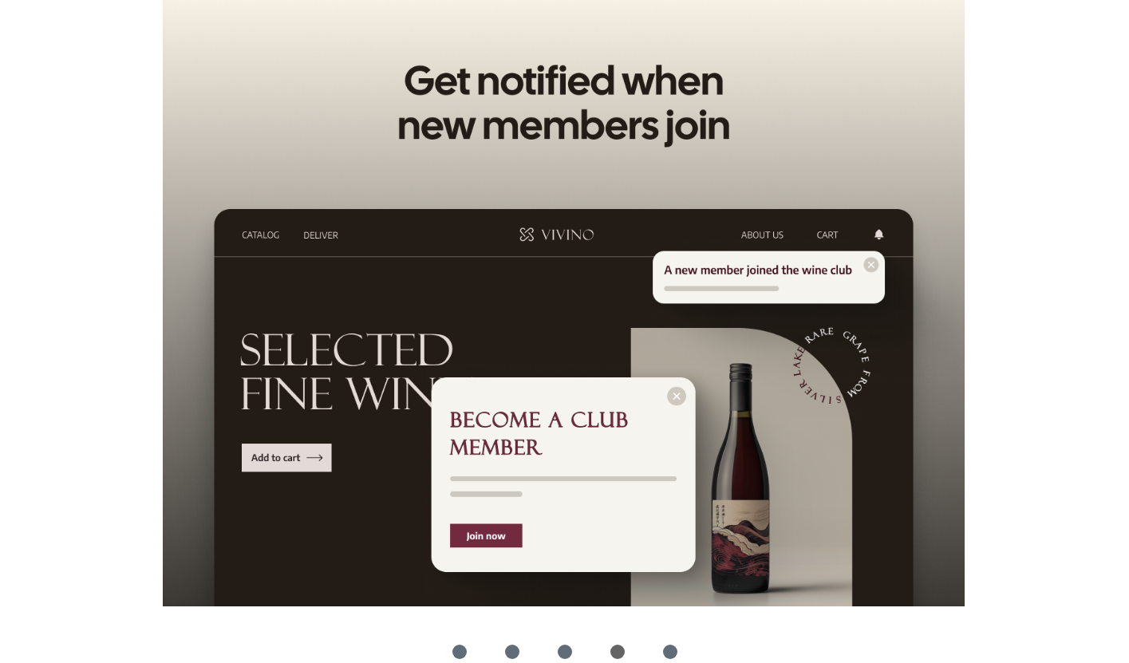
scroll to position [18, 0]
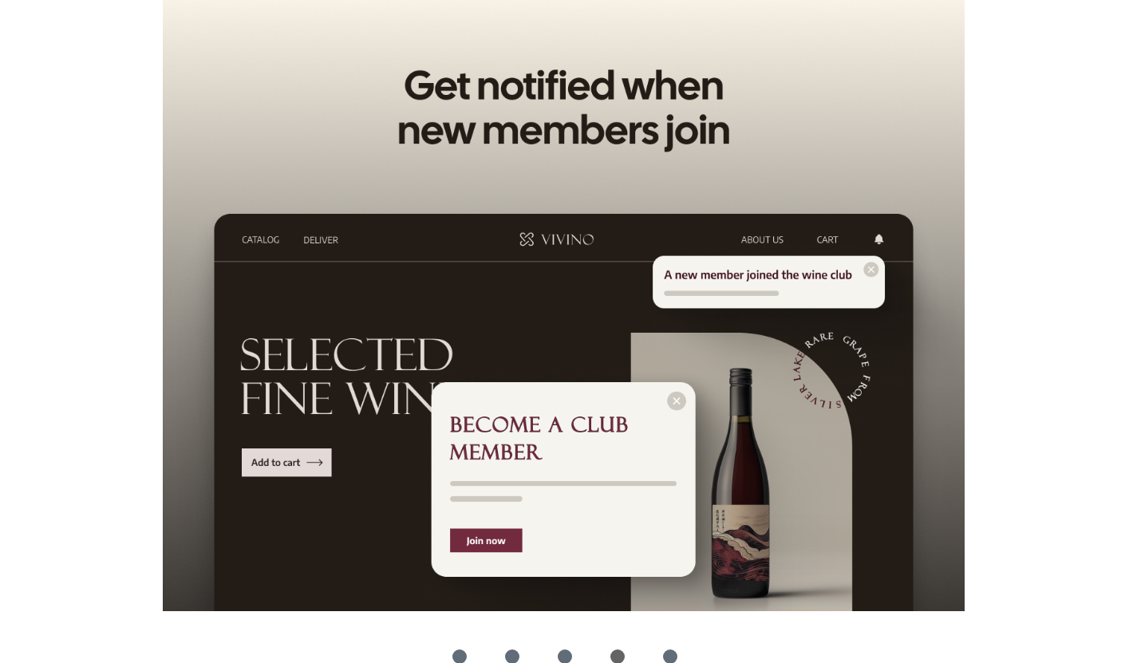
click at [701, 332] on li "slide item 3" at bounding box center [702, 333] width 5 height 5
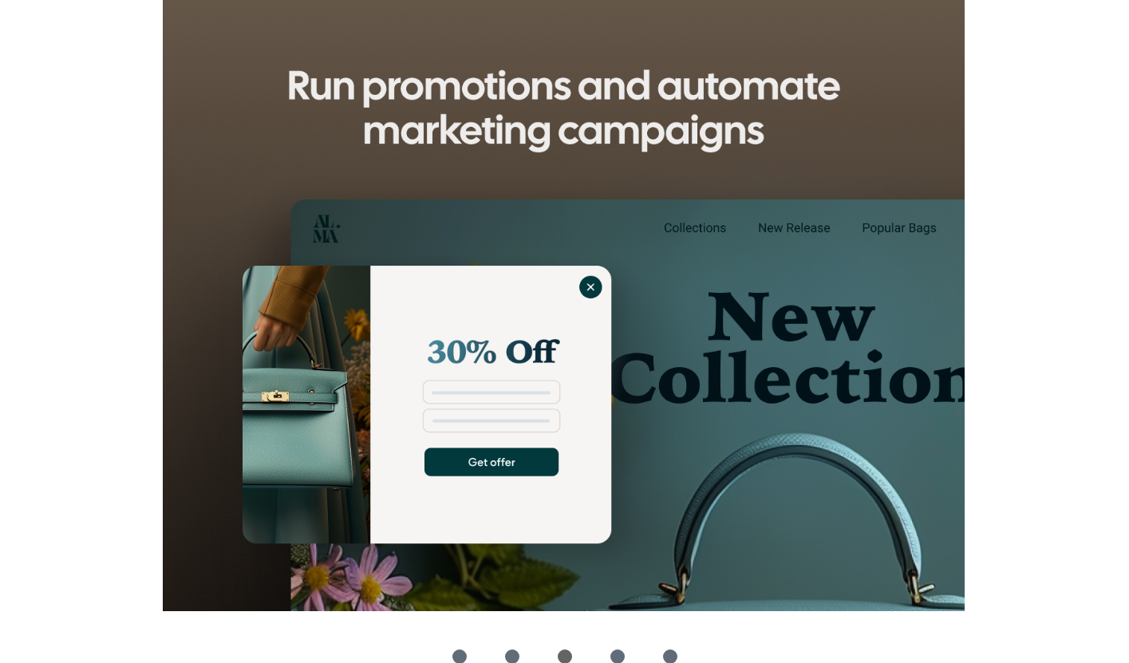
click at [685, 332] on li "slide item 2" at bounding box center [685, 333] width 5 height 5
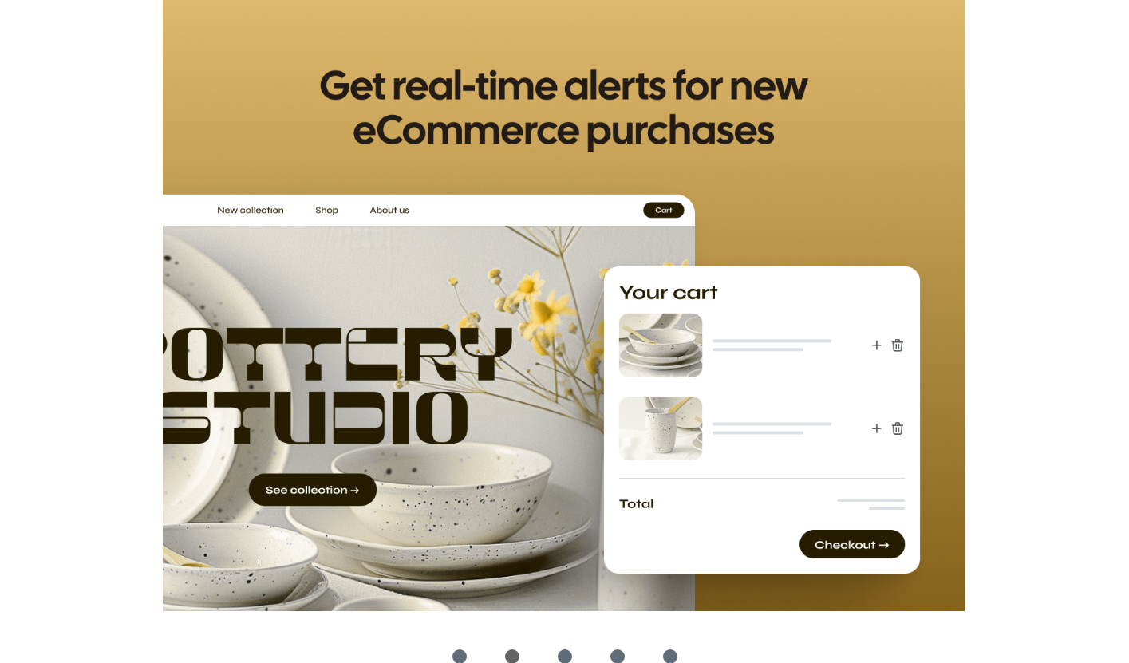
click at [737, 333] on li "slide item 5" at bounding box center [738, 333] width 5 height 5
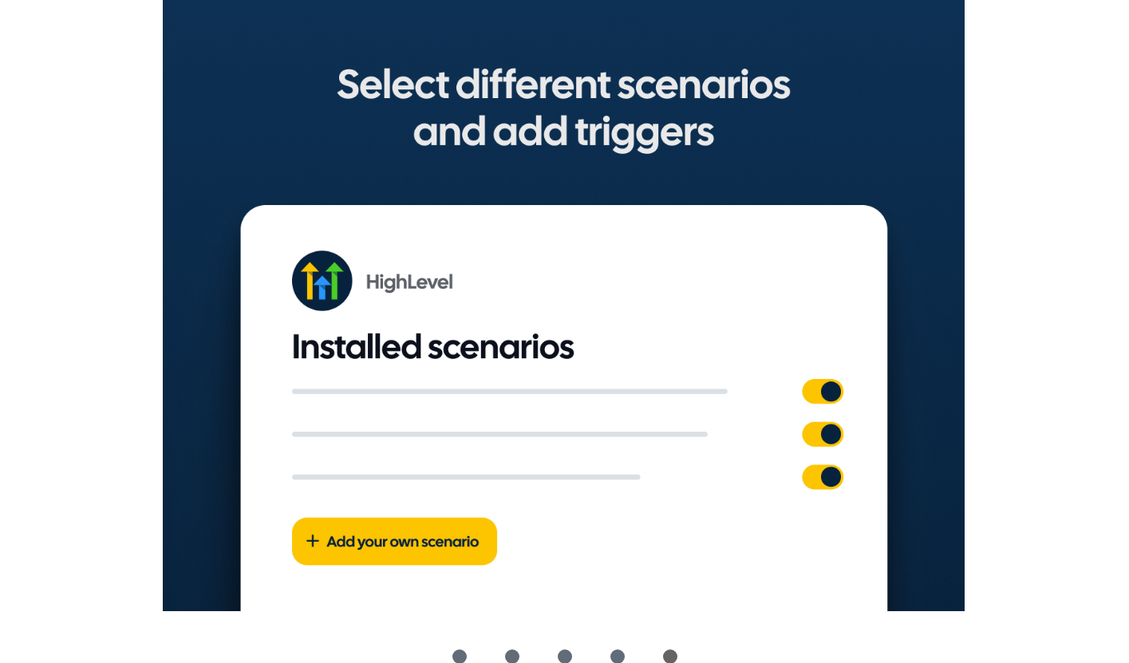
click at [719, 333] on li "slide item 4" at bounding box center [720, 333] width 5 height 5
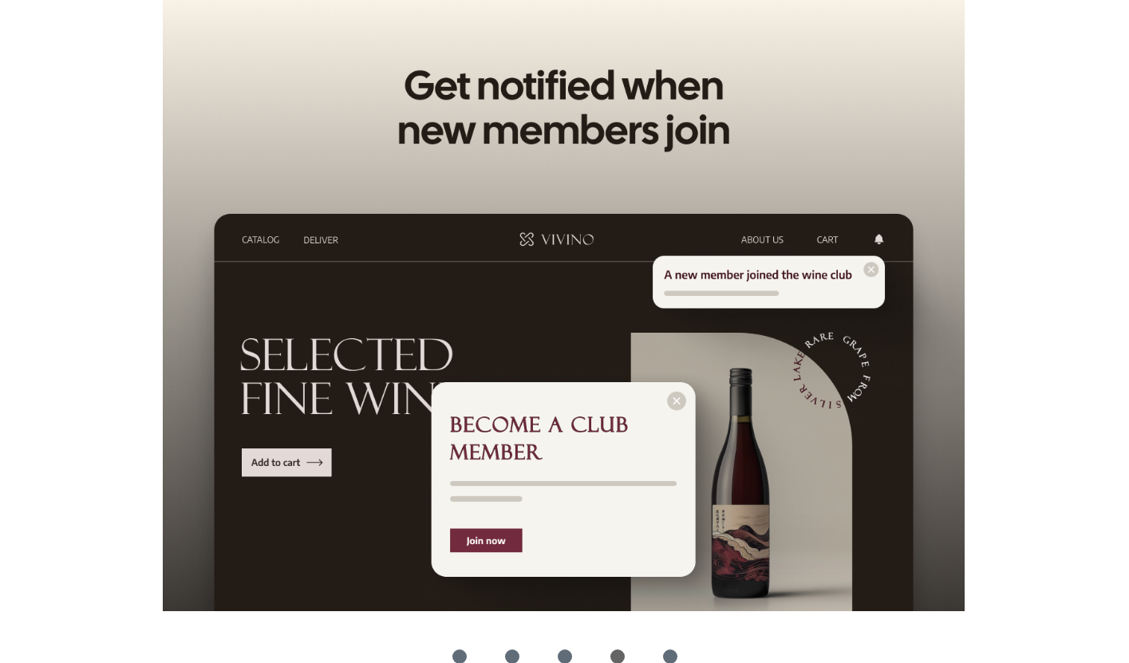
click at [739, 333] on li "slide item 5" at bounding box center [738, 333] width 5 height 5
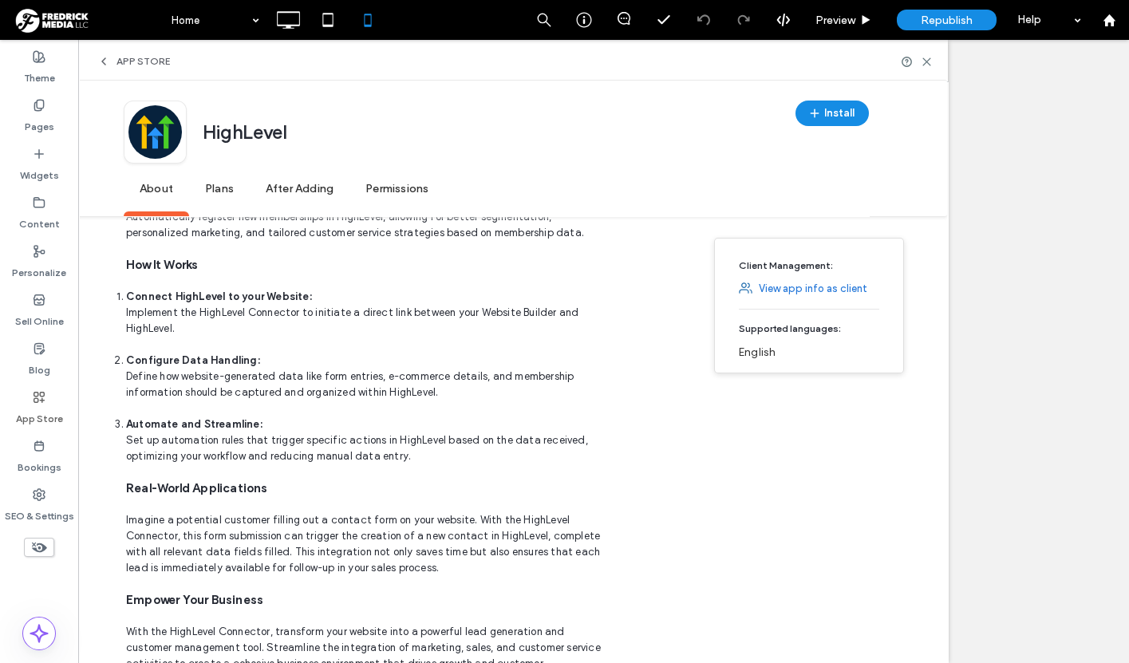
scroll to position [897, 0]
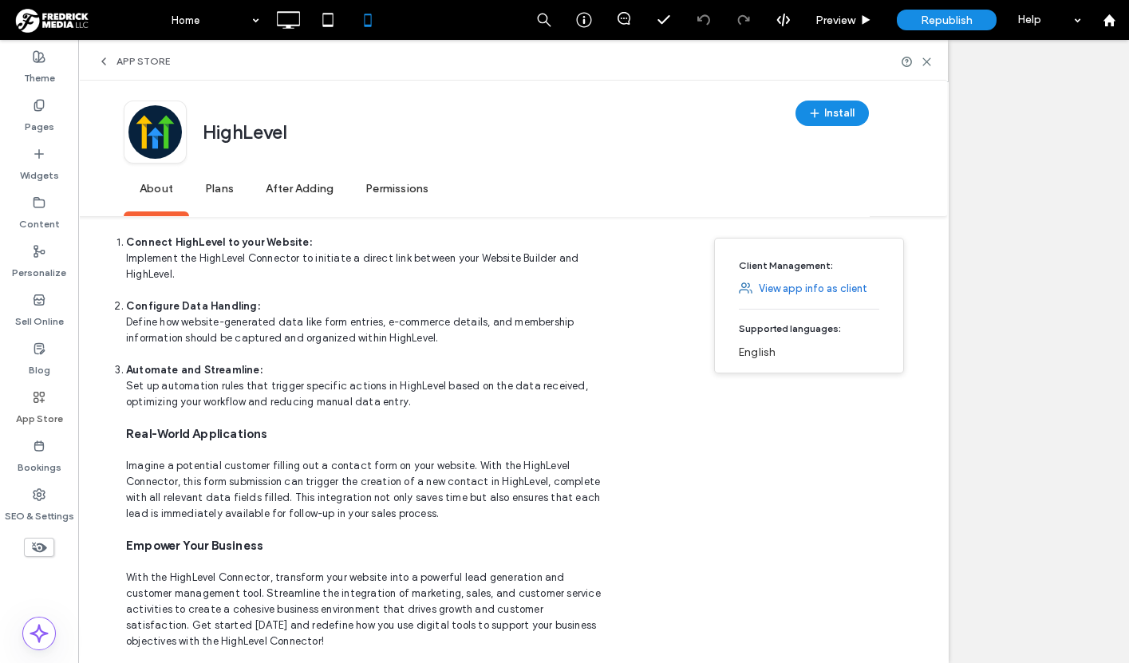
click at [105, 58] on use at bounding box center [103, 61] width 3 height 6
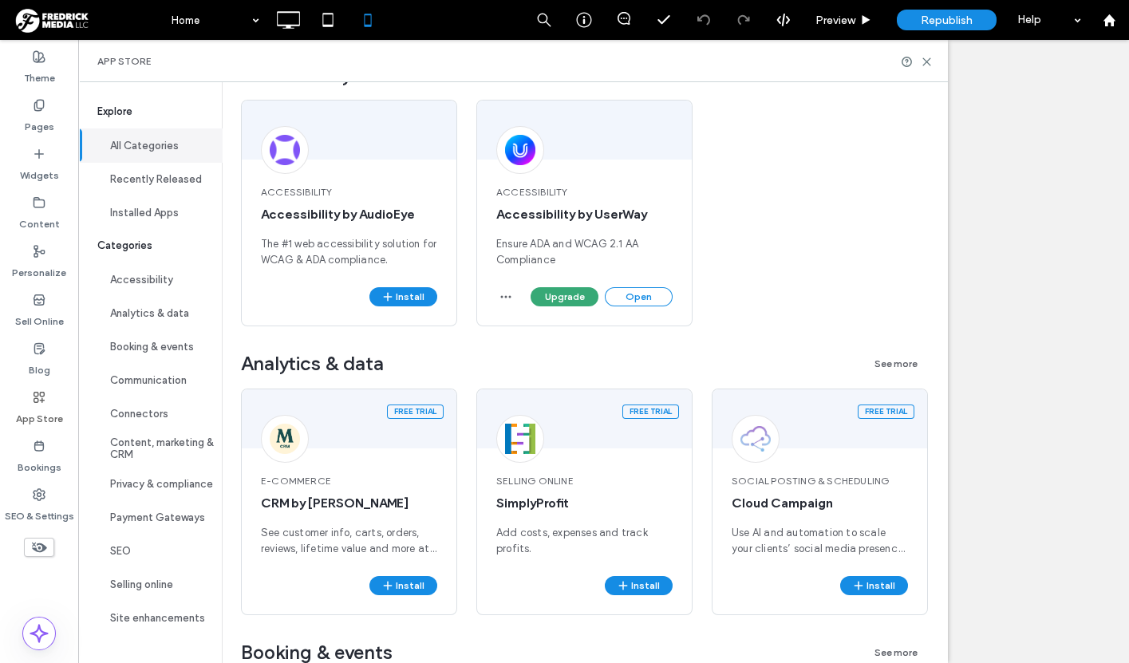
scroll to position [0, 0]
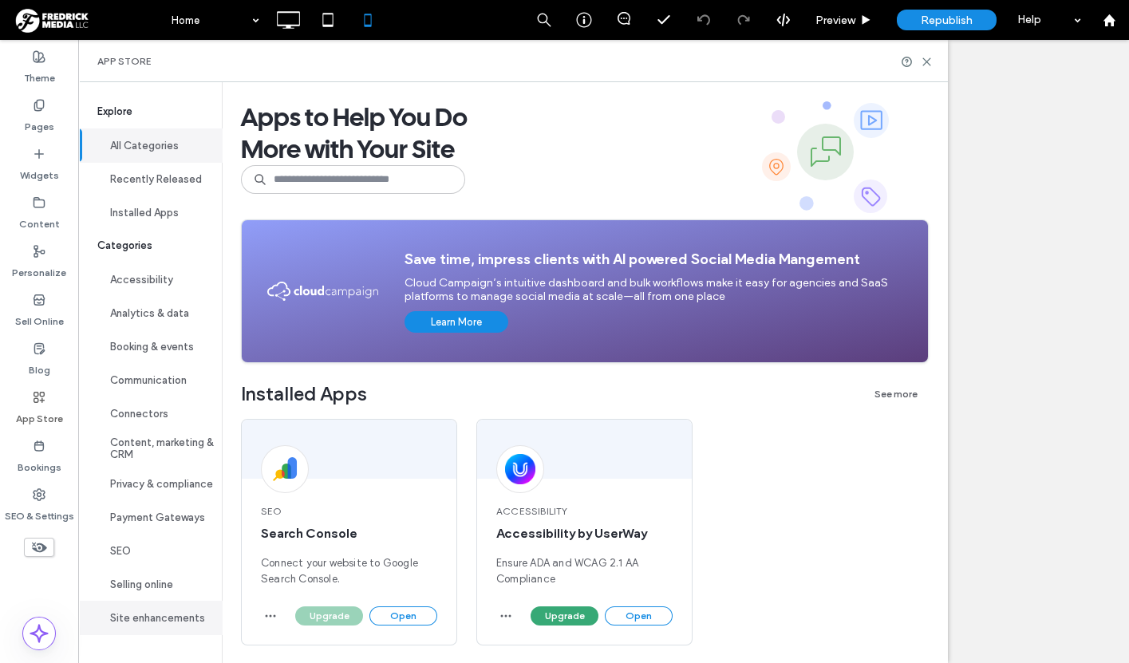
click at [162, 620] on button "Site enhancements" at bounding box center [150, 618] width 144 height 34
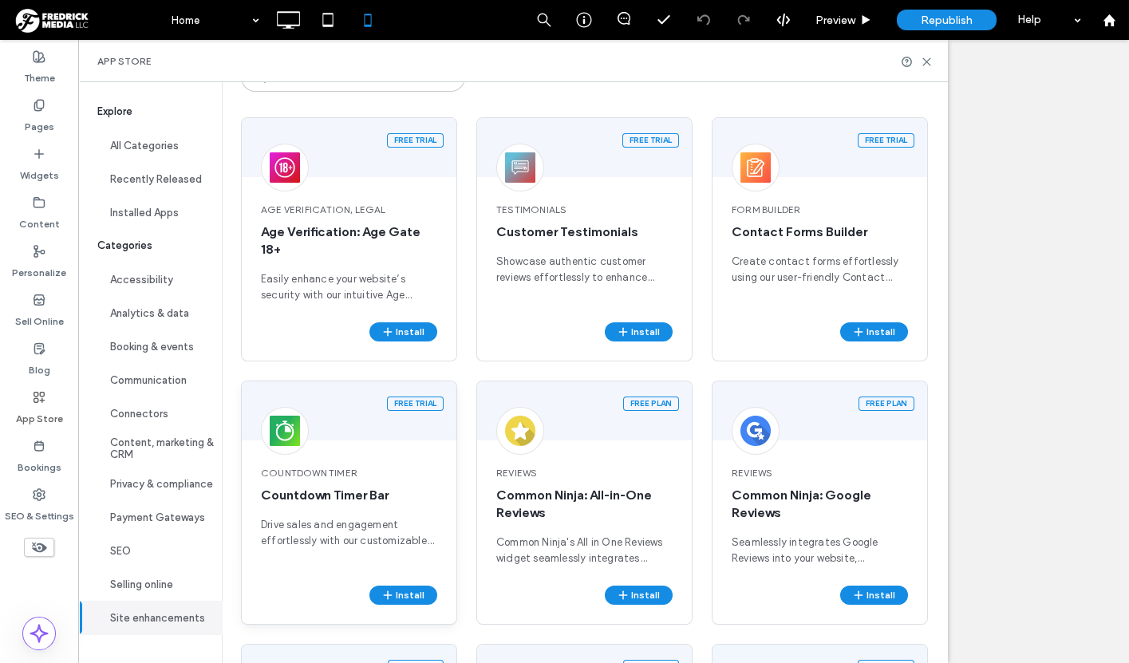
scroll to position [106, 0]
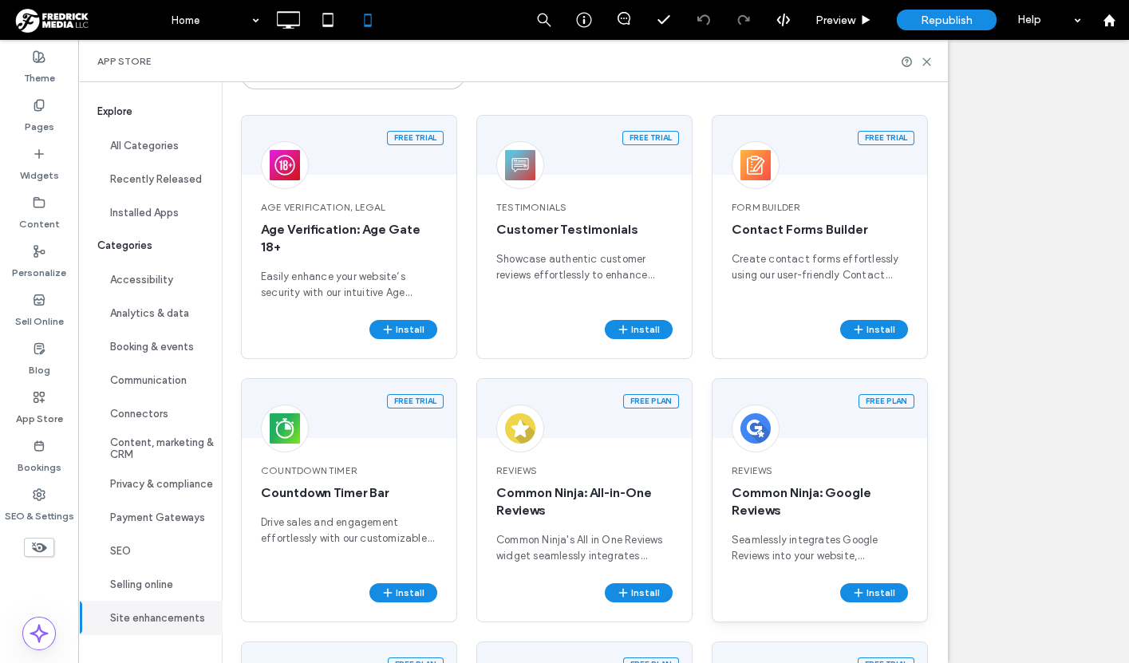
click at [792, 478] on div "Reviews Common Ninja: Google Reviews Seamlessly integrates Google Reviews into …" at bounding box center [819, 513] width 215 height 139
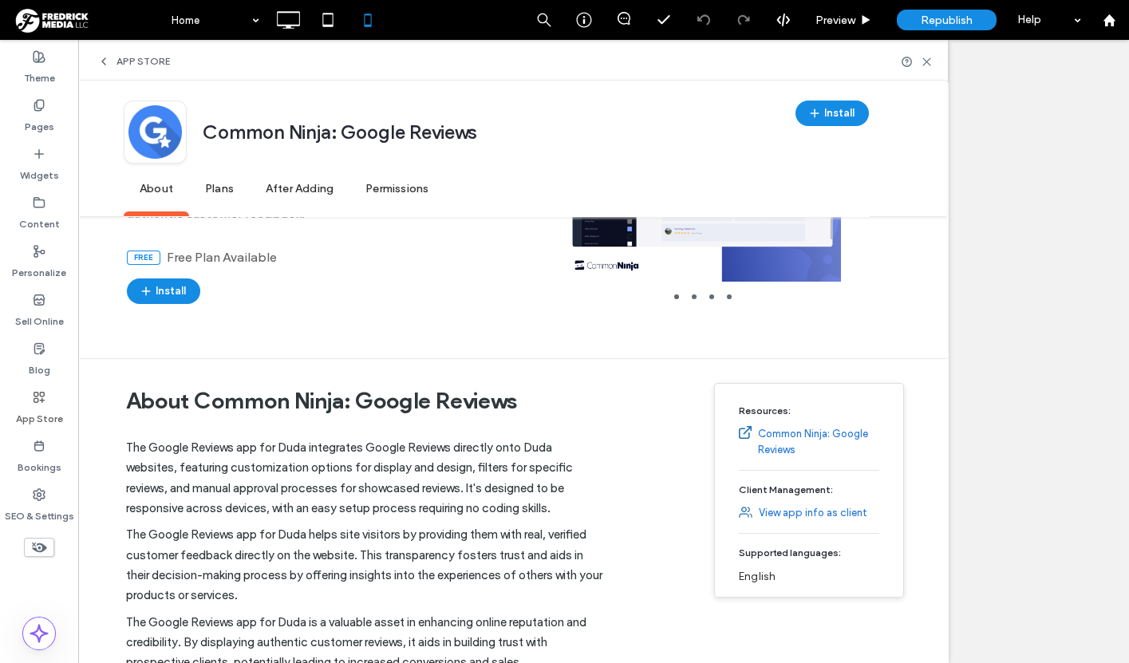
scroll to position [0, 0]
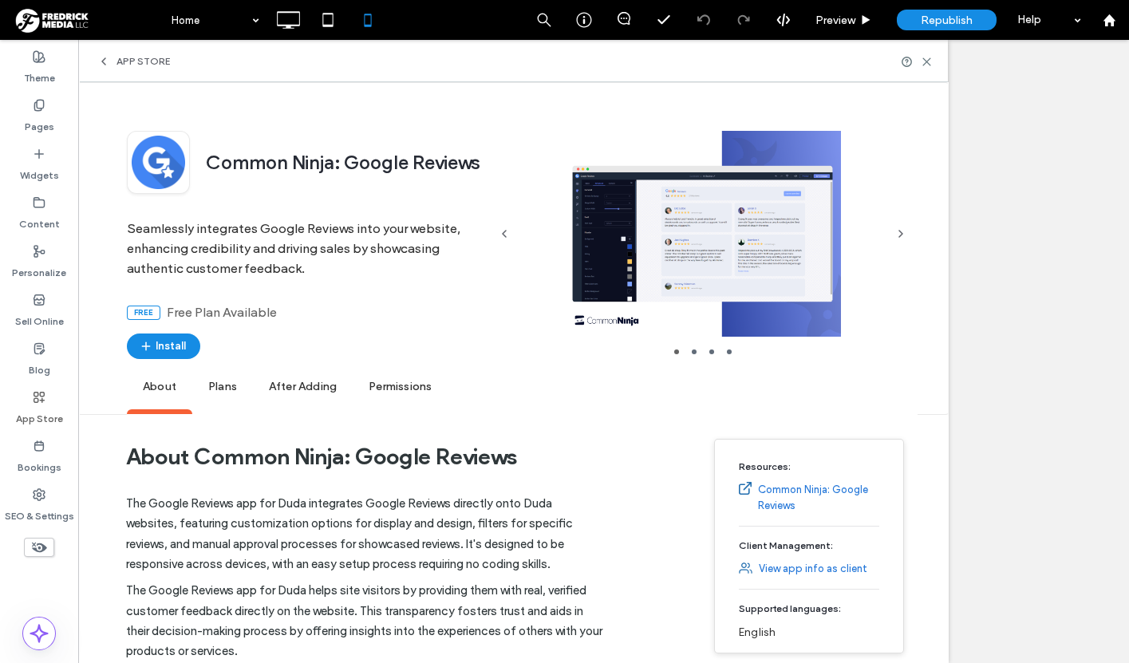
click at [114, 61] on div "App Store" at bounding box center [133, 61] width 73 height 13
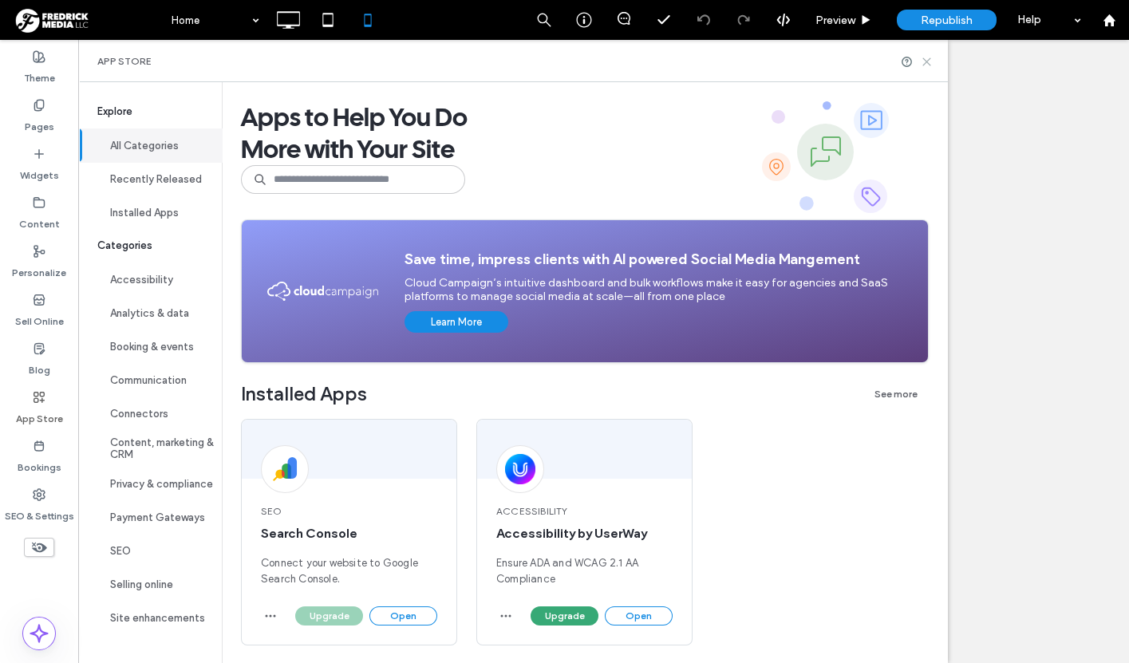
click at [928, 61] on use at bounding box center [926, 61] width 7 height 7
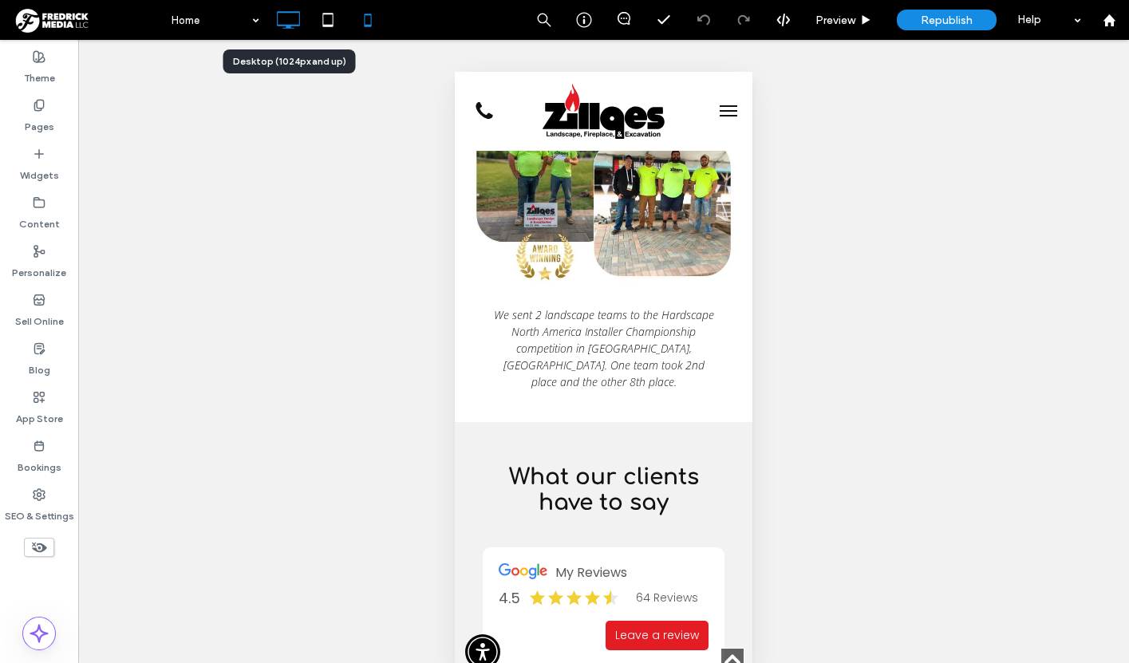
click at [287, 18] on icon at bounding box center [288, 20] width 32 height 32
